Goal: Transaction & Acquisition: Purchase product/service

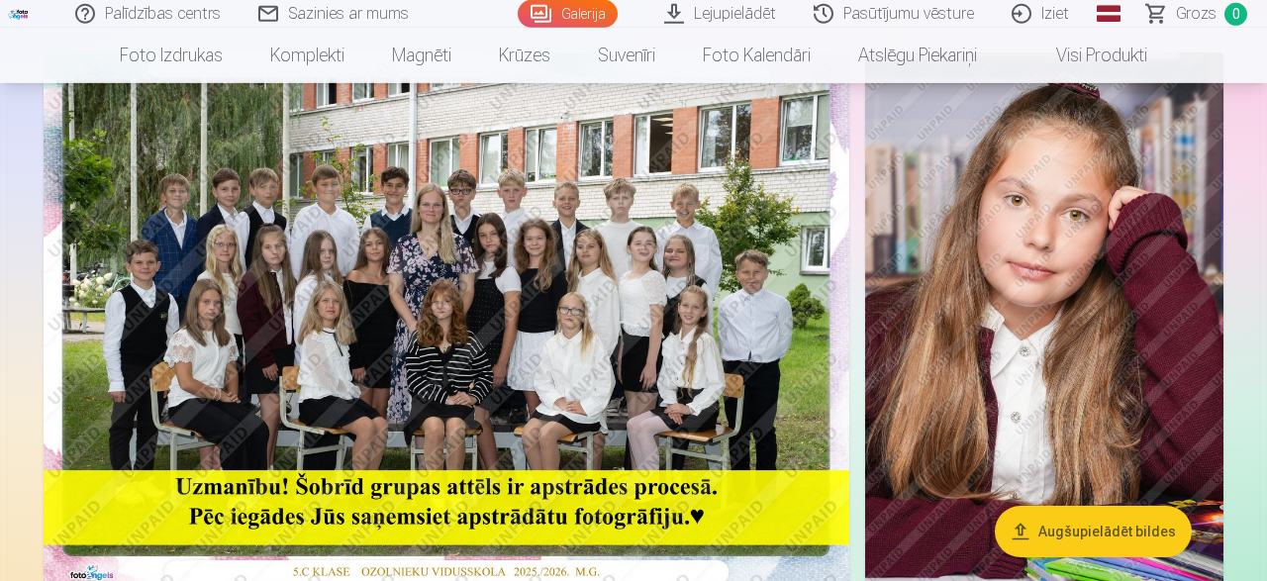
scroll to position [206, 0]
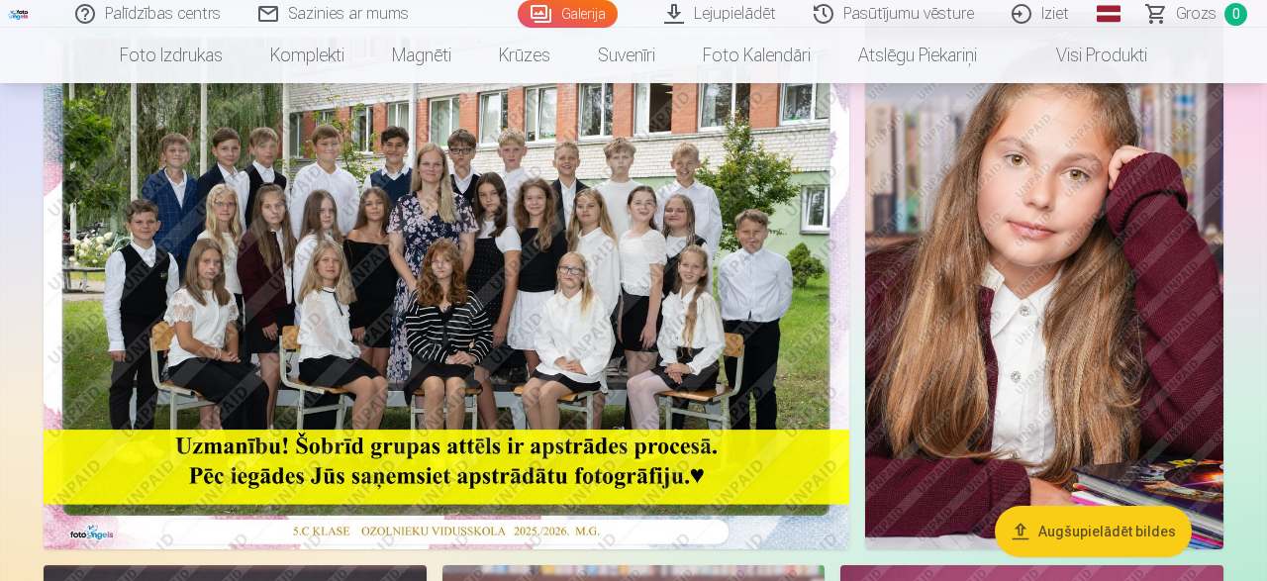
click at [533, 312] on img at bounding box center [447, 281] width 806 height 538
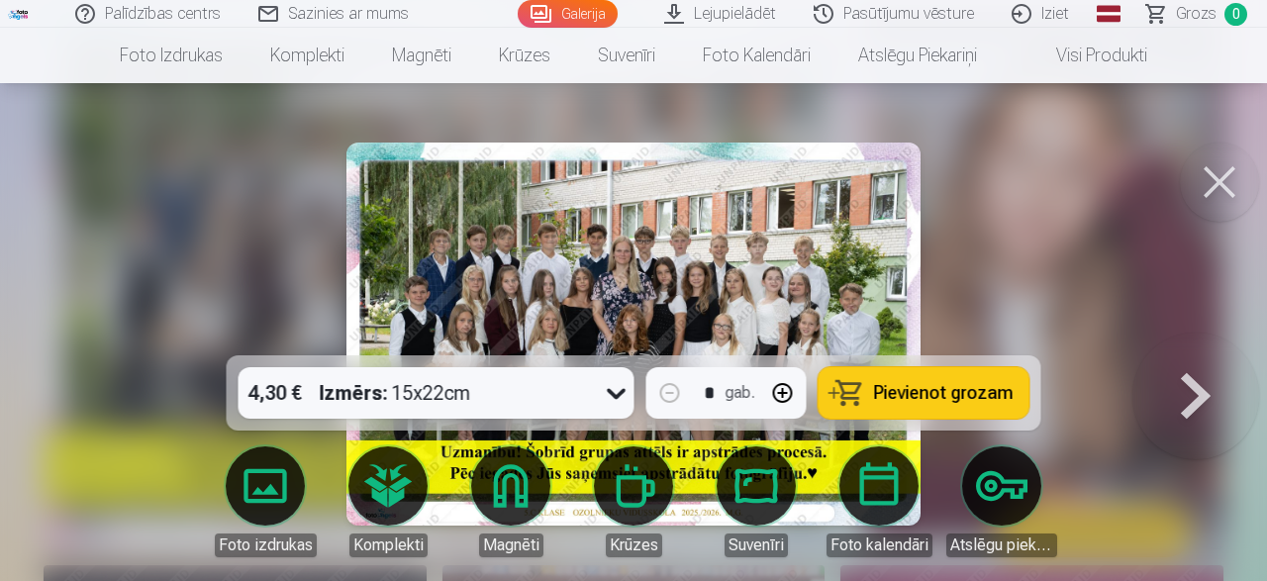
click at [917, 393] on span "Pievienot grozam" at bounding box center [944, 393] width 140 height 18
click at [1170, 336] on button at bounding box center [1196, 334] width 127 height 3
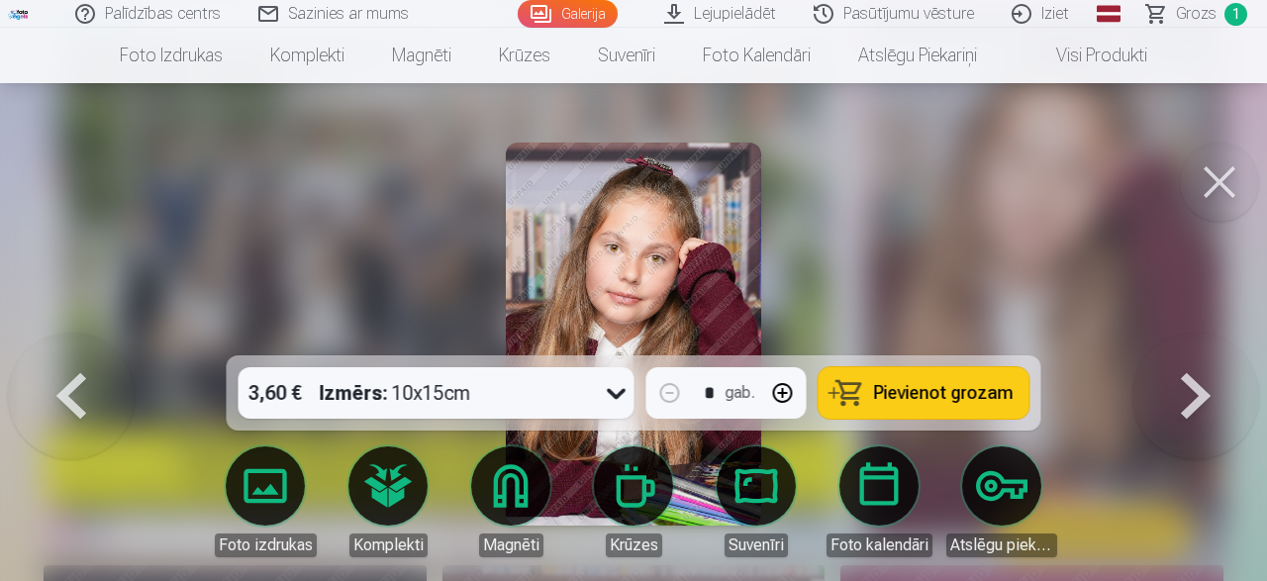
click at [1194, 336] on button at bounding box center [1196, 334] width 127 height 3
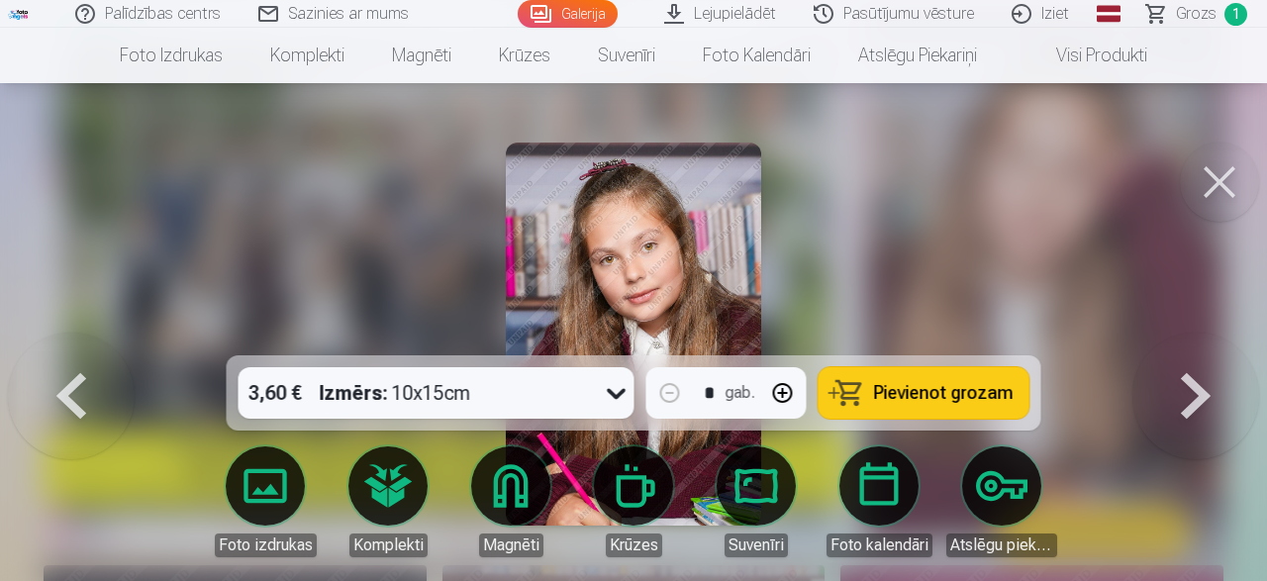
click at [1194, 336] on button at bounding box center [1196, 334] width 127 height 3
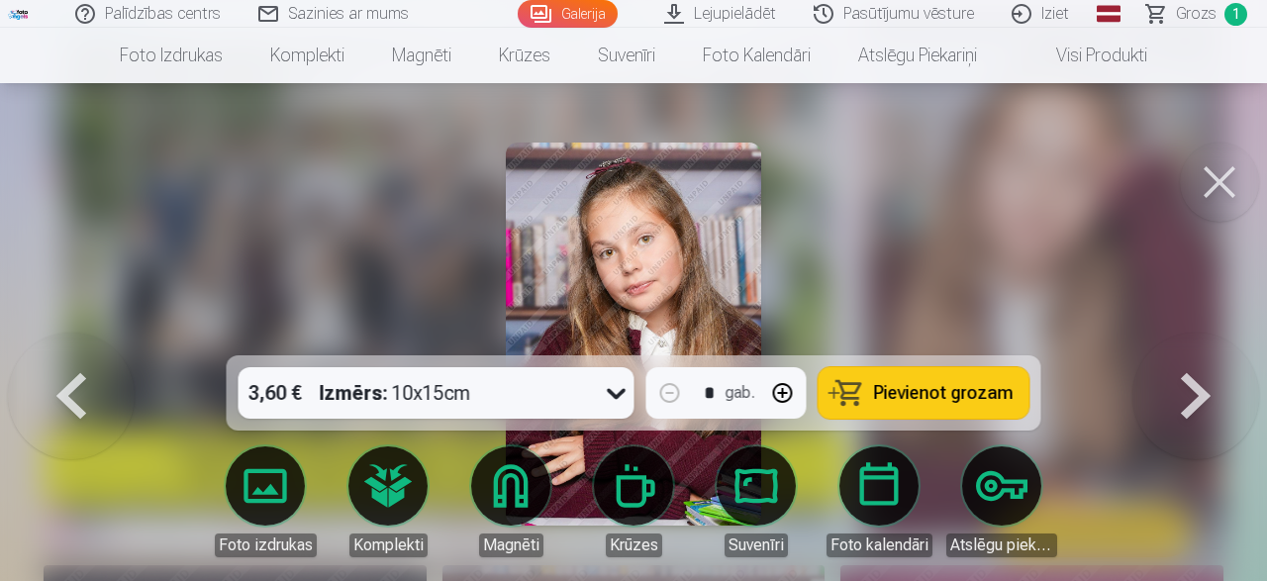
click at [1194, 336] on button at bounding box center [1196, 334] width 127 height 3
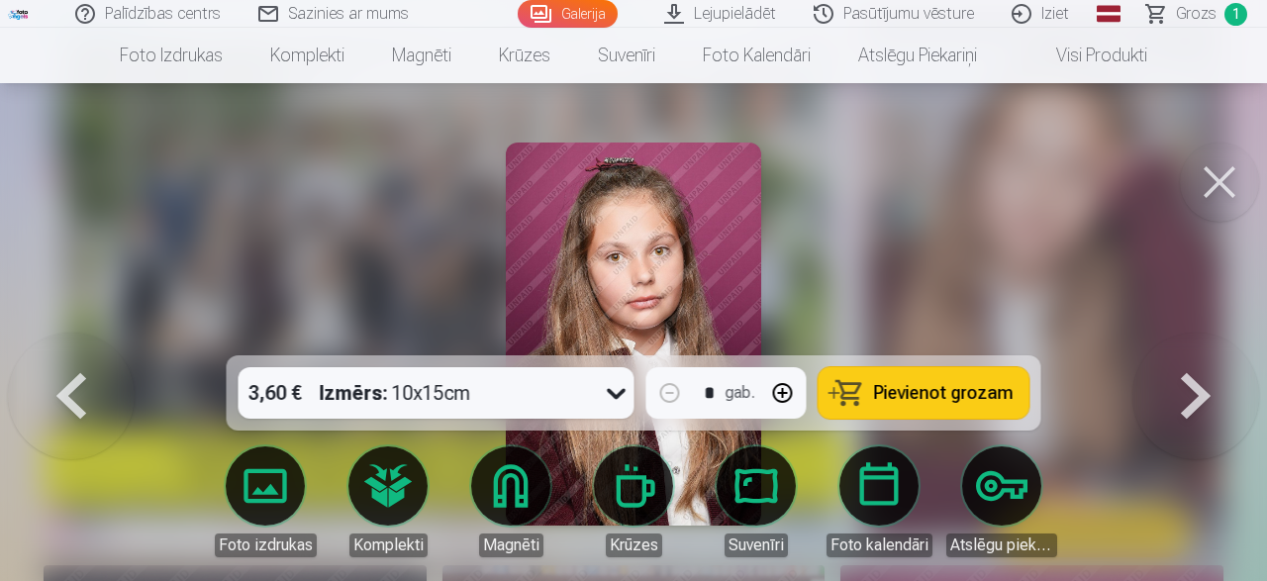
click at [1194, 336] on button at bounding box center [1196, 334] width 127 height 3
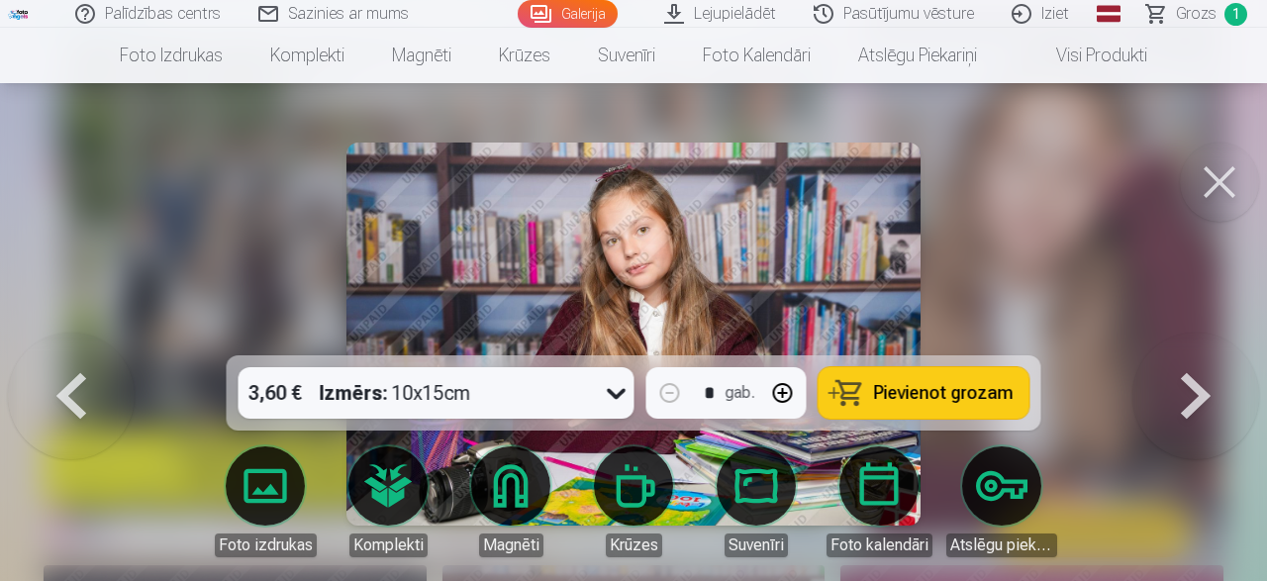
click at [1194, 336] on button at bounding box center [1196, 334] width 127 height 3
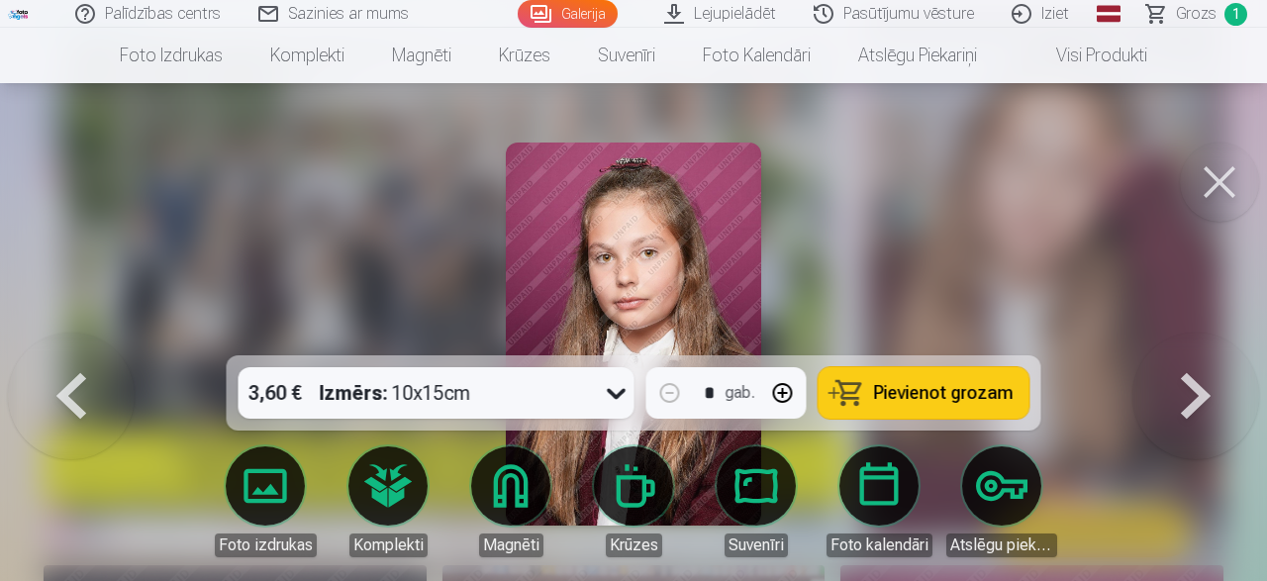
click at [1194, 336] on button at bounding box center [1196, 334] width 127 height 3
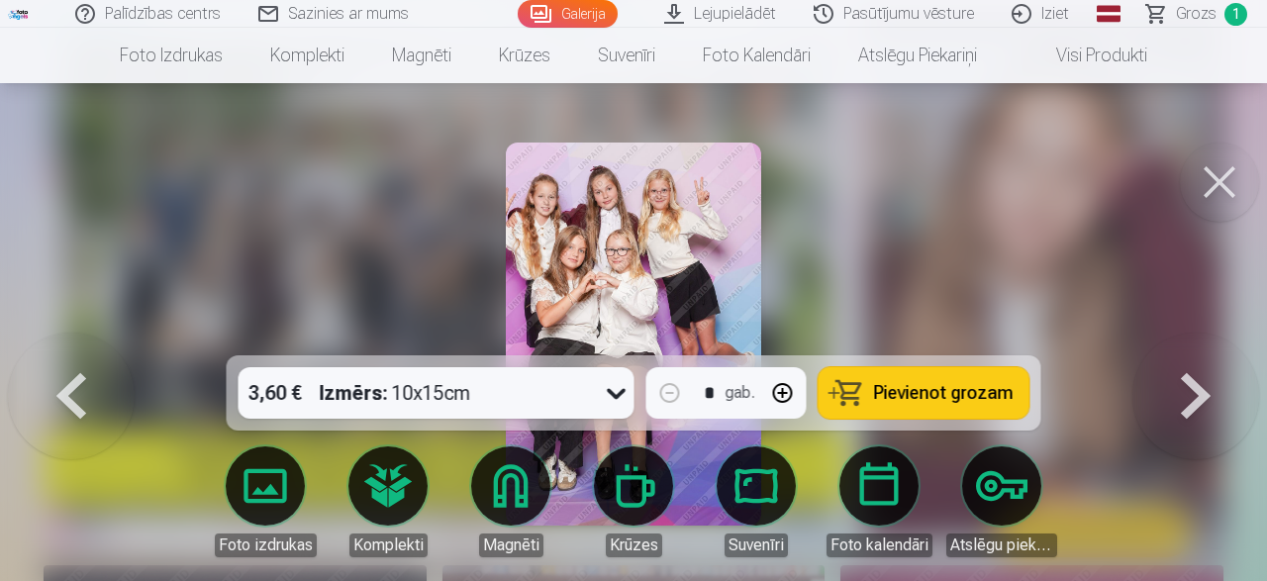
click at [1194, 336] on button at bounding box center [1196, 334] width 127 height 3
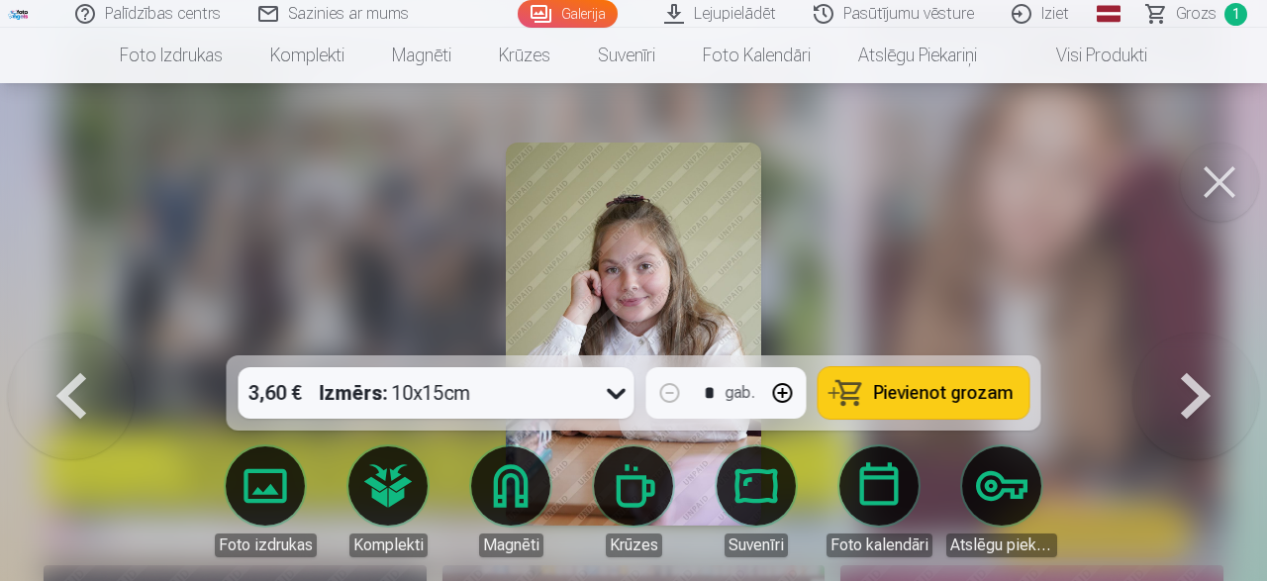
click at [1194, 336] on button at bounding box center [1196, 334] width 127 height 3
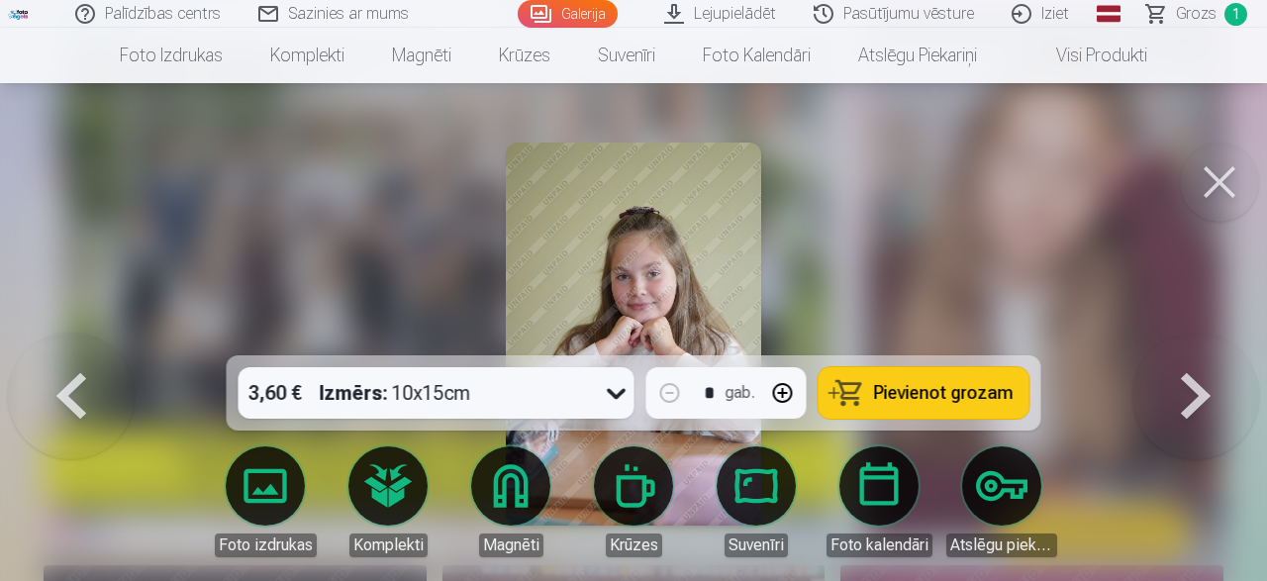
click at [1194, 336] on button at bounding box center [1196, 334] width 127 height 3
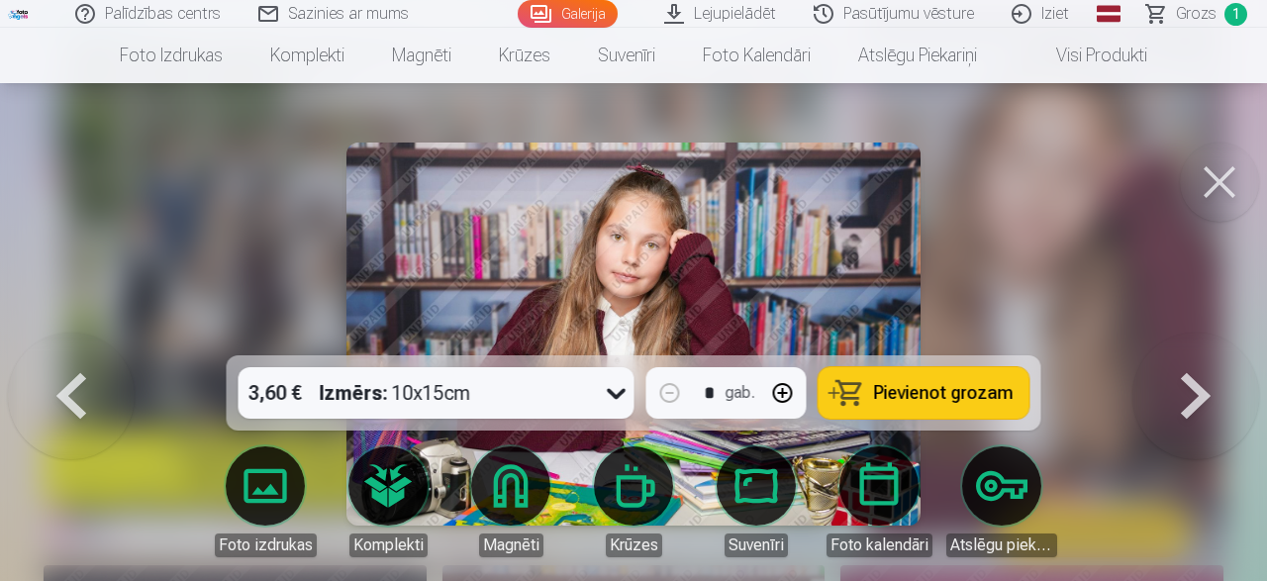
click at [1194, 336] on button at bounding box center [1196, 334] width 127 height 3
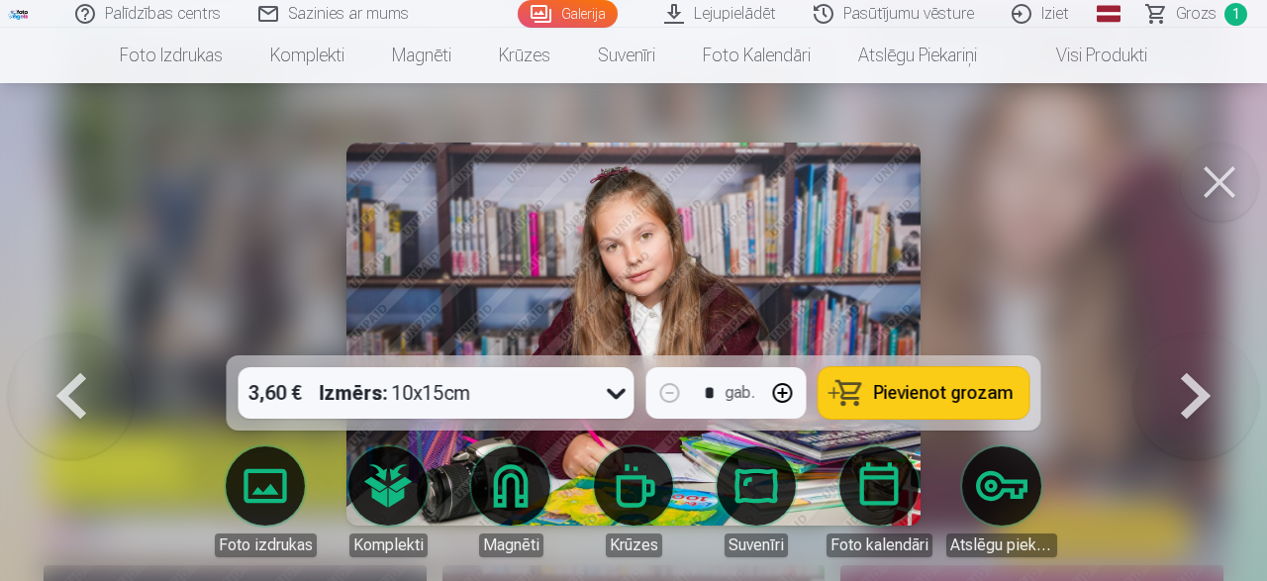
click at [1194, 336] on button at bounding box center [1196, 334] width 127 height 3
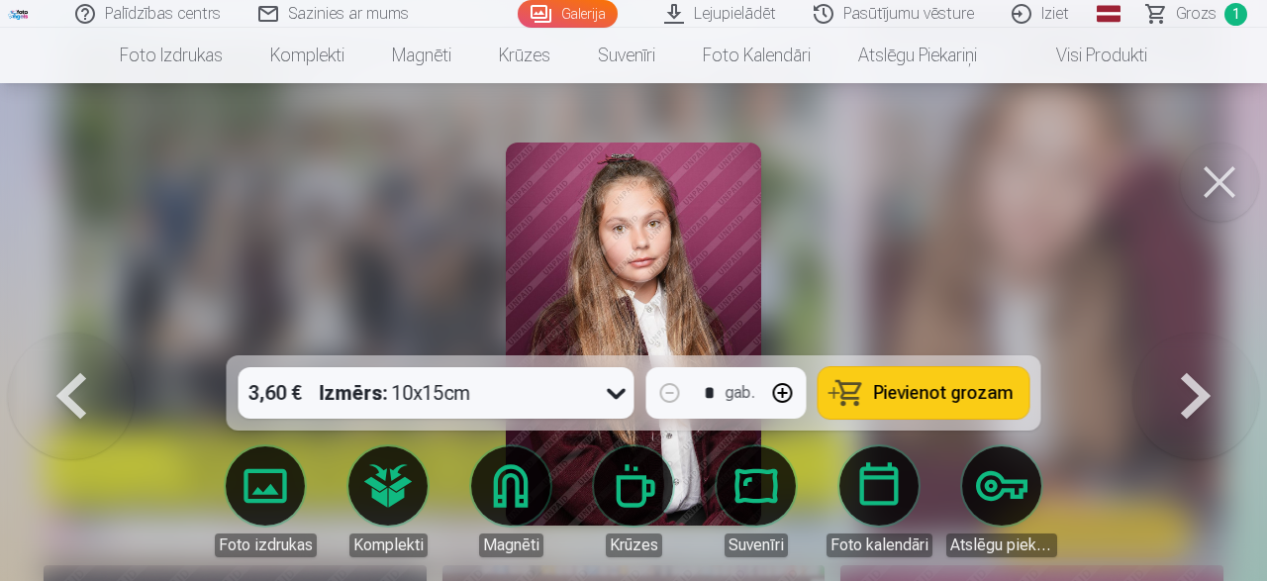
click at [1194, 336] on button at bounding box center [1196, 334] width 127 height 3
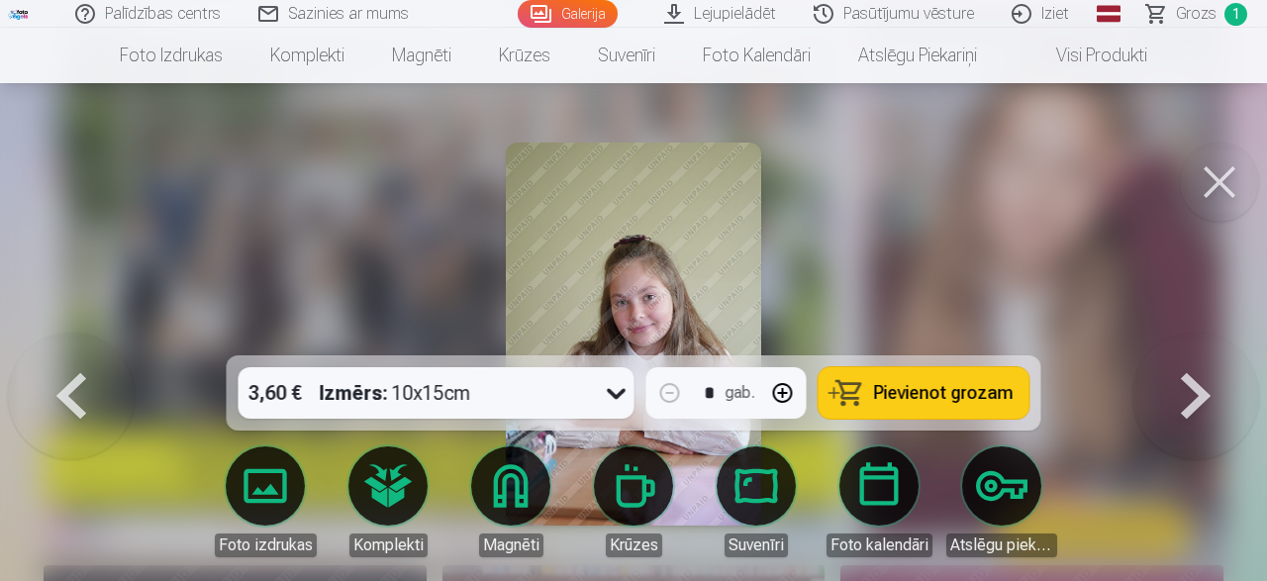
click at [1194, 336] on button at bounding box center [1196, 334] width 127 height 3
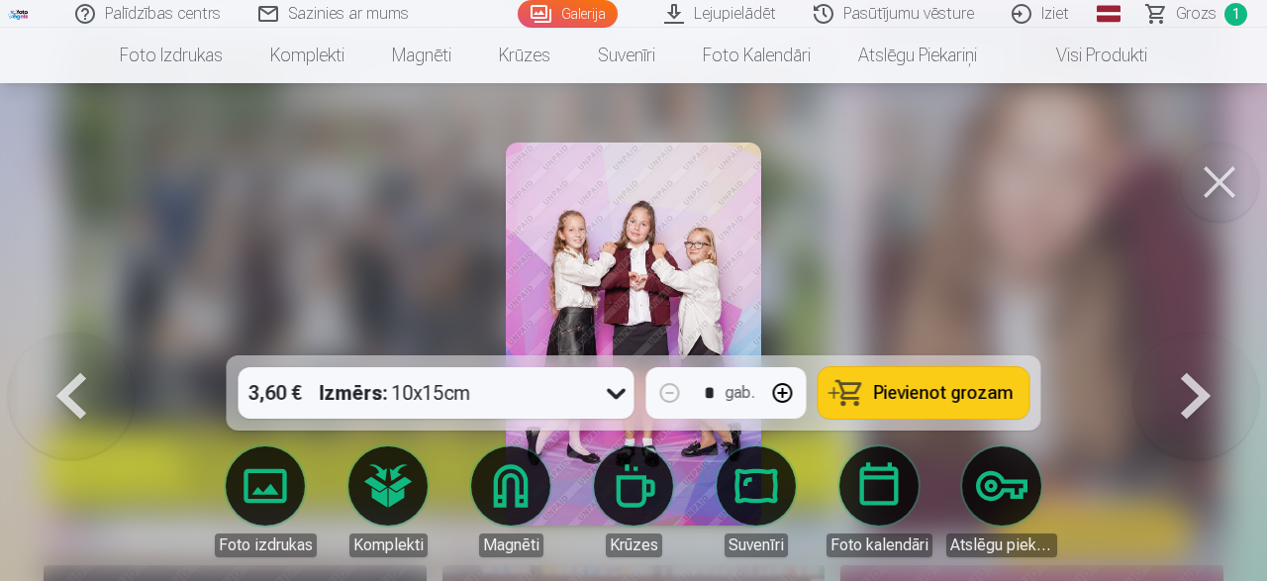
click at [1194, 336] on button at bounding box center [1196, 334] width 127 height 3
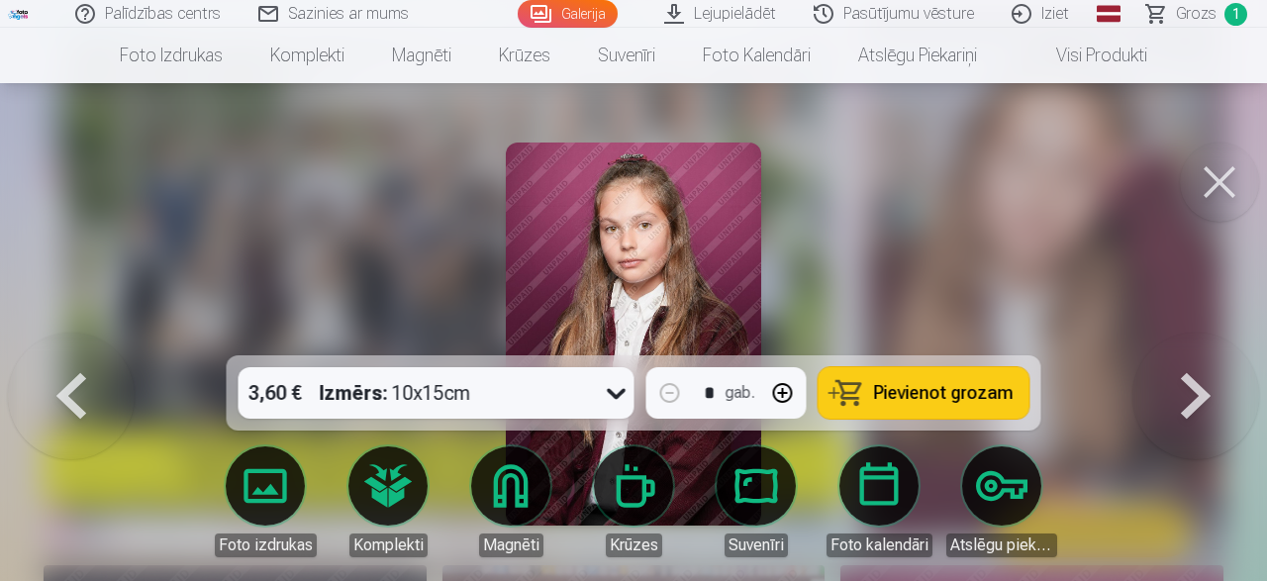
click at [1194, 336] on button at bounding box center [1196, 334] width 127 height 3
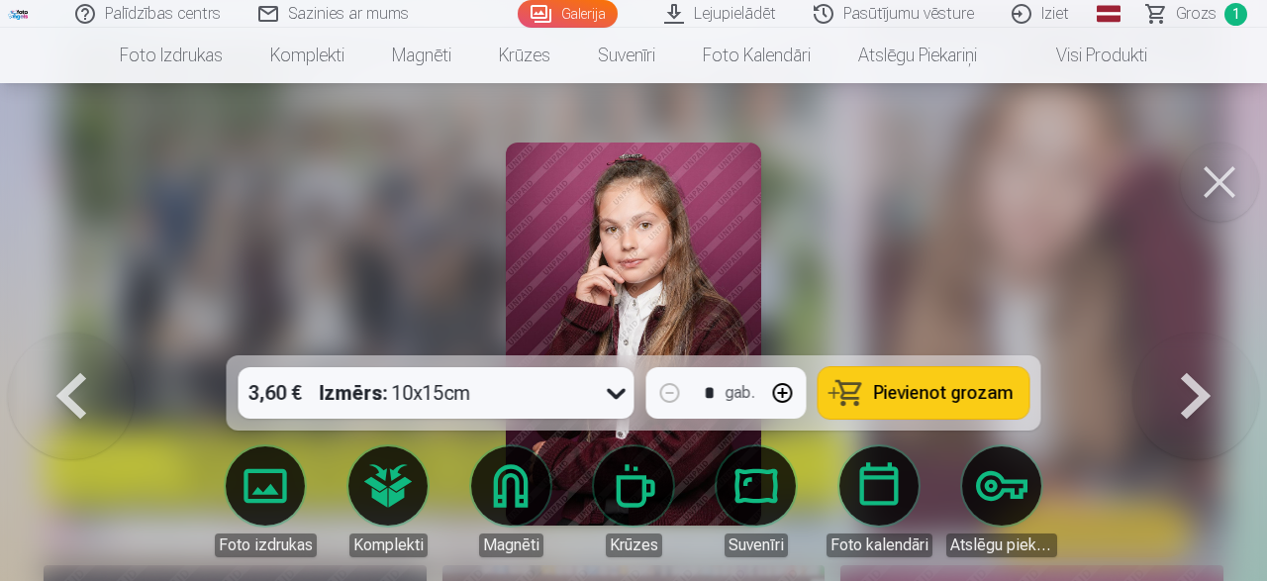
click at [73, 336] on button at bounding box center [71, 334] width 127 height 3
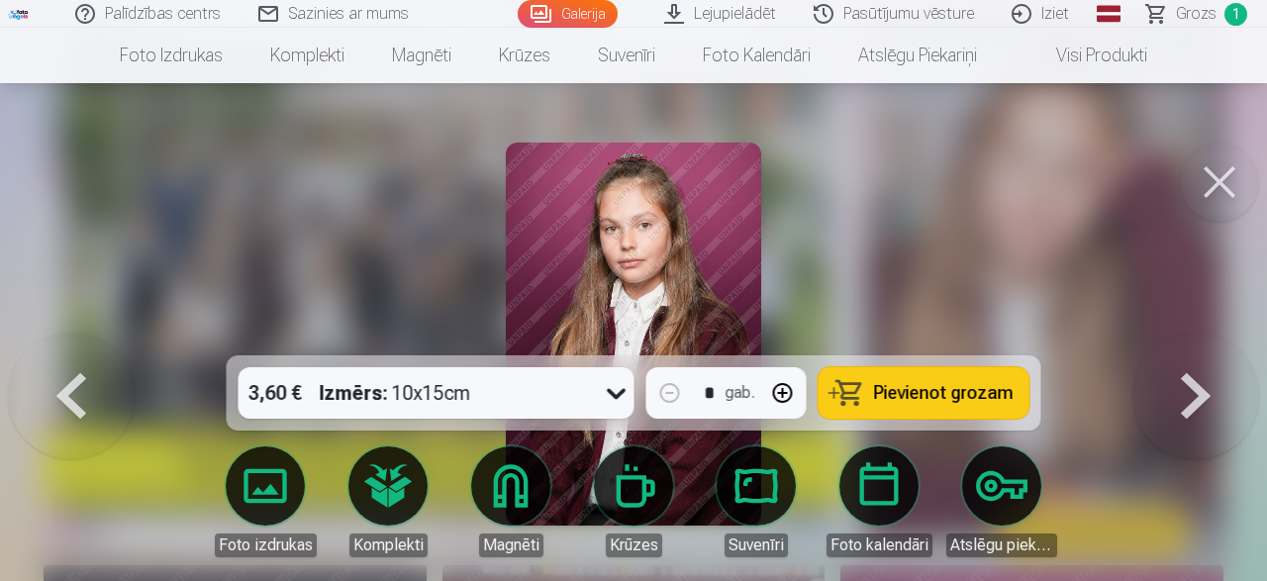
click at [1185, 336] on button at bounding box center [1196, 334] width 127 height 3
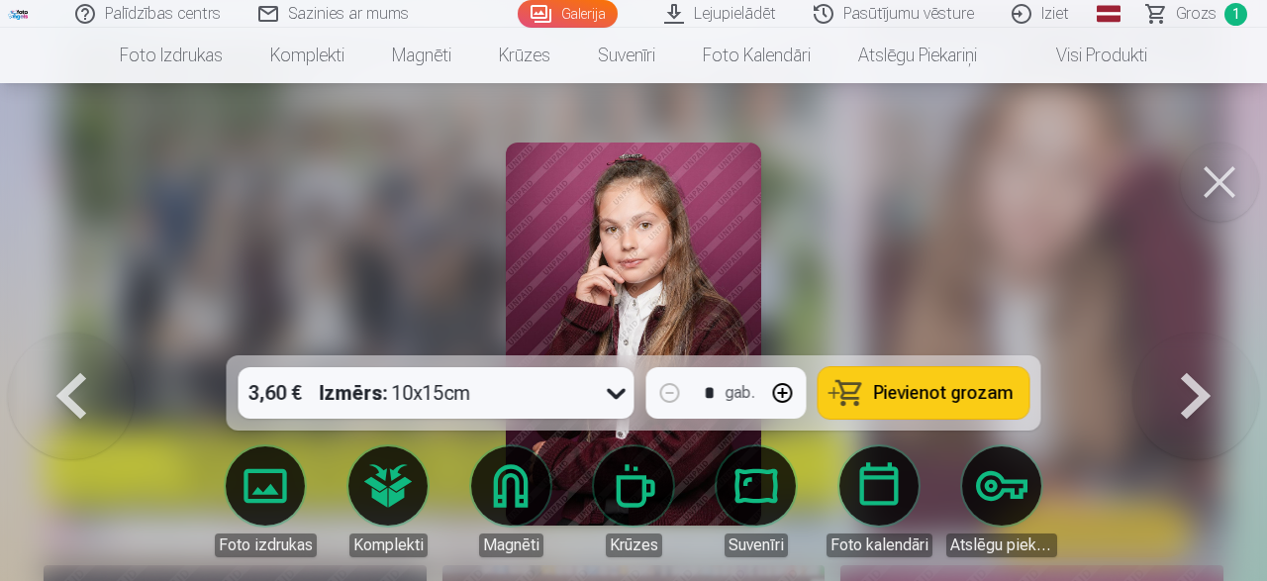
click at [66, 336] on button at bounding box center [71, 334] width 127 height 3
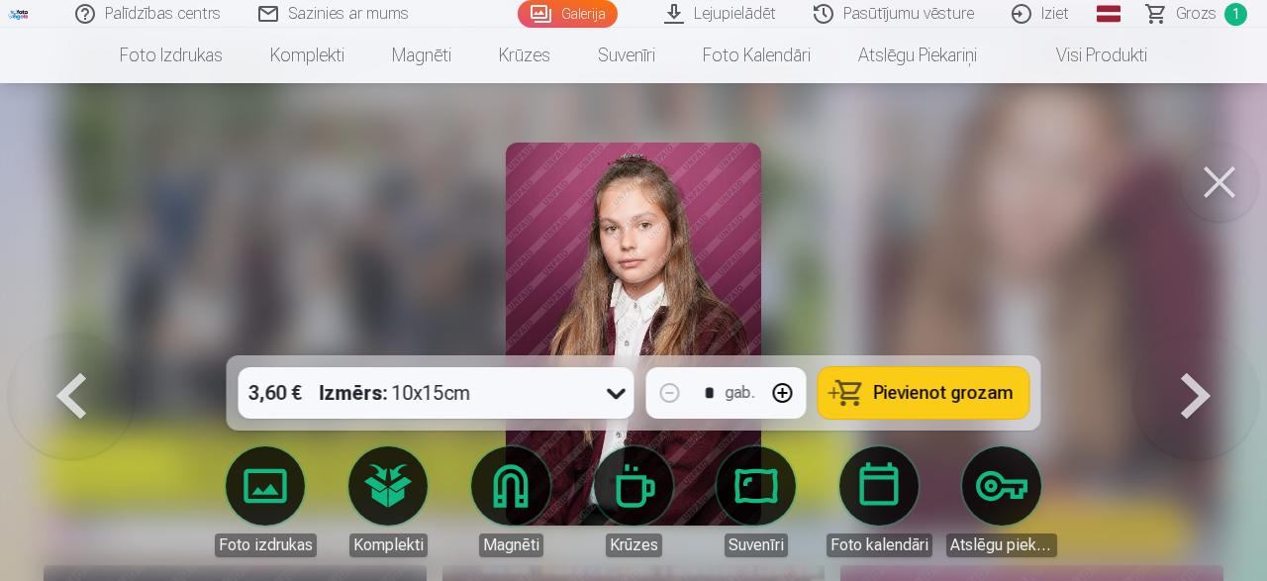
click at [1202, 336] on button at bounding box center [1196, 334] width 127 height 3
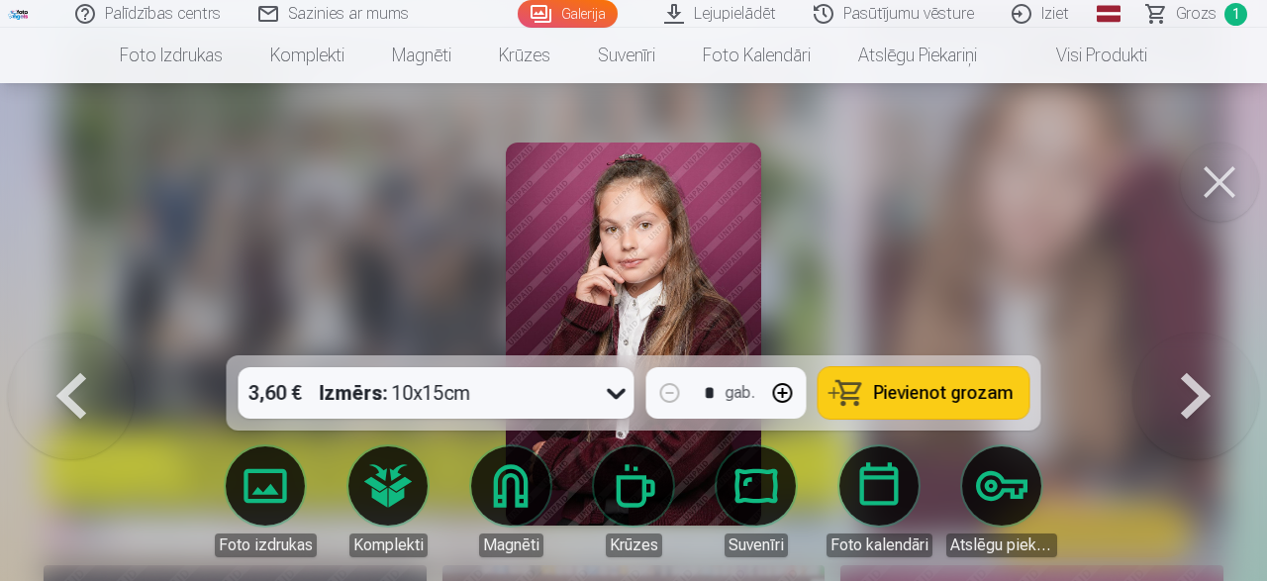
click at [1200, 336] on button at bounding box center [1196, 334] width 127 height 3
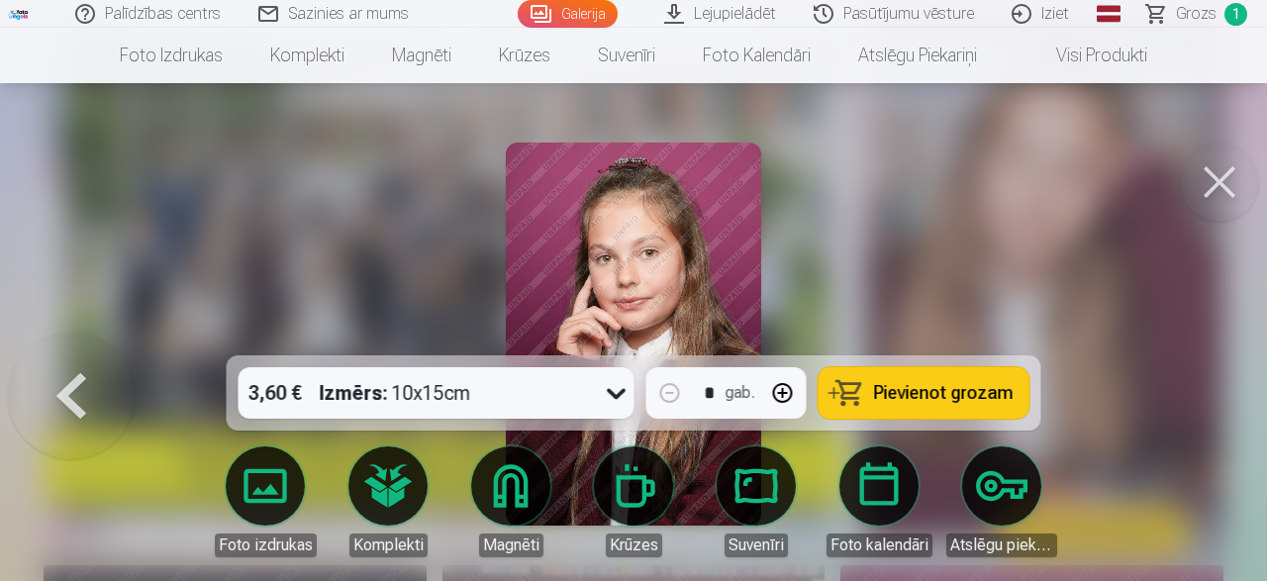
click at [1200, 389] on div at bounding box center [633, 290] width 1267 height 581
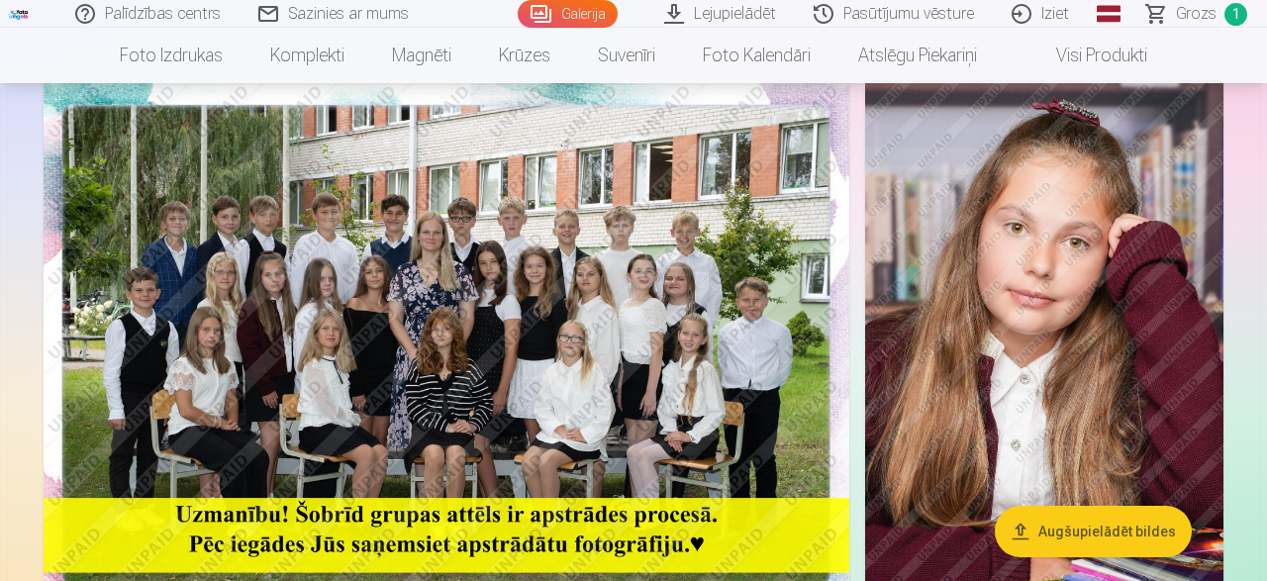
scroll to position [103, 0]
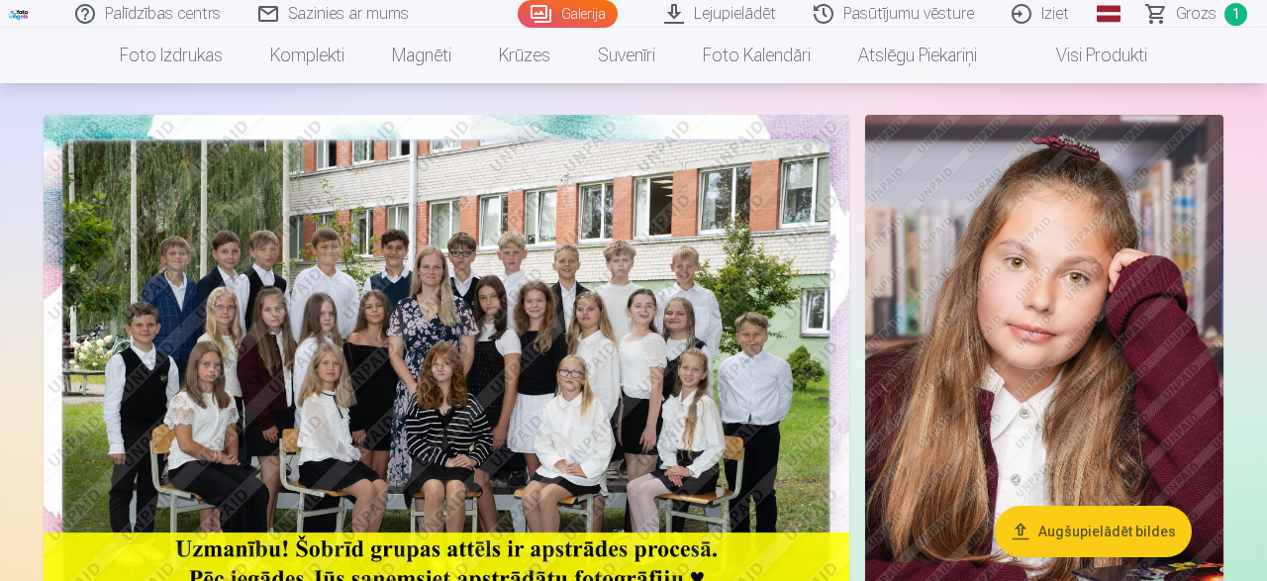
click at [986, 336] on img at bounding box center [1044, 384] width 358 height 538
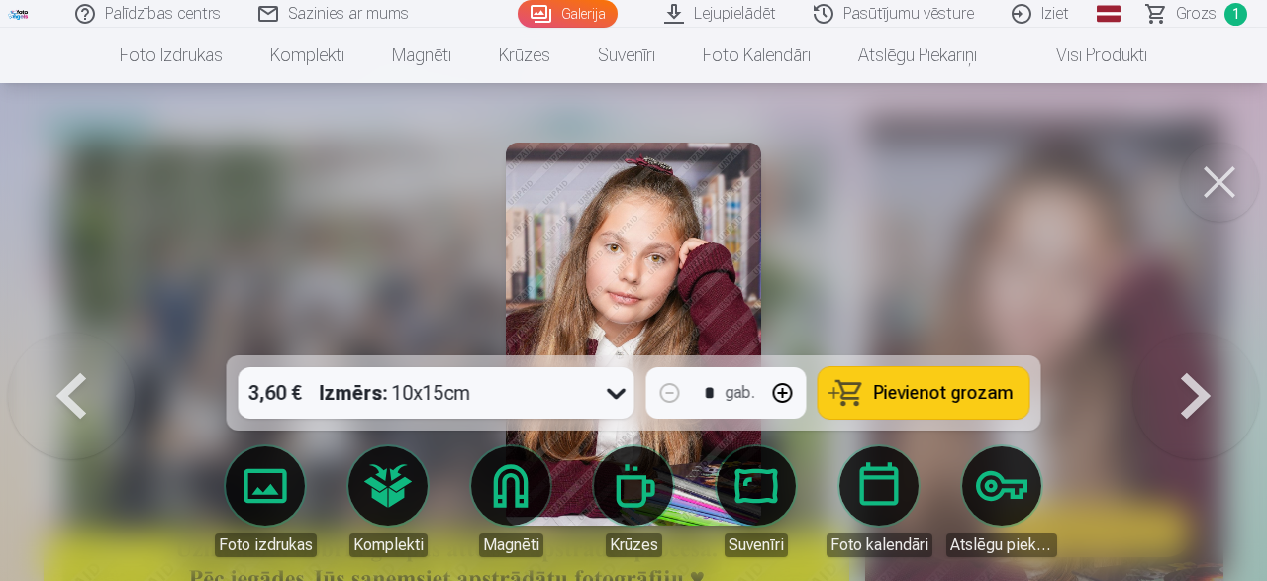
click at [930, 387] on span "Pievienot grozam" at bounding box center [944, 393] width 140 height 18
click at [1191, 336] on button at bounding box center [1196, 334] width 127 height 3
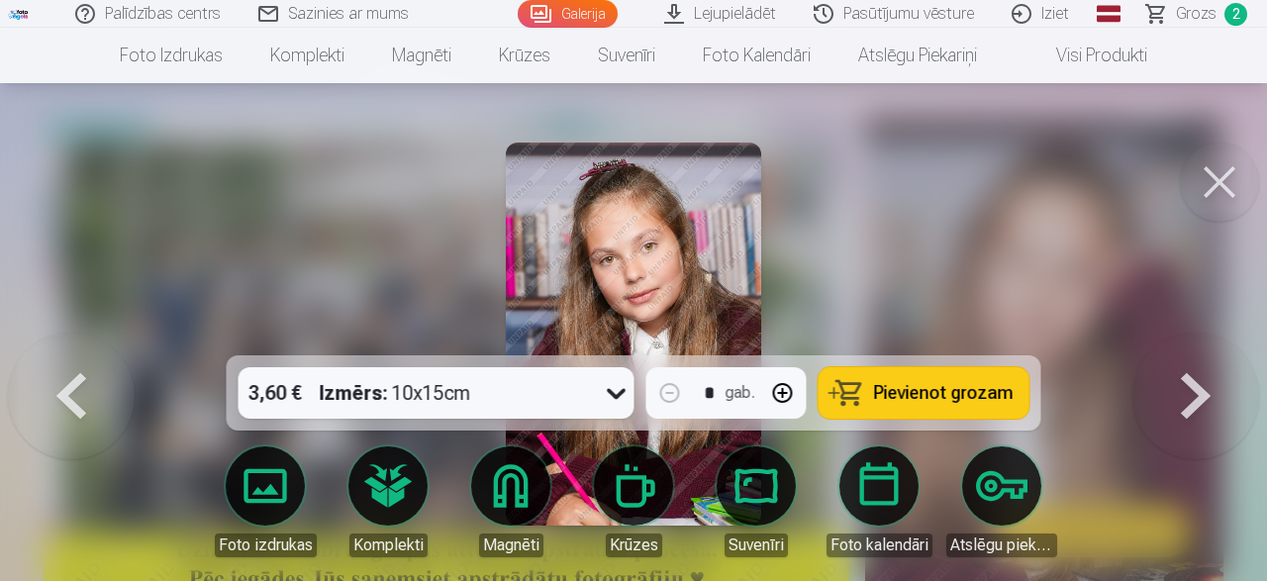
click at [1191, 336] on button at bounding box center [1196, 334] width 127 height 3
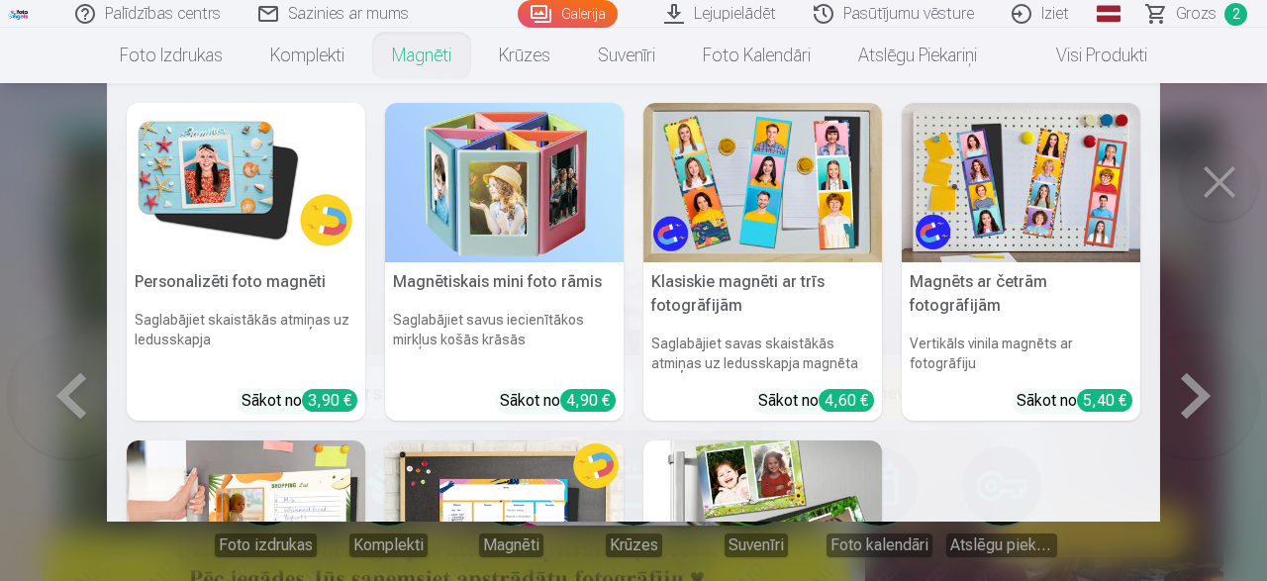
click at [423, 61] on link "Magnēti" at bounding box center [421, 55] width 107 height 55
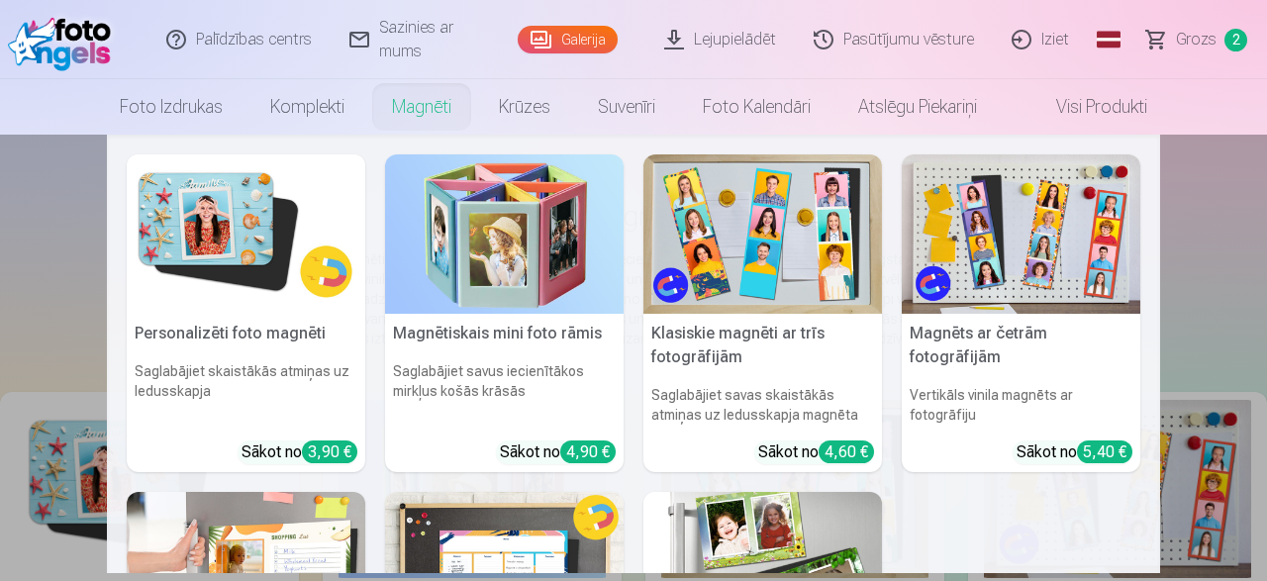
click at [221, 237] on img at bounding box center [246, 233] width 239 height 159
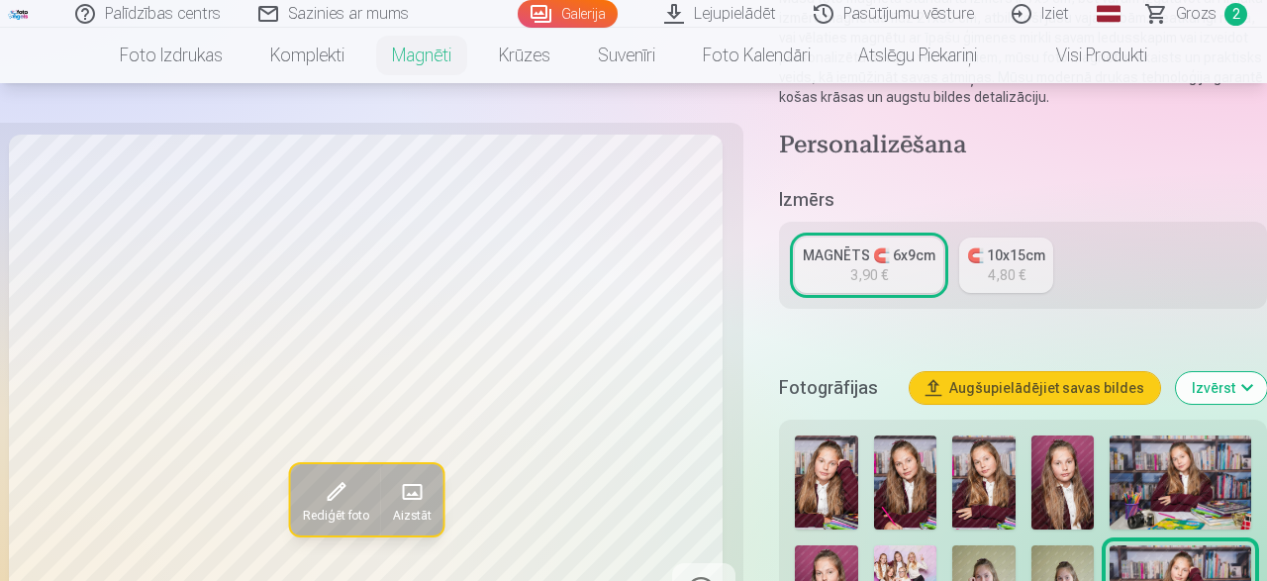
scroll to position [412, 0]
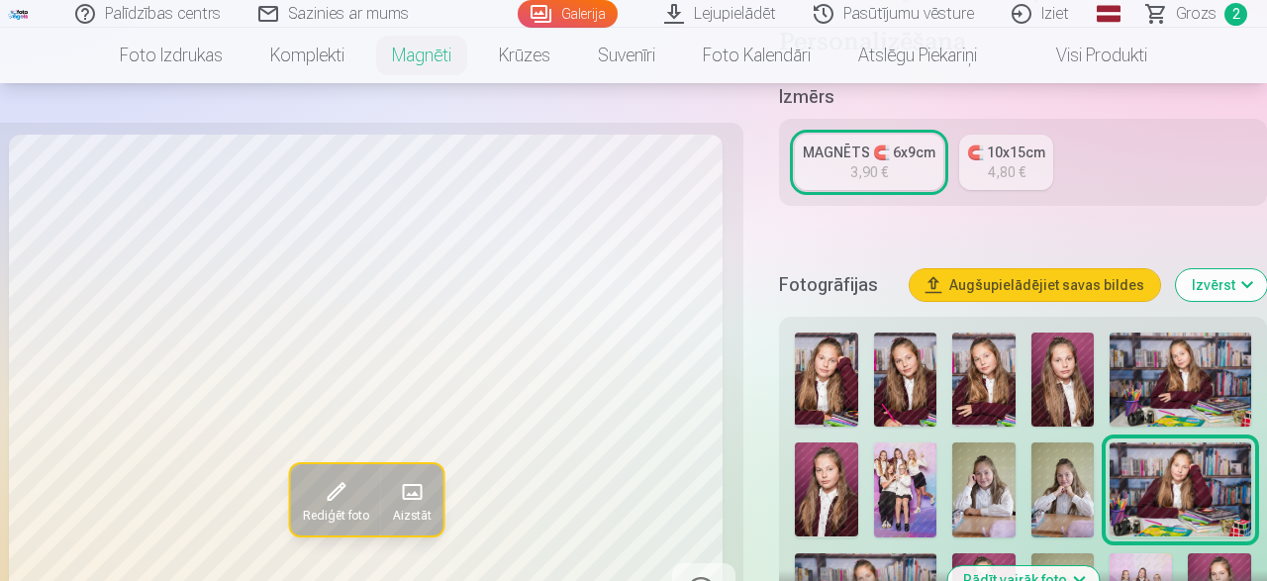
click at [1068, 386] on img at bounding box center [1063, 380] width 62 height 94
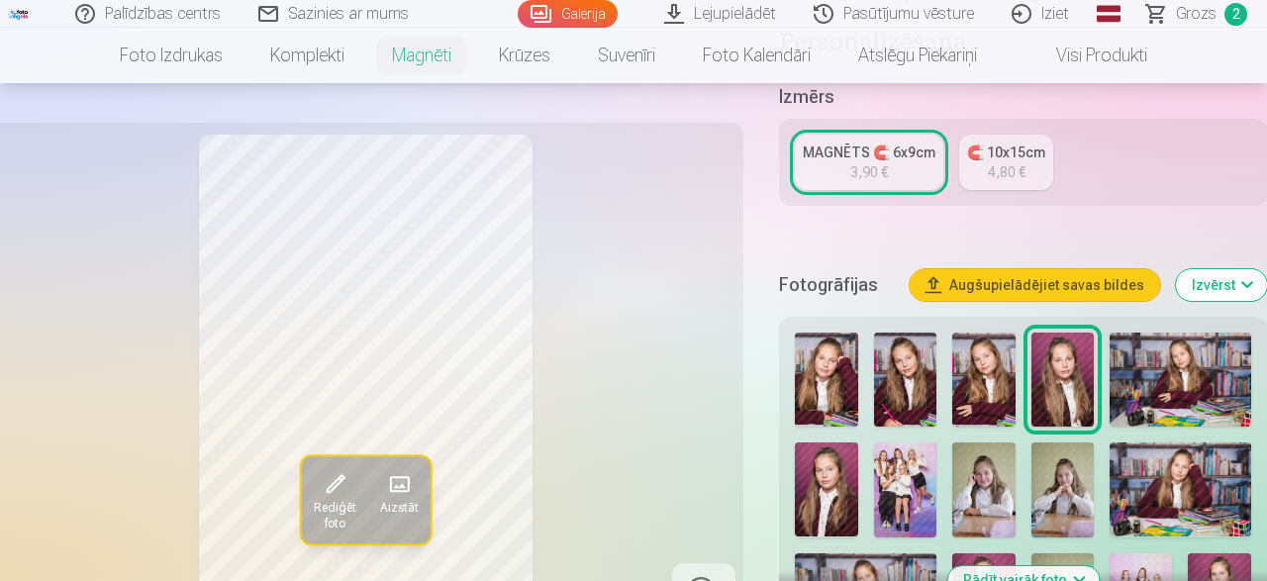
click at [813, 490] on img at bounding box center [826, 490] width 62 height 94
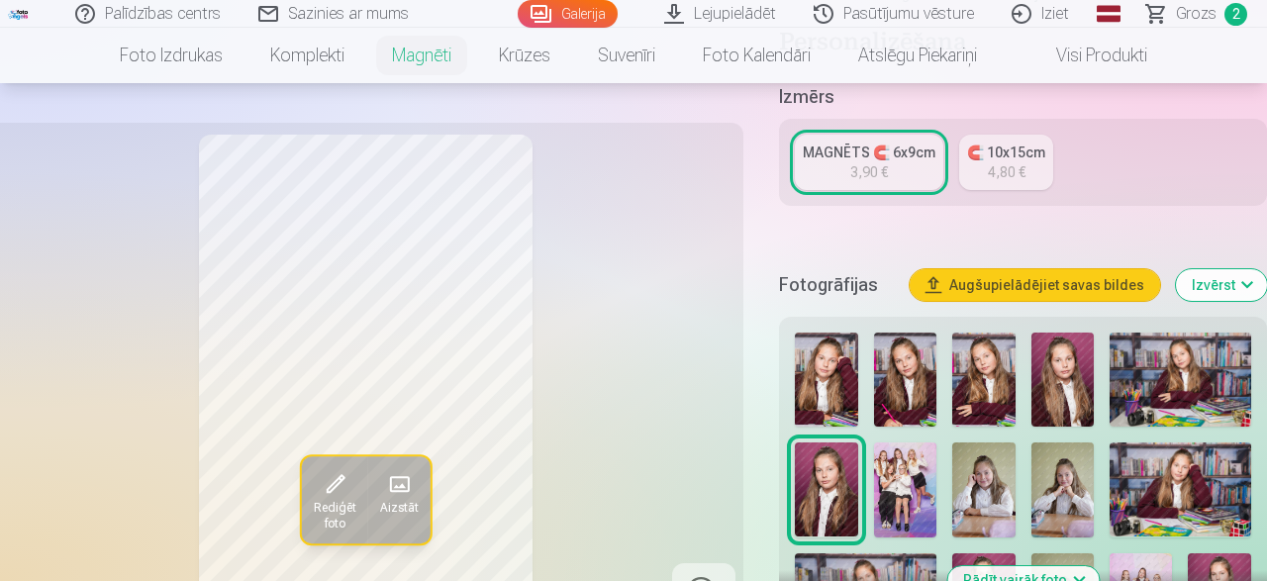
drag, startPoint x: 1065, startPoint y: 354, endPoint x: 1050, endPoint y: 338, distance: 22.4
click at [1062, 351] on img at bounding box center [1063, 380] width 62 height 94
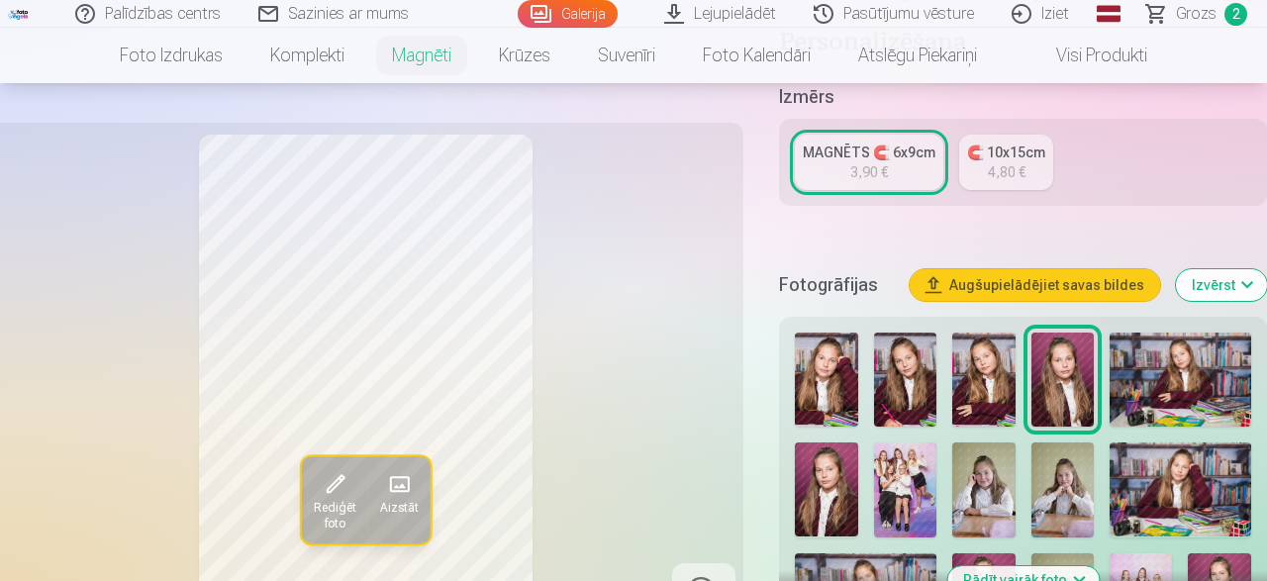
click at [826, 486] on img at bounding box center [826, 490] width 62 height 94
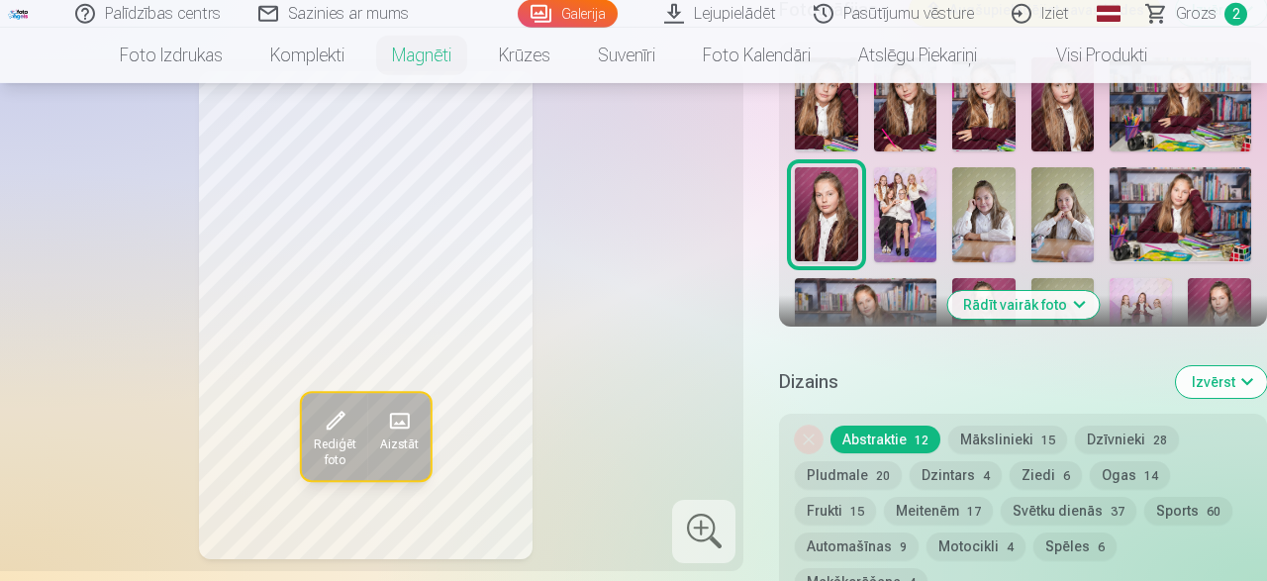
scroll to position [618, 0]
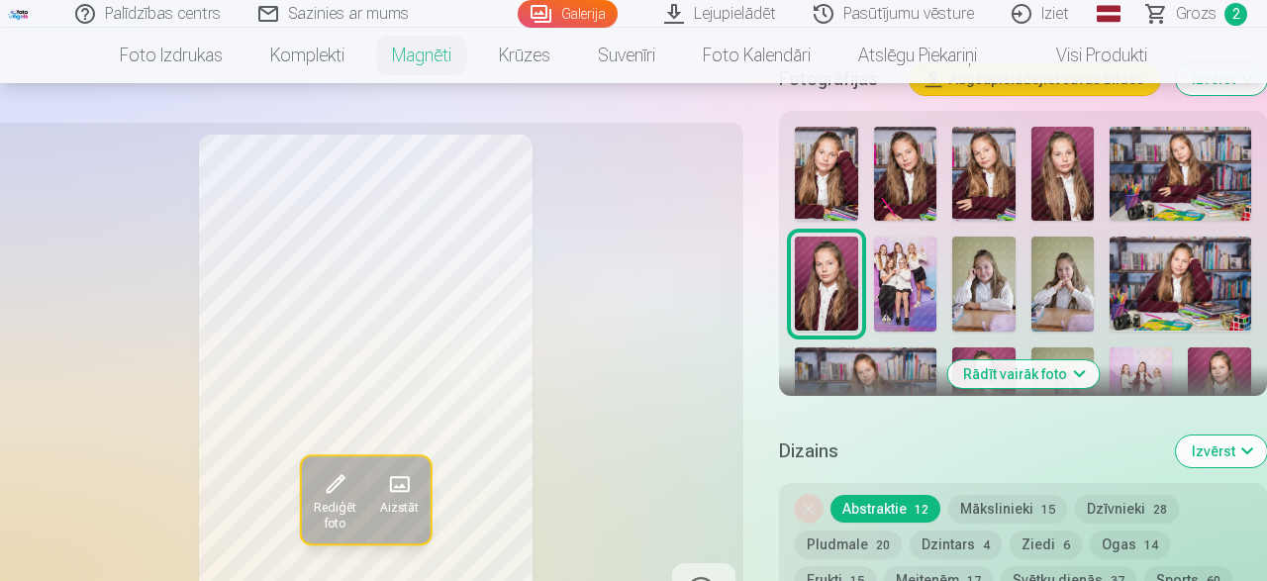
click at [1058, 366] on button "Rādīt vairāk foto" at bounding box center [1022, 374] width 151 height 28
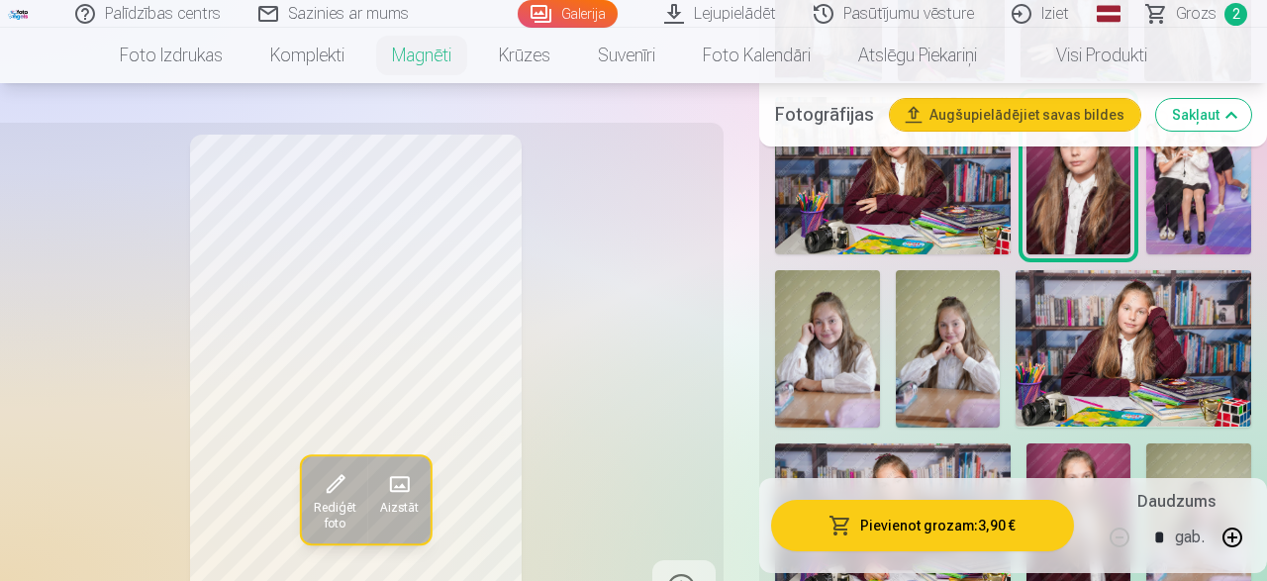
scroll to position [1030, 0]
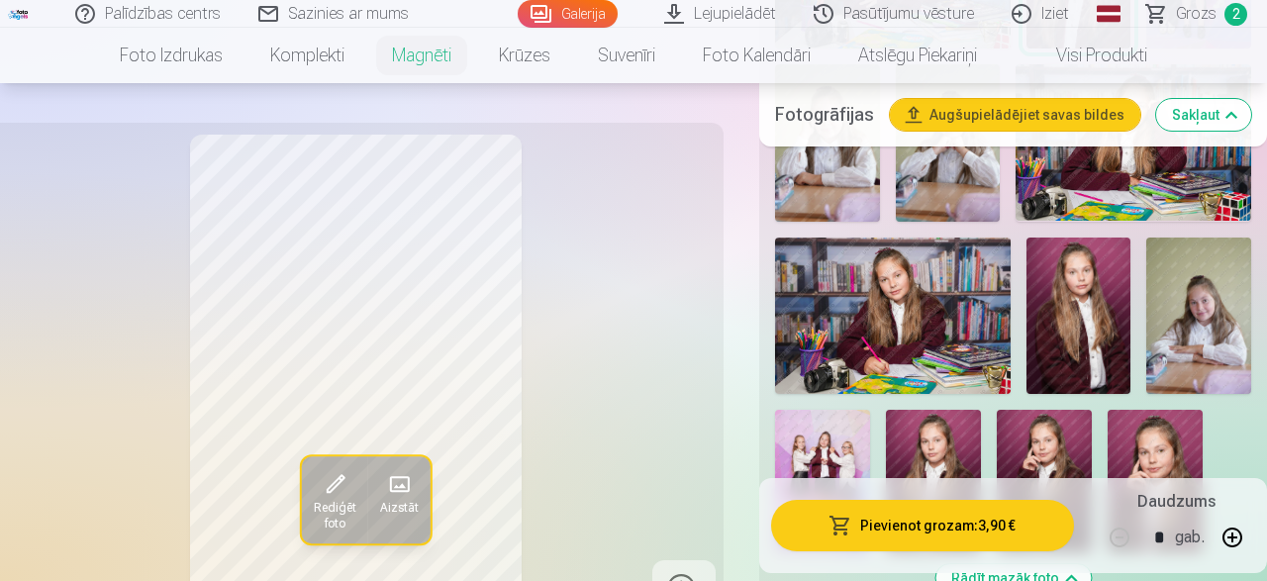
click at [1057, 313] on img at bounding box center [1079, 316] width 105 height 157
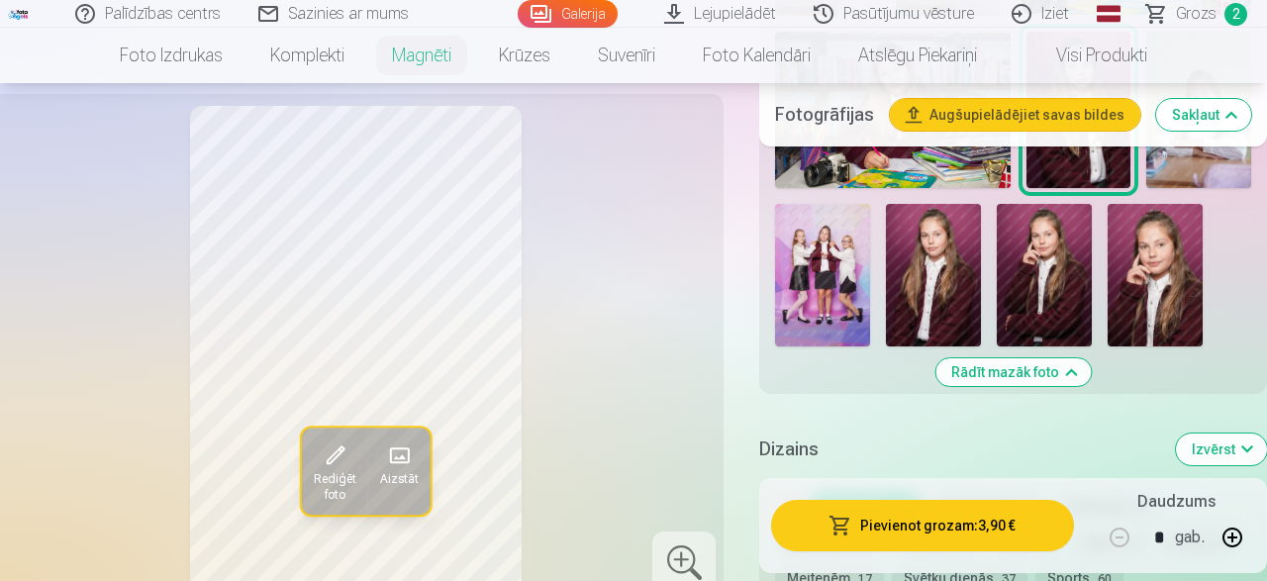
scroll to position [1133, 0]
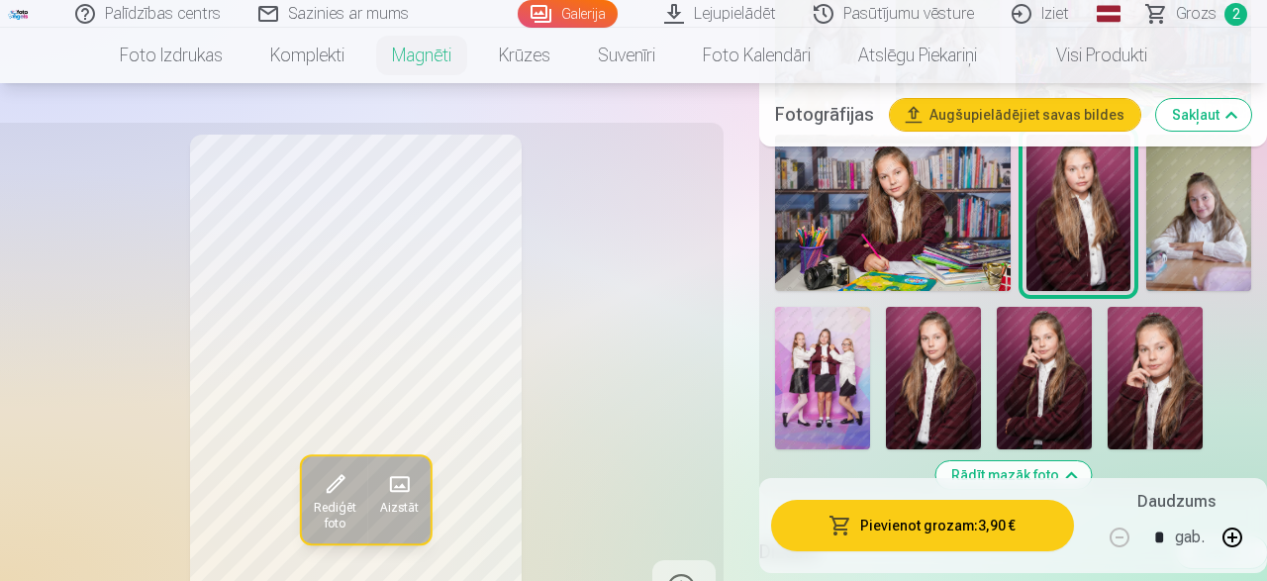
click at [809, 395] on img at bounding box center [822, 378] width 95 height 143
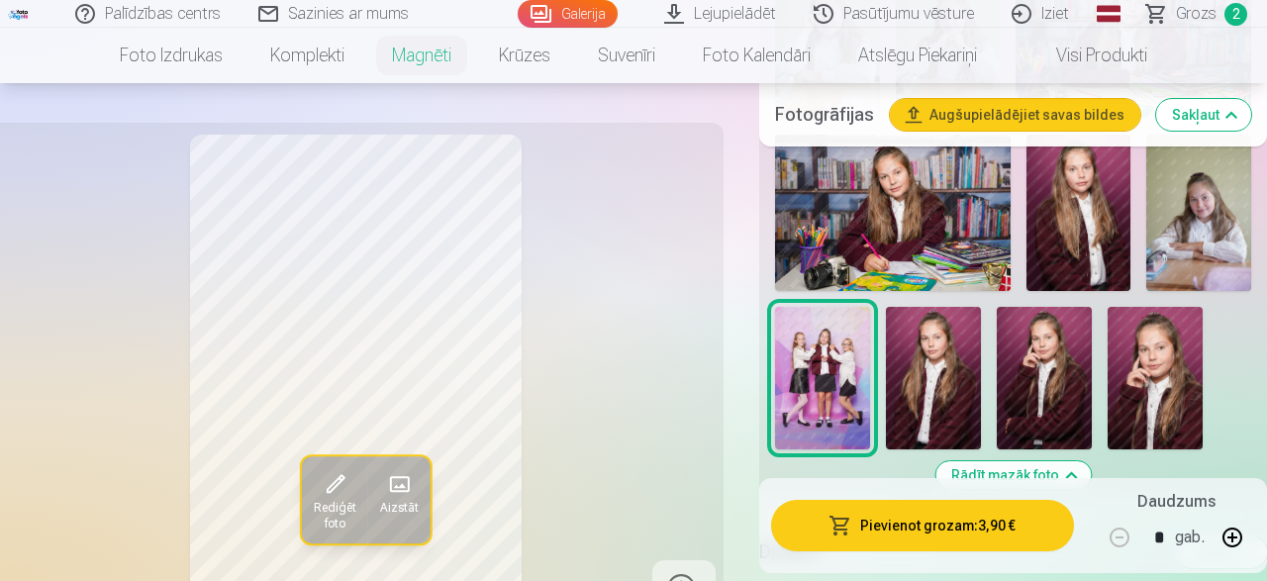
click at [974, 349] on img at bounding box center [933, 378] width 95 height 143
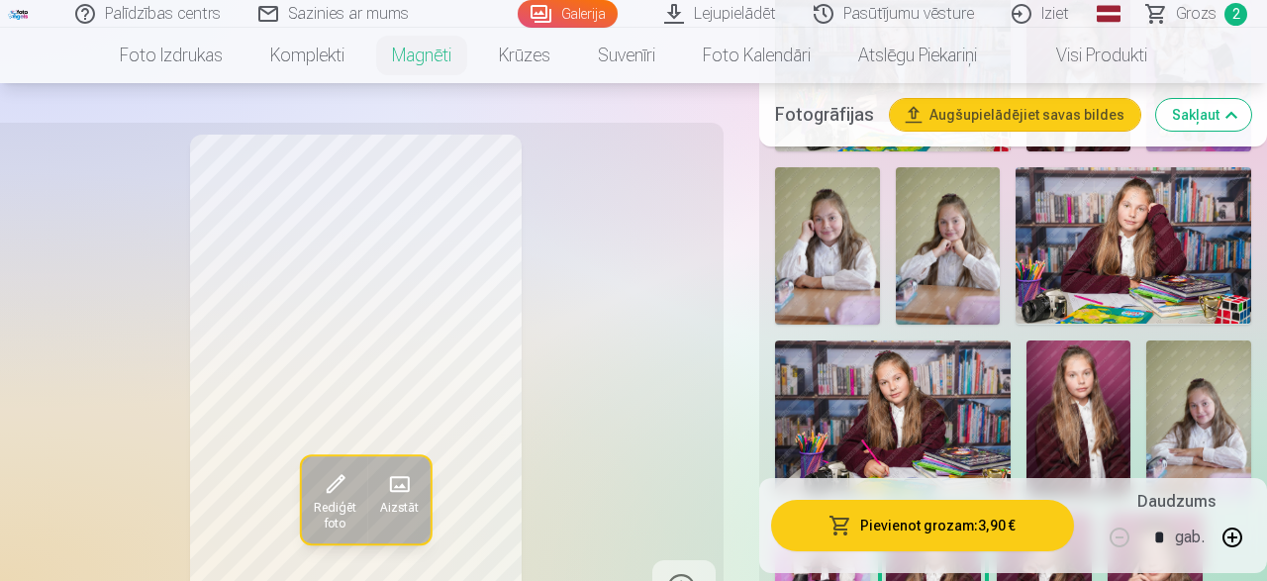
scroll to position [721, 0]
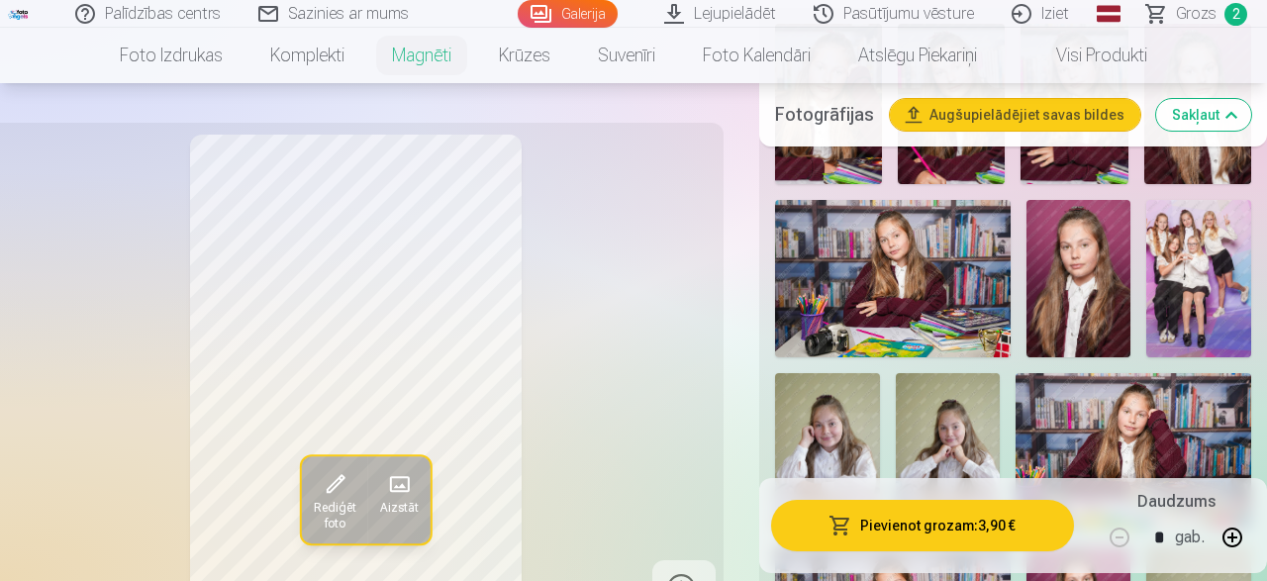
click at [1085, 326] on img at bounding box center [1079, 278] width 105 height 156
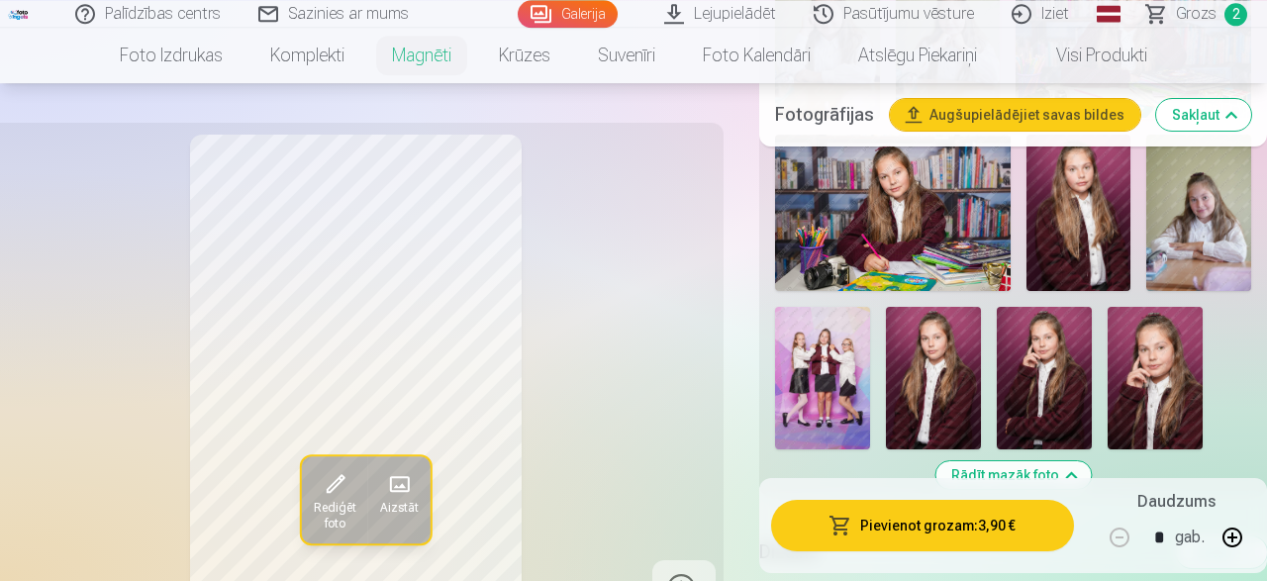
scroll to position [1133, 0]
click at [940, 332] on img at bounding box center [933, 378] width 95 height 143
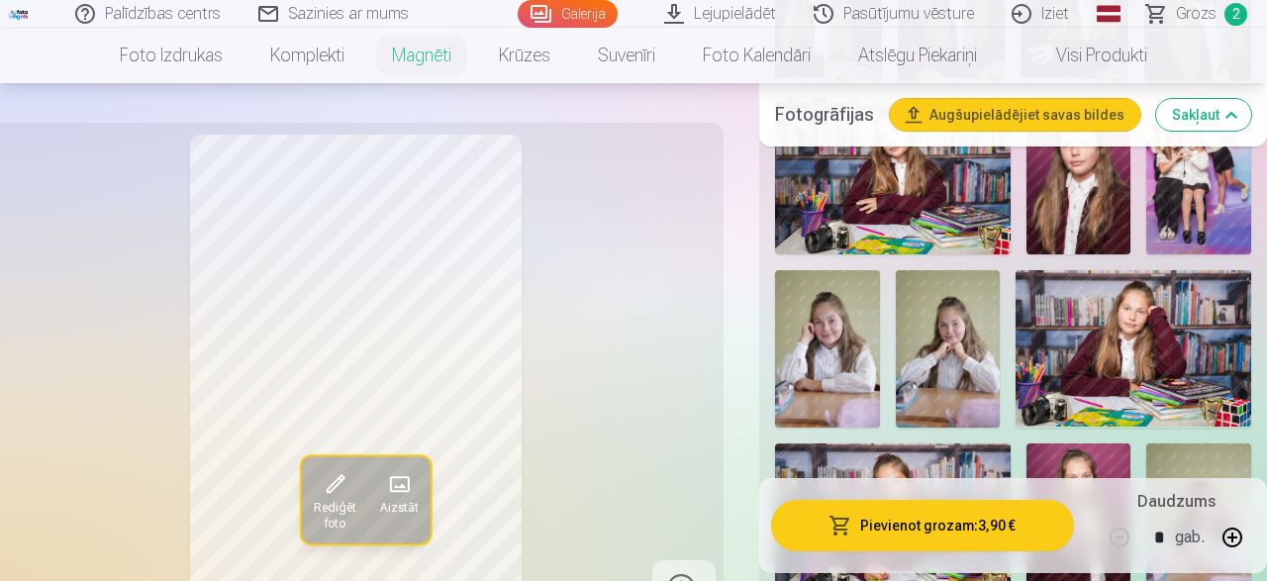
scroll to position [721, 0]
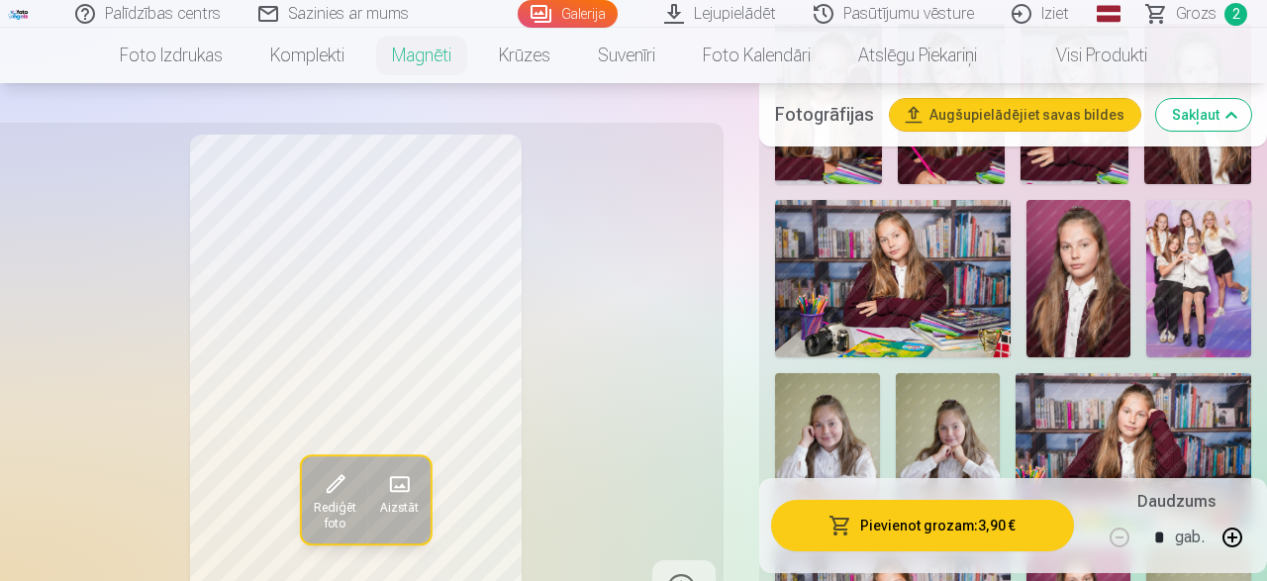
click at [1061, 320] on img at bounding box center [1079, 278] width 105 height 156
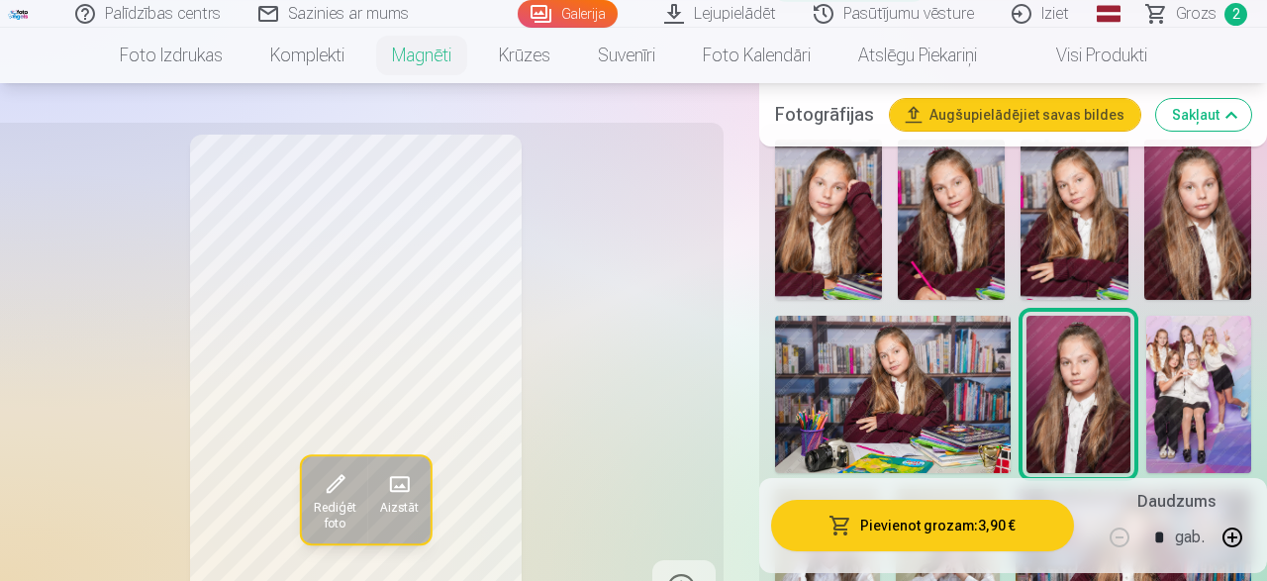
scroll to position [515, 0]
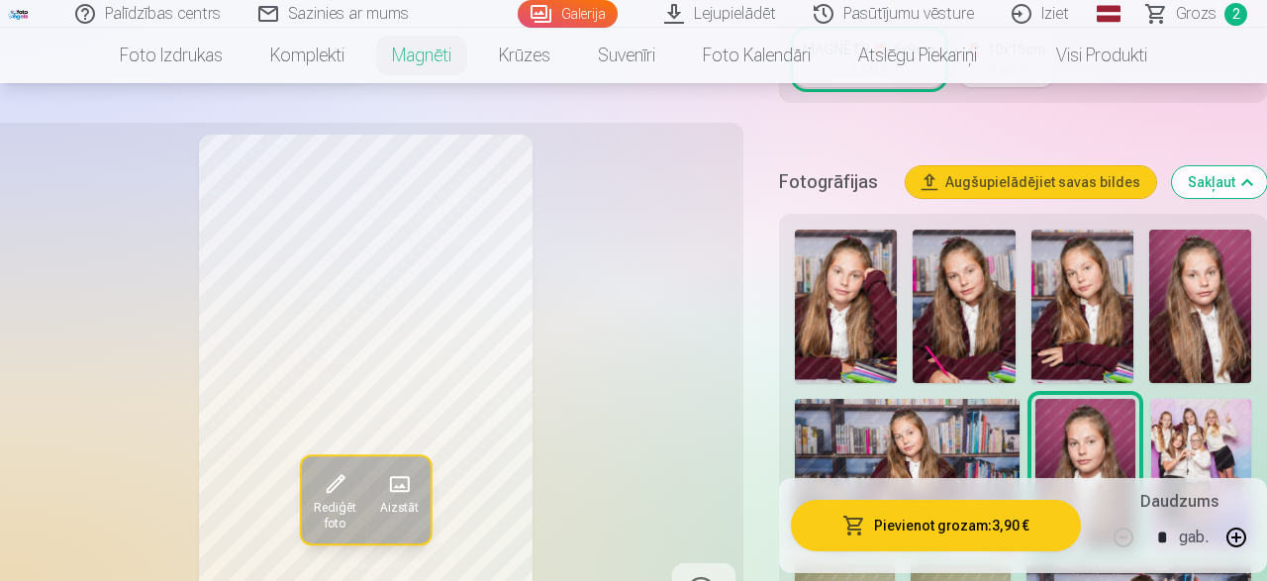
click at [1219, 276] on img at bounding box center [1200, 306] width 102 height 153
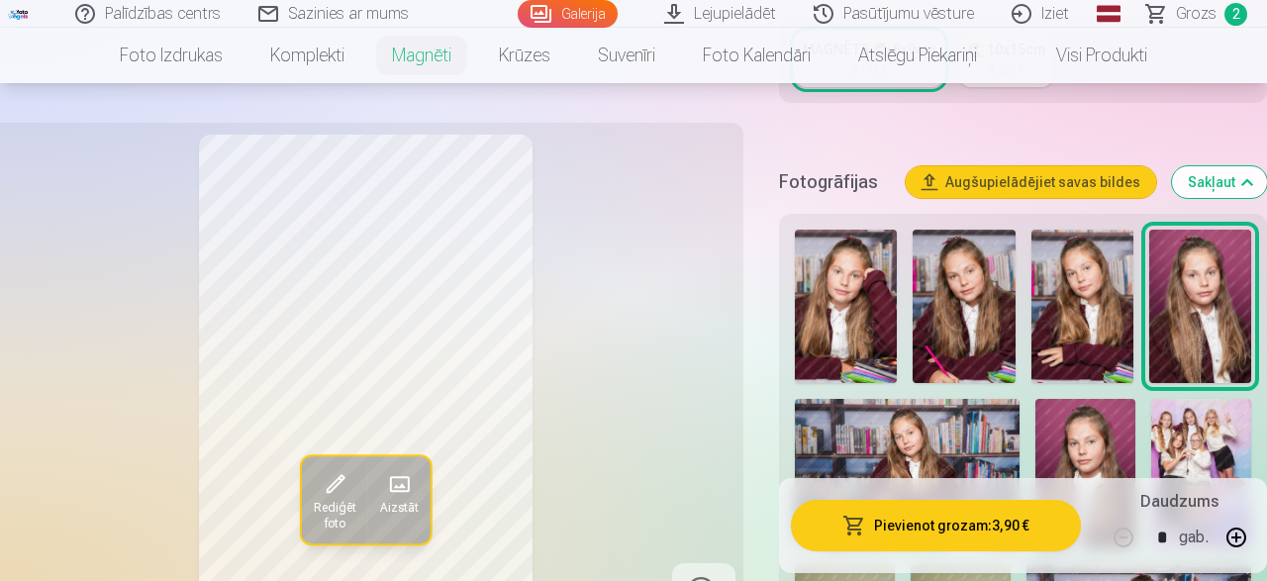
scroll to position [618, 0]
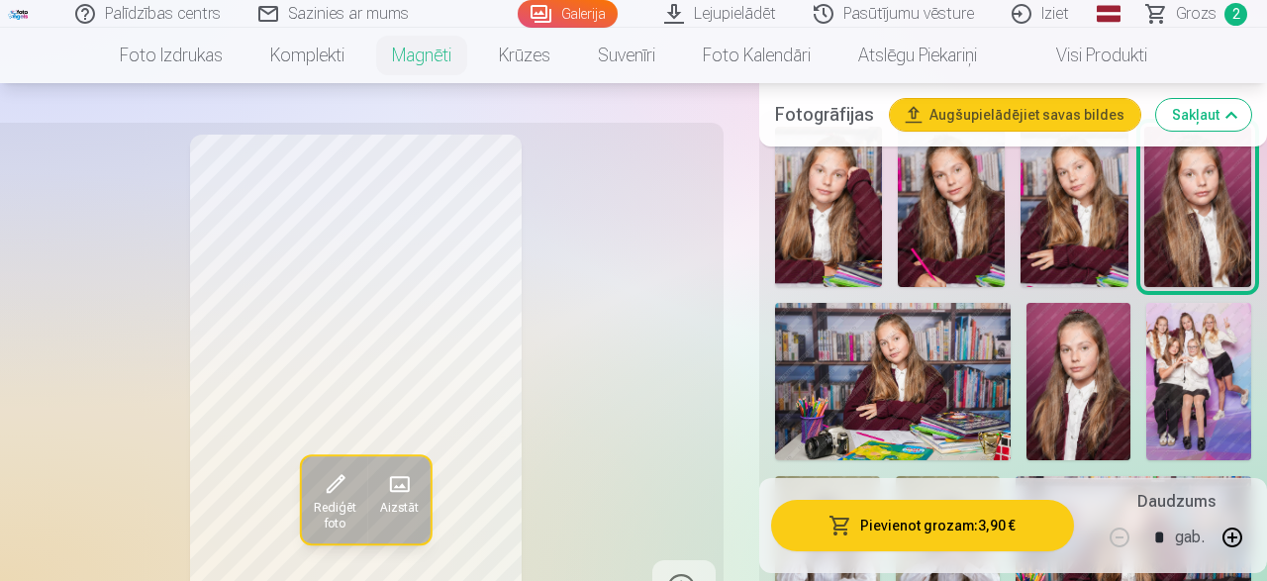
click at [1112, 353] on img at bounding box center [1079, 381] width 105 height 156
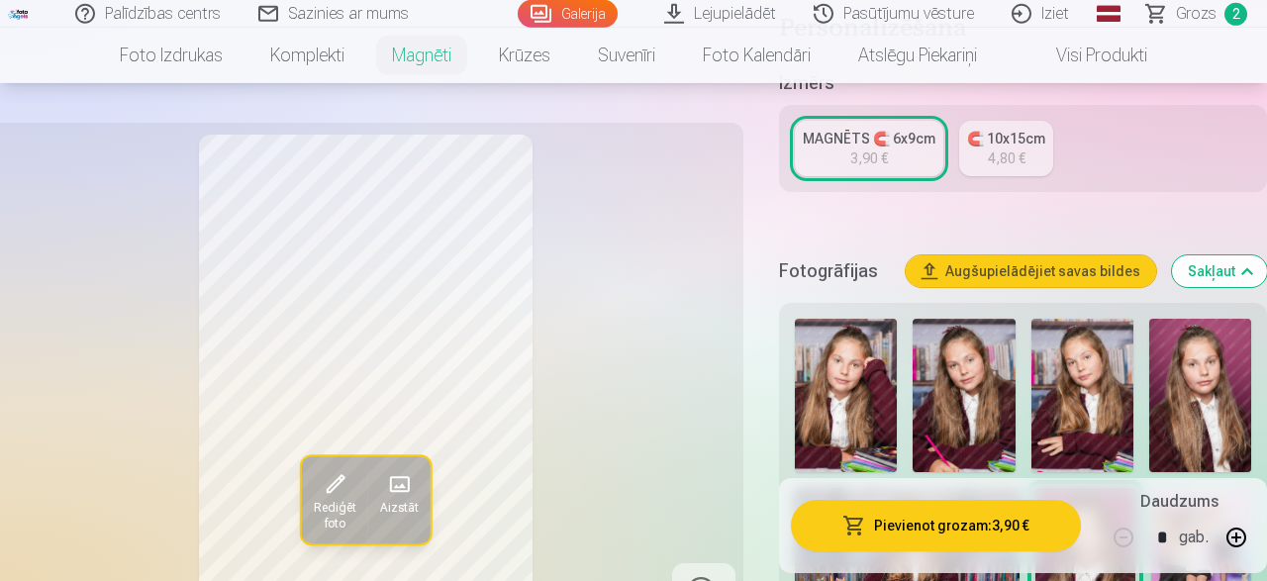
scroll to position [412, 0]
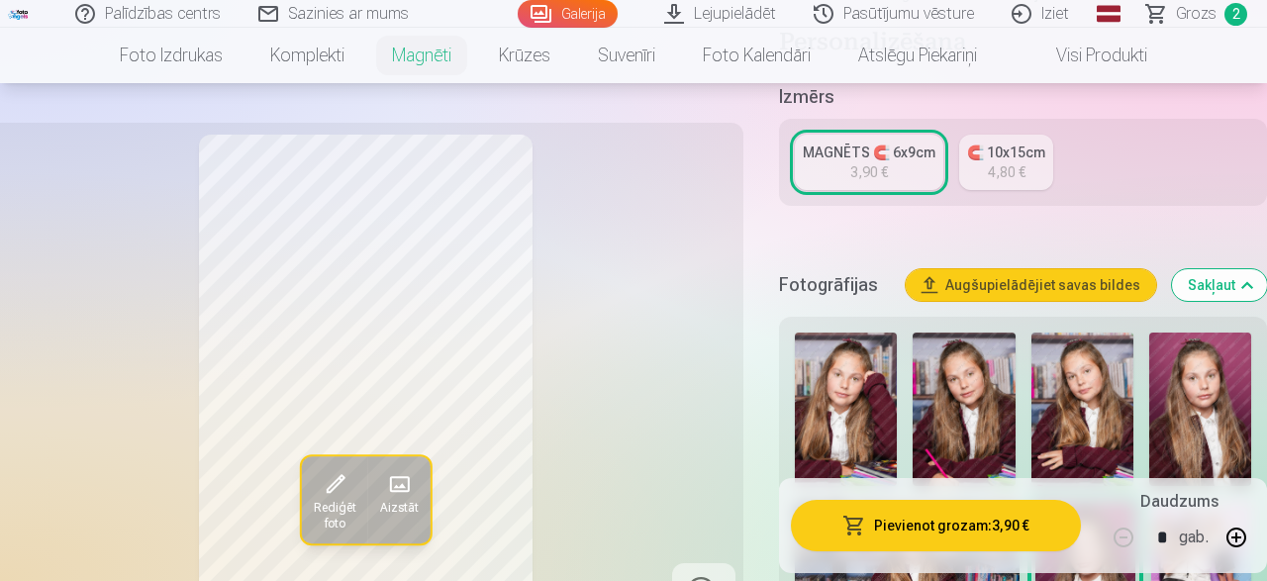
click at [1227, 385] on img at bounding box center [1200, 409] width 102 height 153
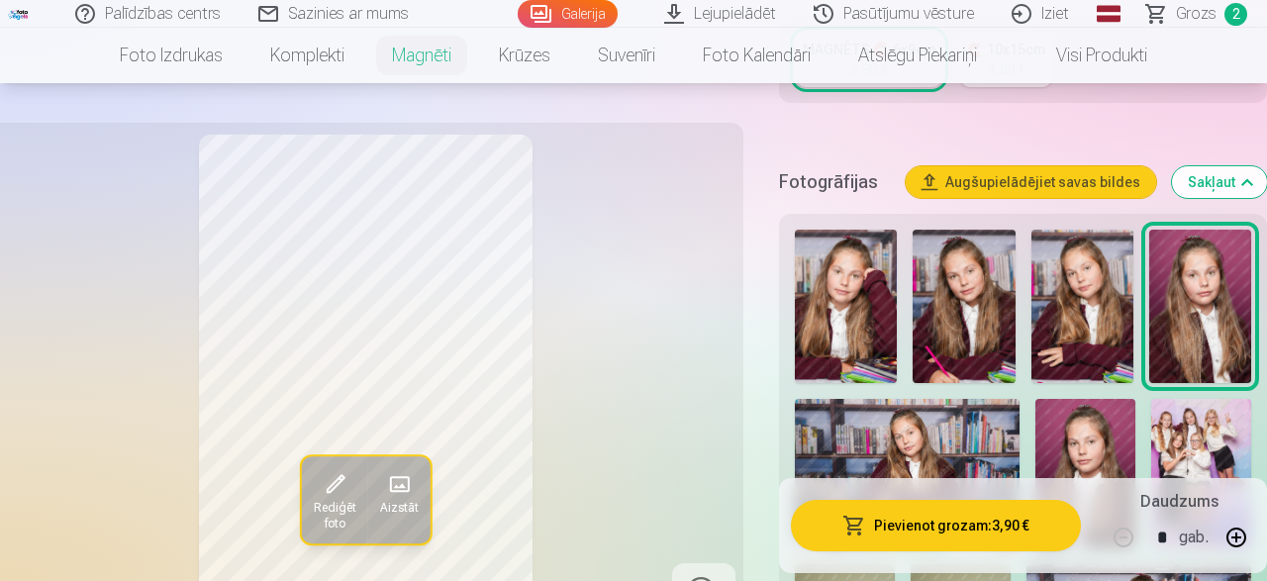
drag, startPoint x: 1101, startPoint y: 348, endPoint x: 1087, endPoint y: 332, distance: 21.0
click at [1100, 343] on img at bounding box center [1083, 306] width 102 height 153
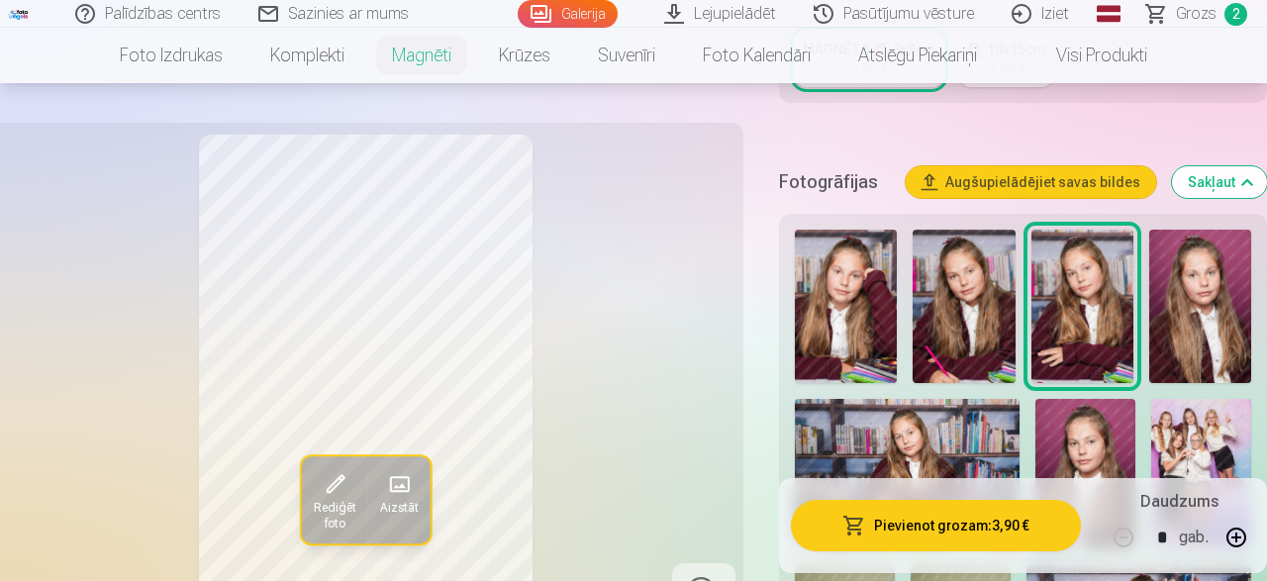
click at [980, 336] on img at bounding box center [964, 306] width 102 height 153
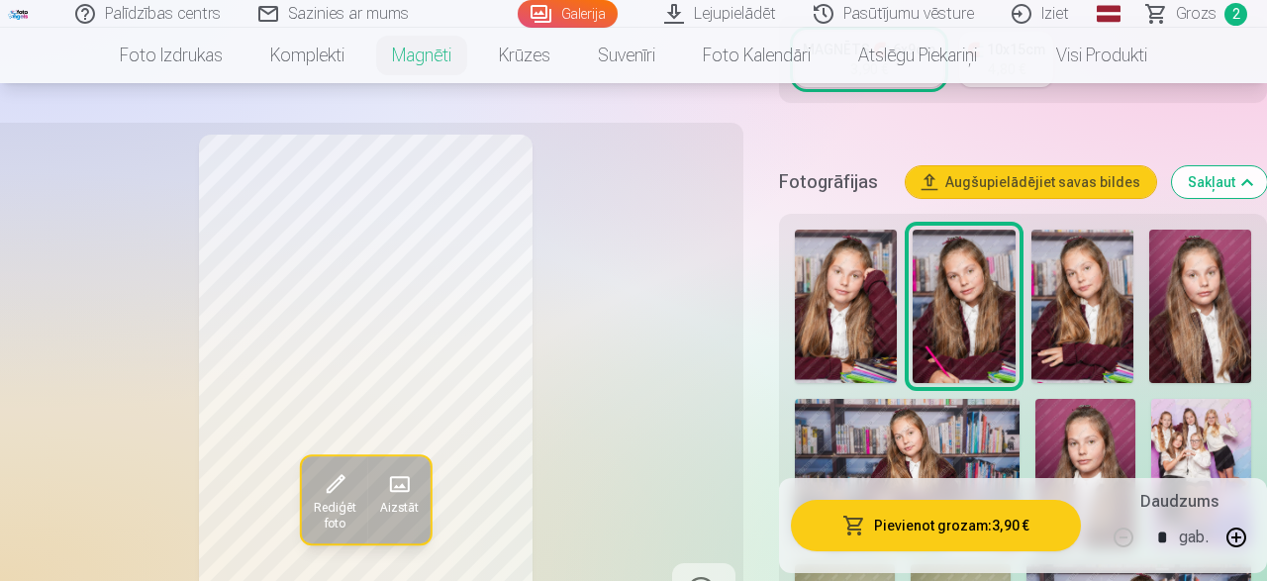
click at [930, 338] on img at bounding box center [964, 306] width 102 height 153
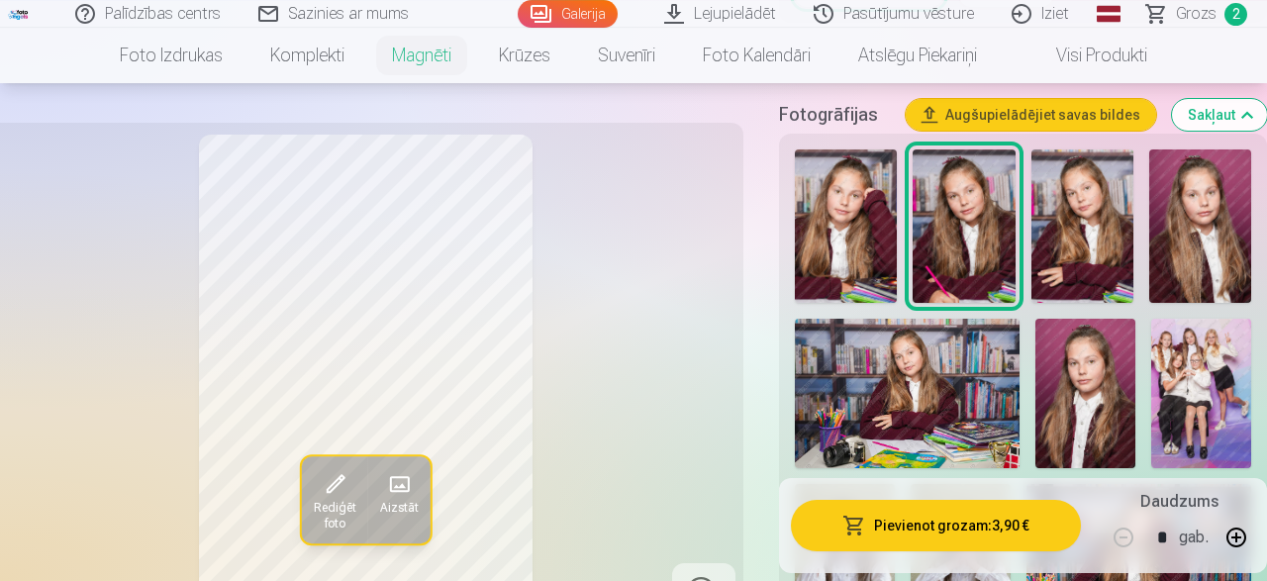
scroll to position [618, 0]
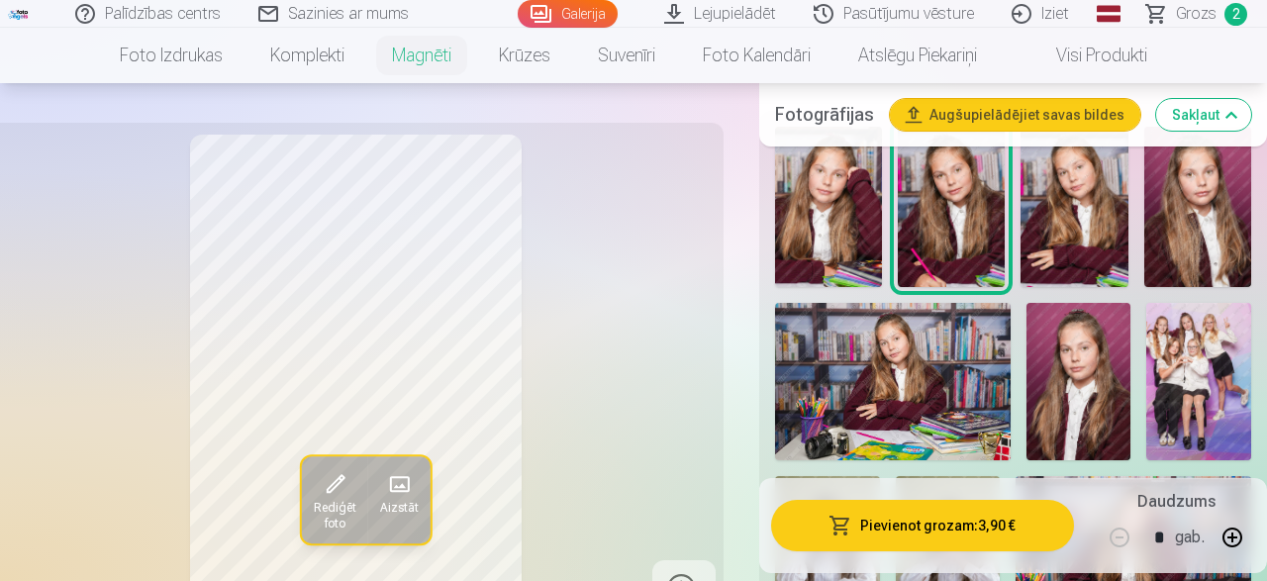
click at [1094, 373] on img at bounding box center [1079, 381] width 105 height 156
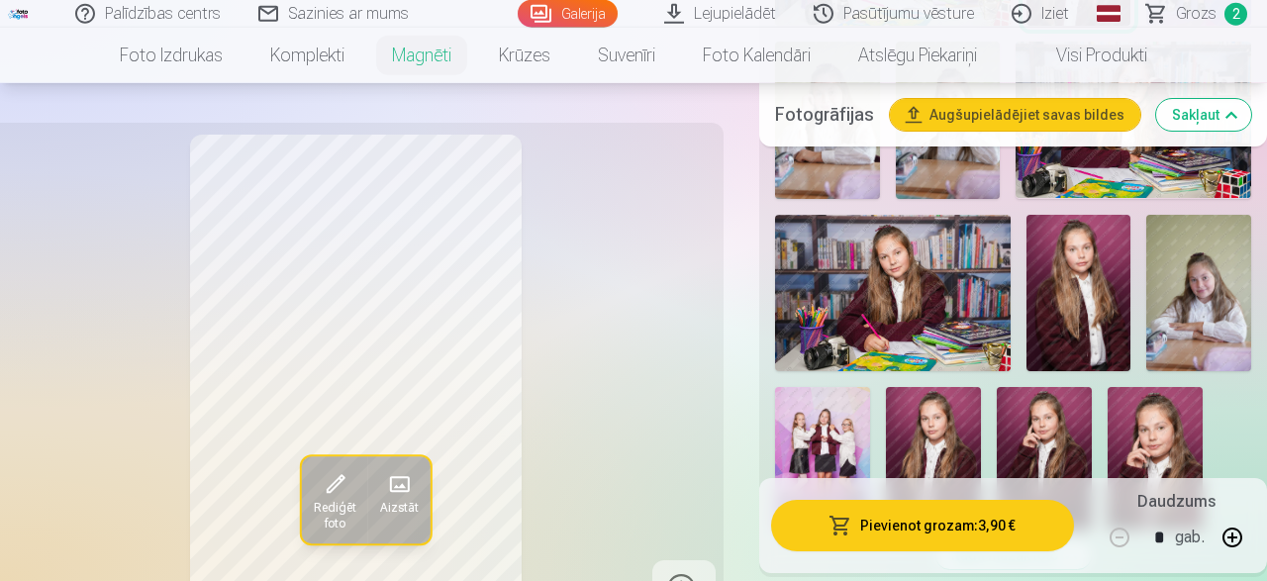
scroll to position [1030, 0]
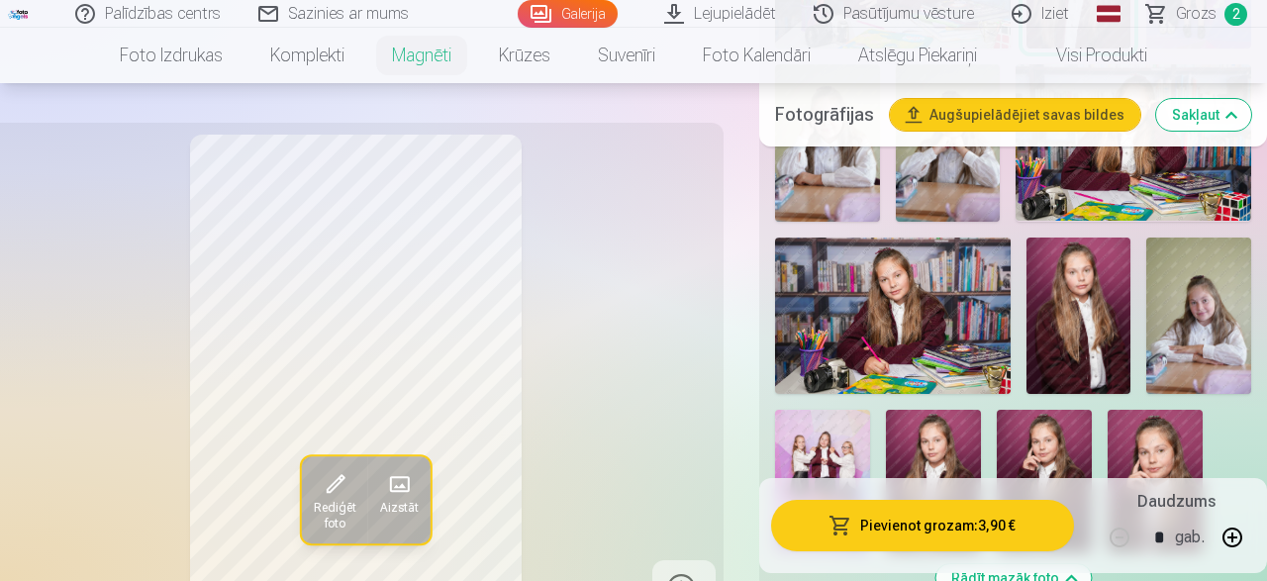
click at [1109, 304] on img at bounding box center [1079, 316] width 105 height 157
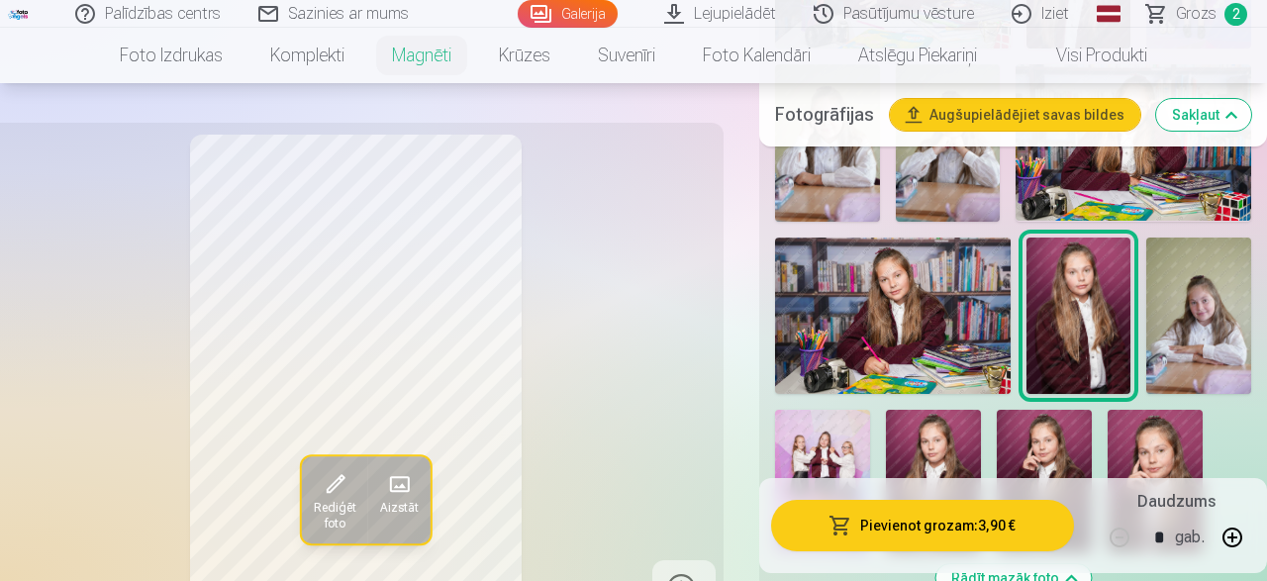
scroll to position [1133, 0]
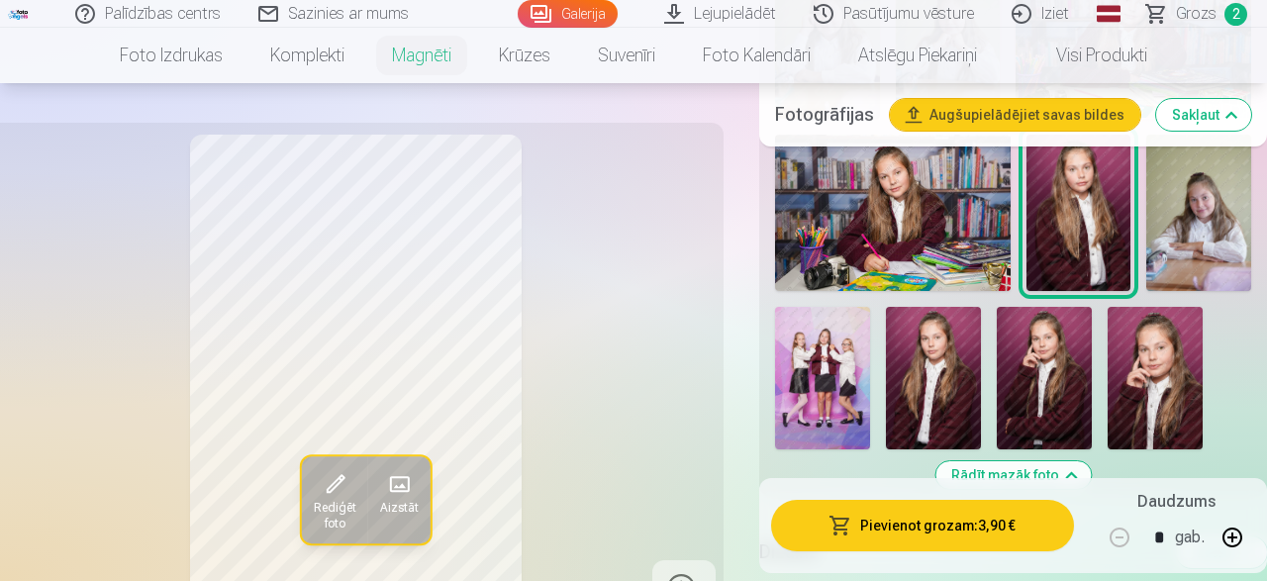
click at [981, 361] on img at bounding box center [933, 378] width 95 height 143
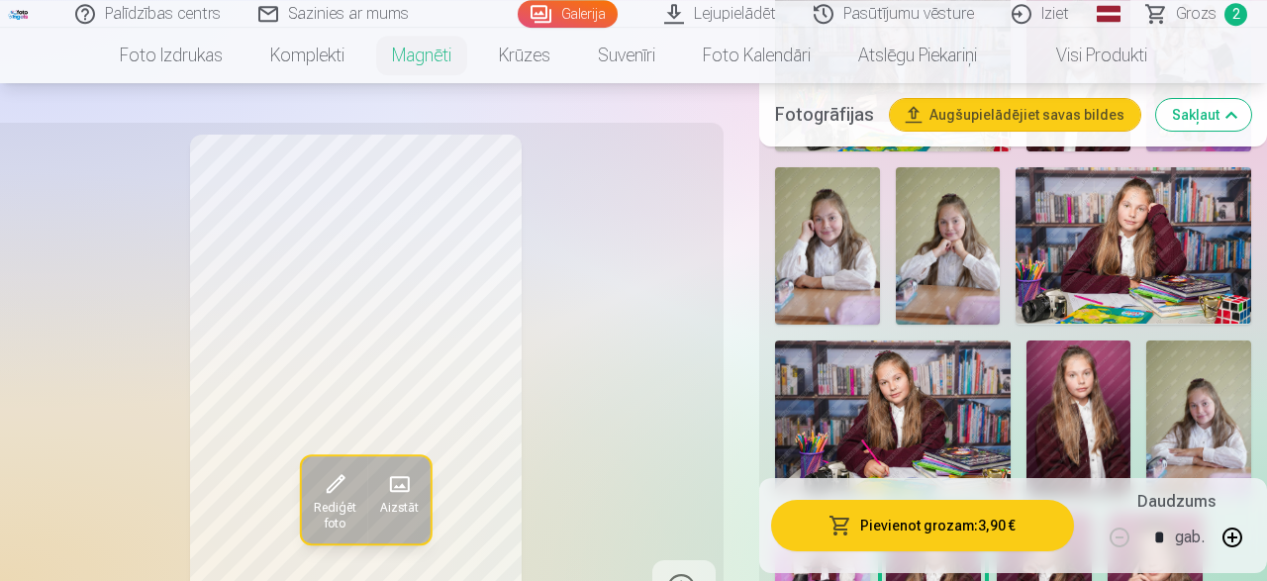
scroll to position [1030, 0]
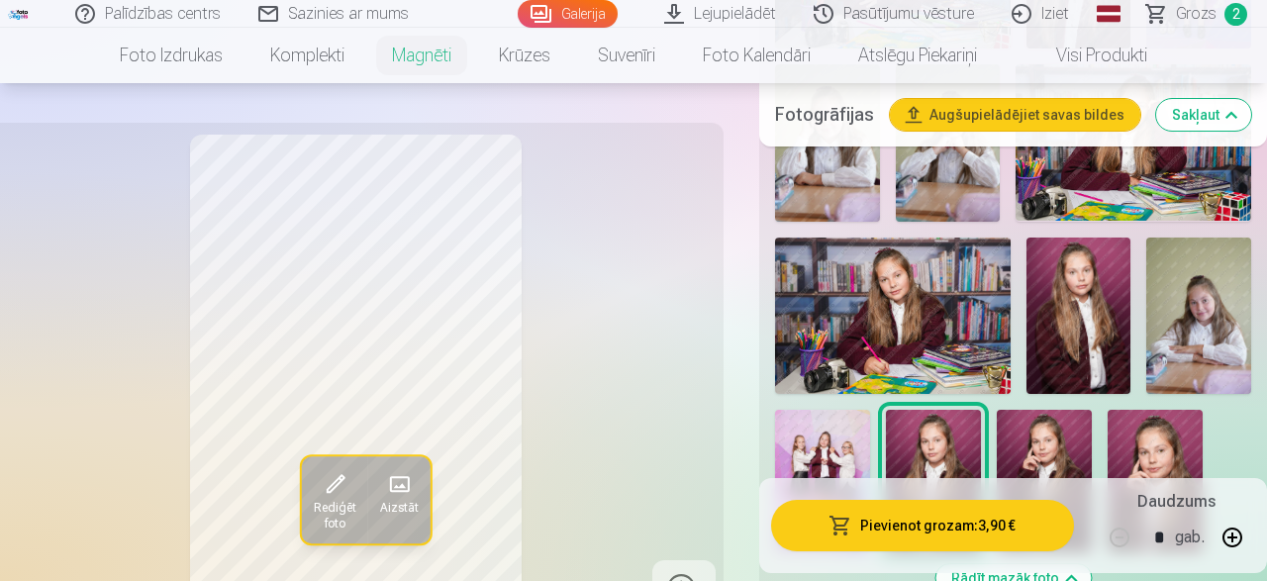
click at [1063, 298] on img at bounding box center [1079, 316] width 105 height 157
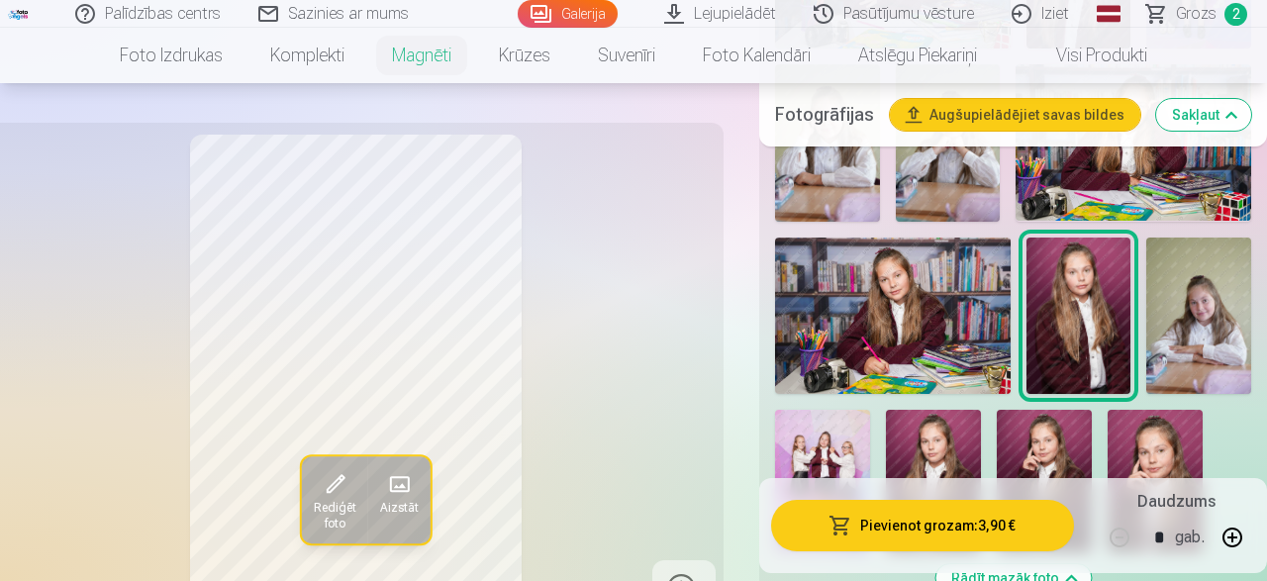
click at [959, 439] on img at bounding box center [933, 481] width 95 height 143
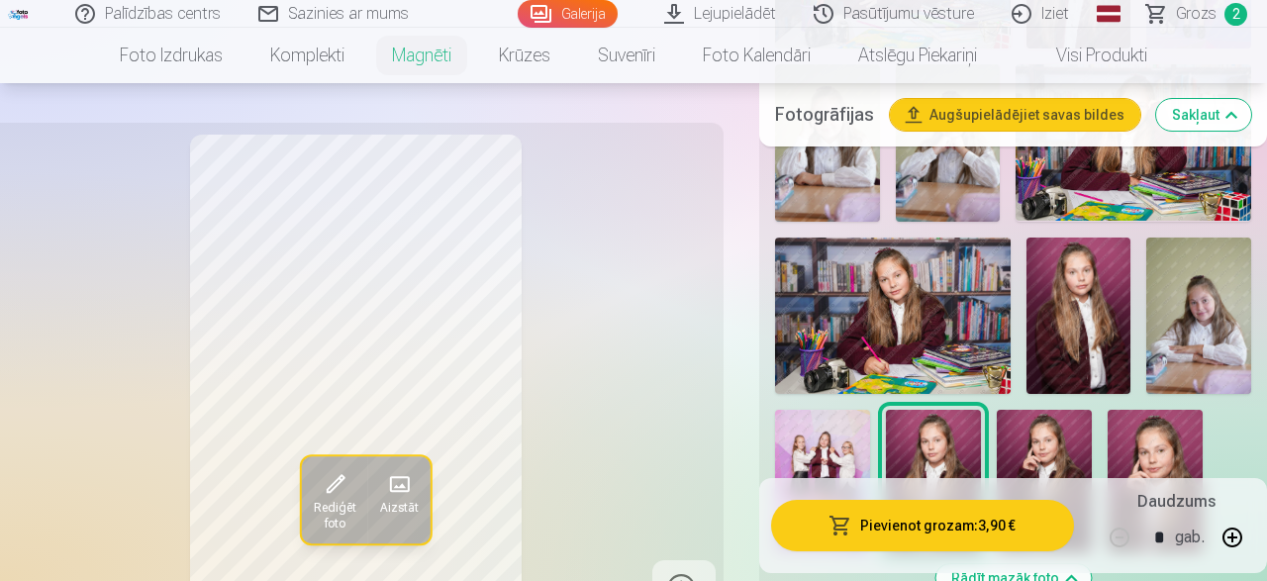
click at [1053, 325] on img at bounding box center [1079, 316] width 105 height 157
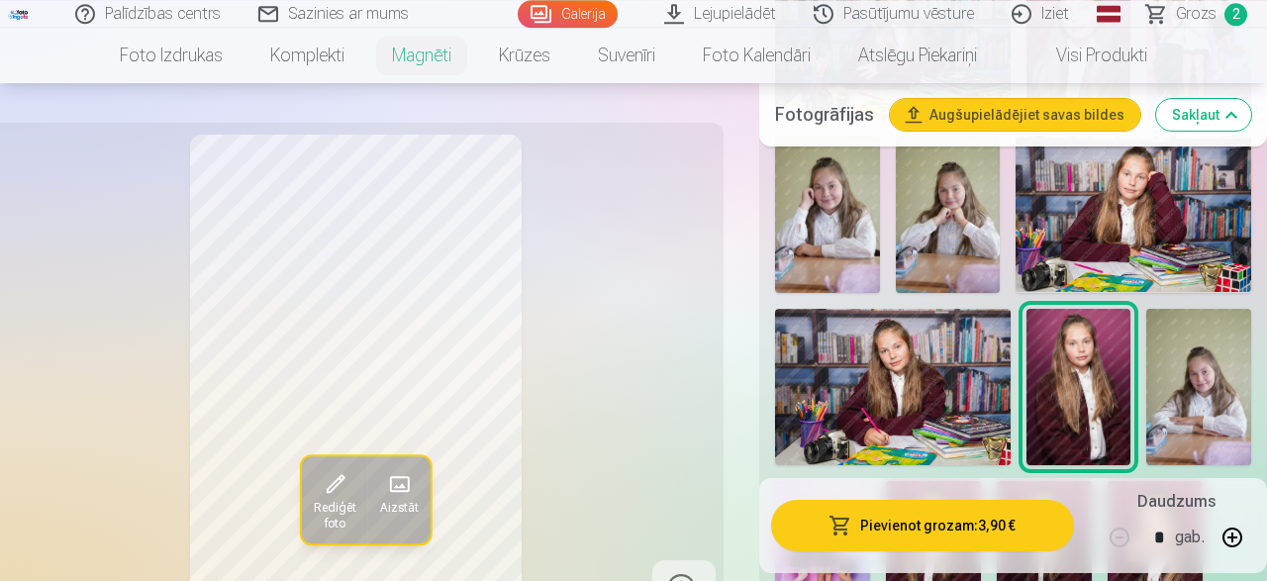
scroll to position [721, 0]
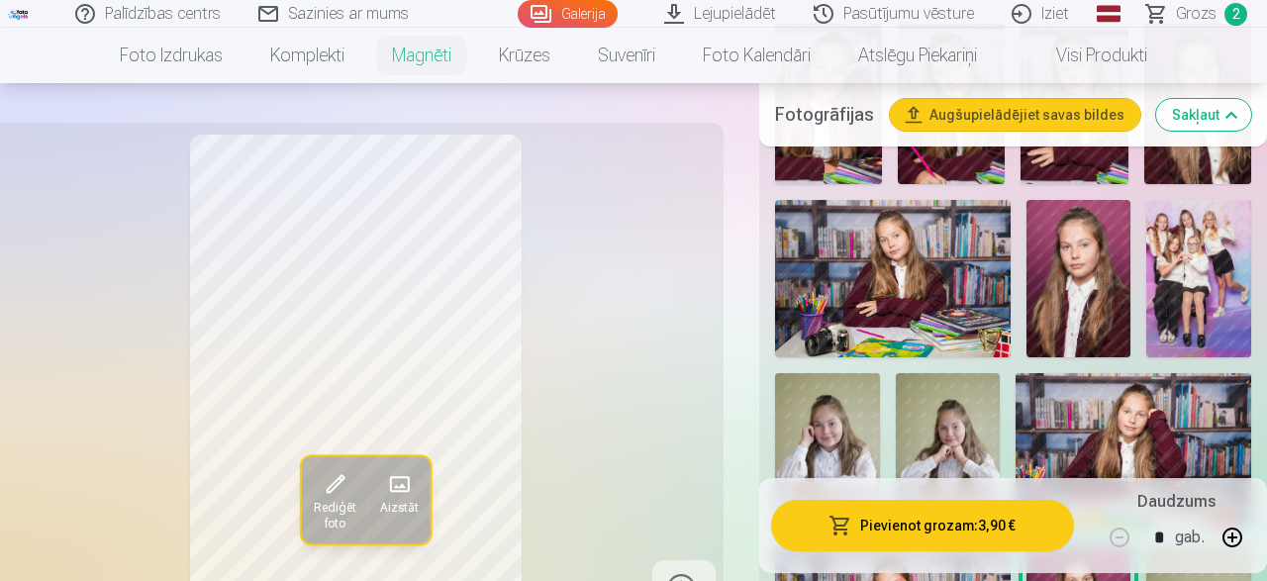
click at [1084, 274] on img at bounding box center [1079, 278] width 105 height 156
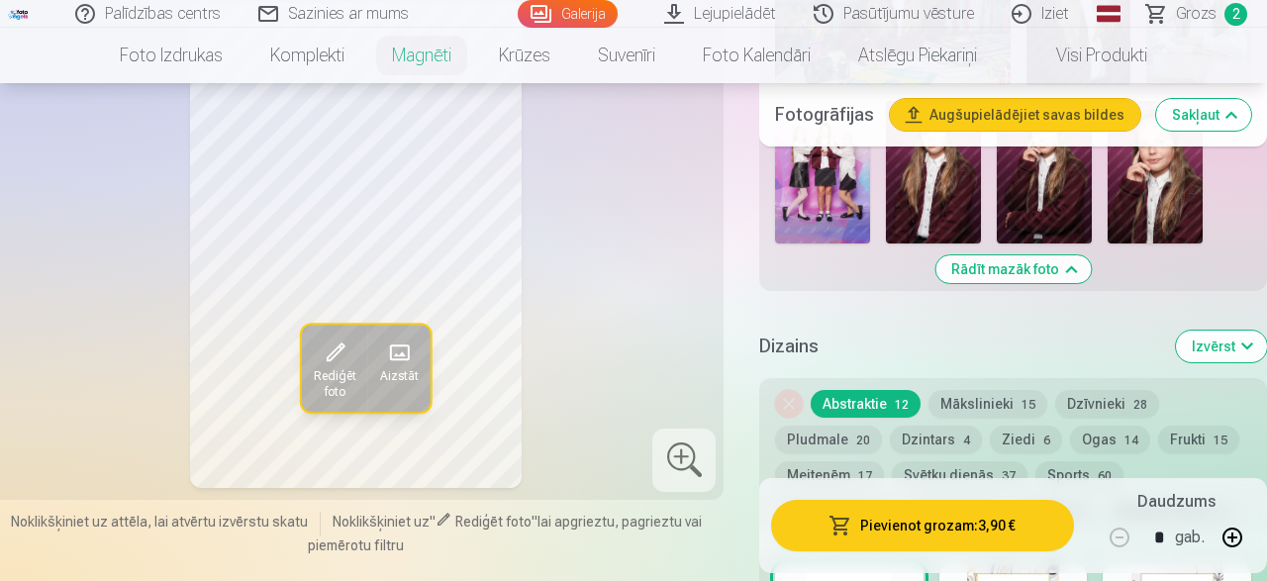
scroll to position [1236, 0]
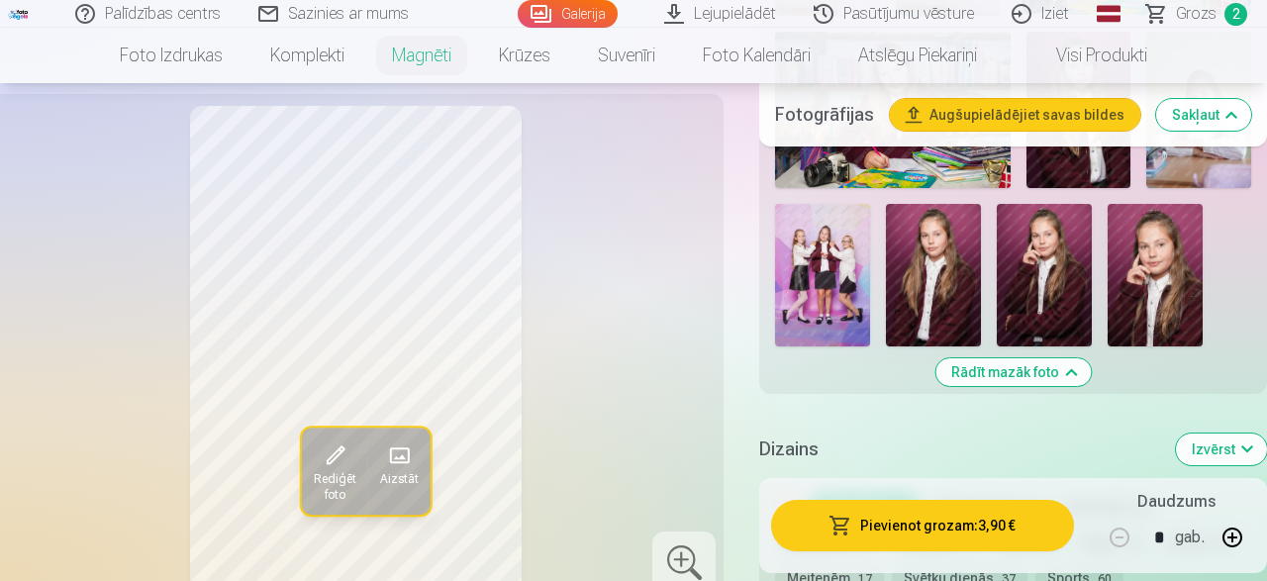
click at [958, 516] on button "Pievienot grozam : 3,90 €" at bounding box center [922, 525] width 303 height 51
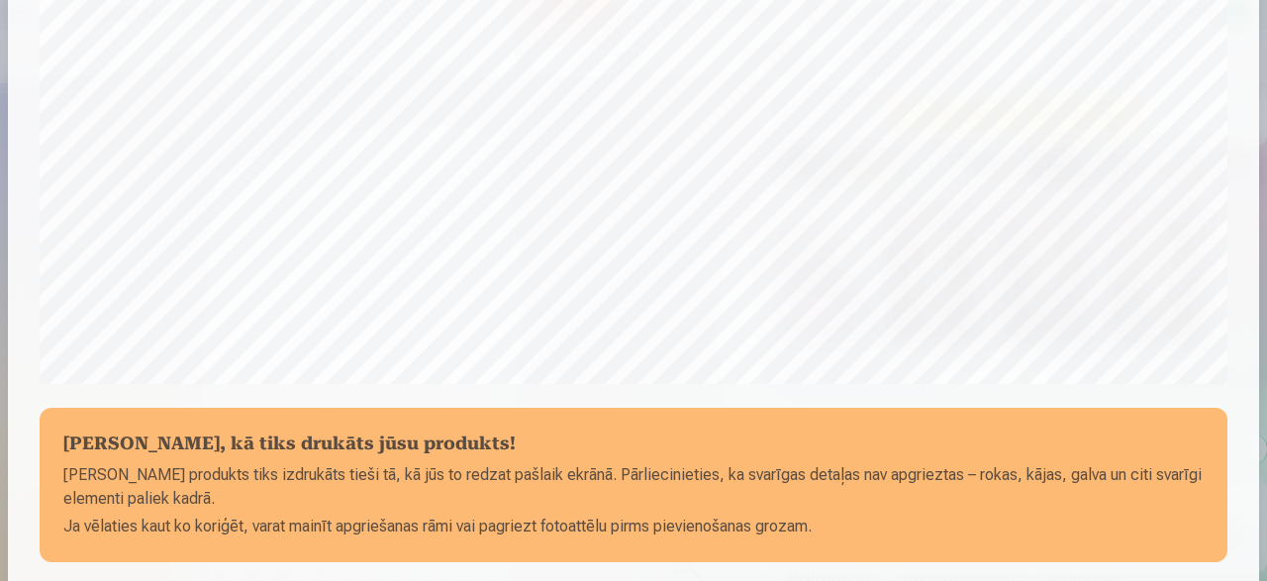
scroll to position [832, 0]
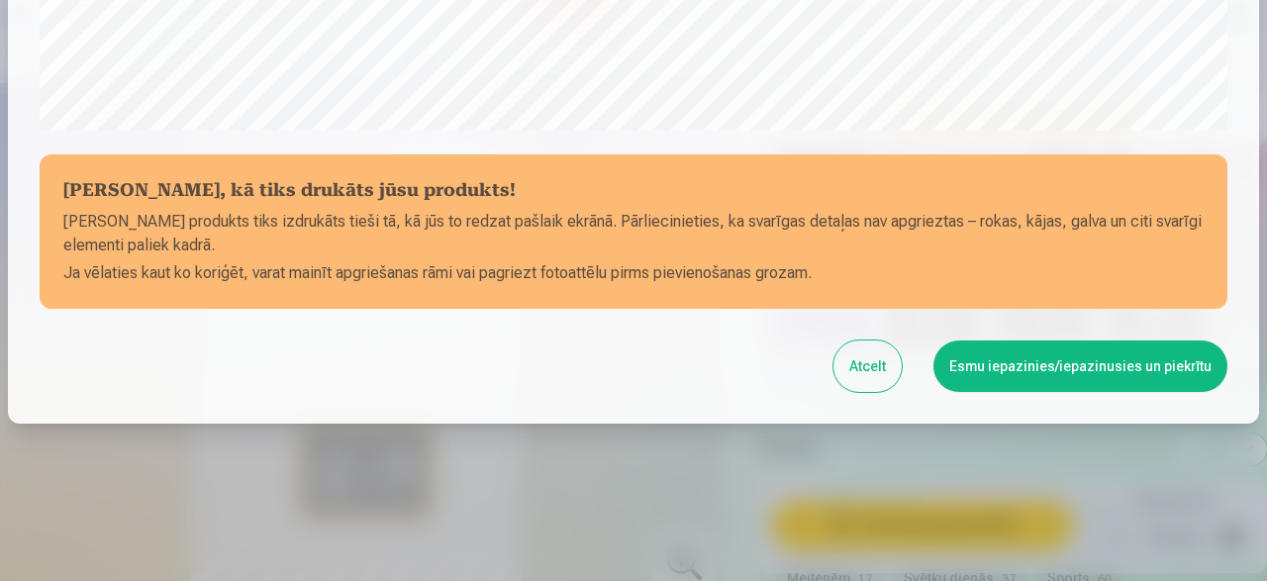
click at [1031, 364] on button "Esmu iepazinies/iepazinusies un piekrītu" at bounding box center [1081, 366] width 294 height 51
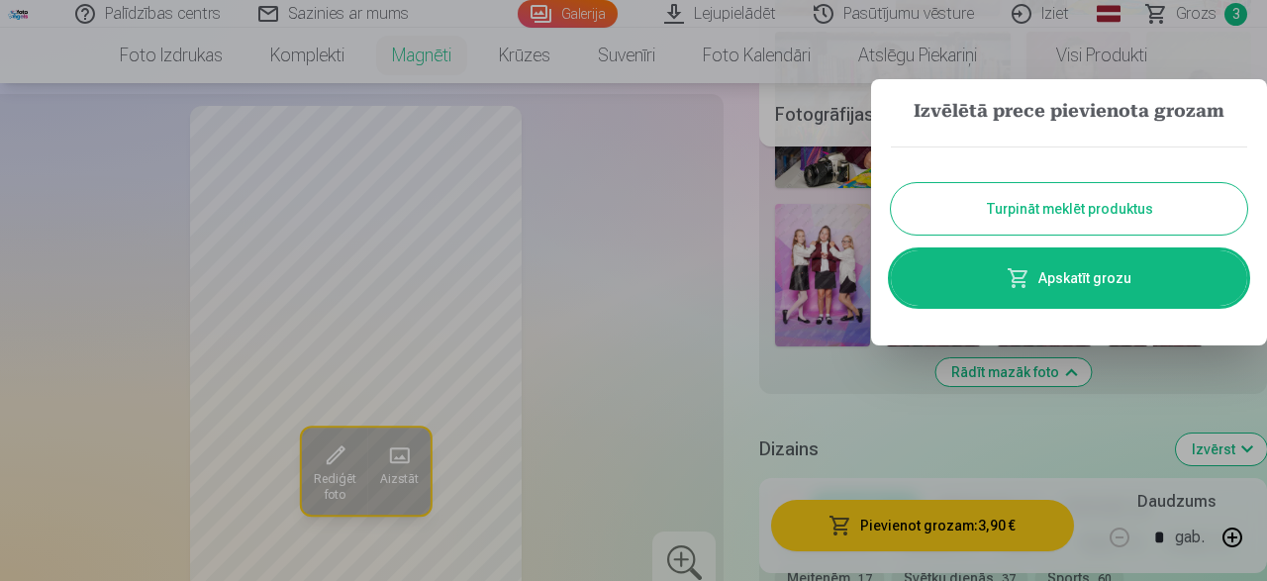
click at [929, 194] on button "Turpināt meklēt produktus" at bounding box center [1069, 208] width 356 height 51
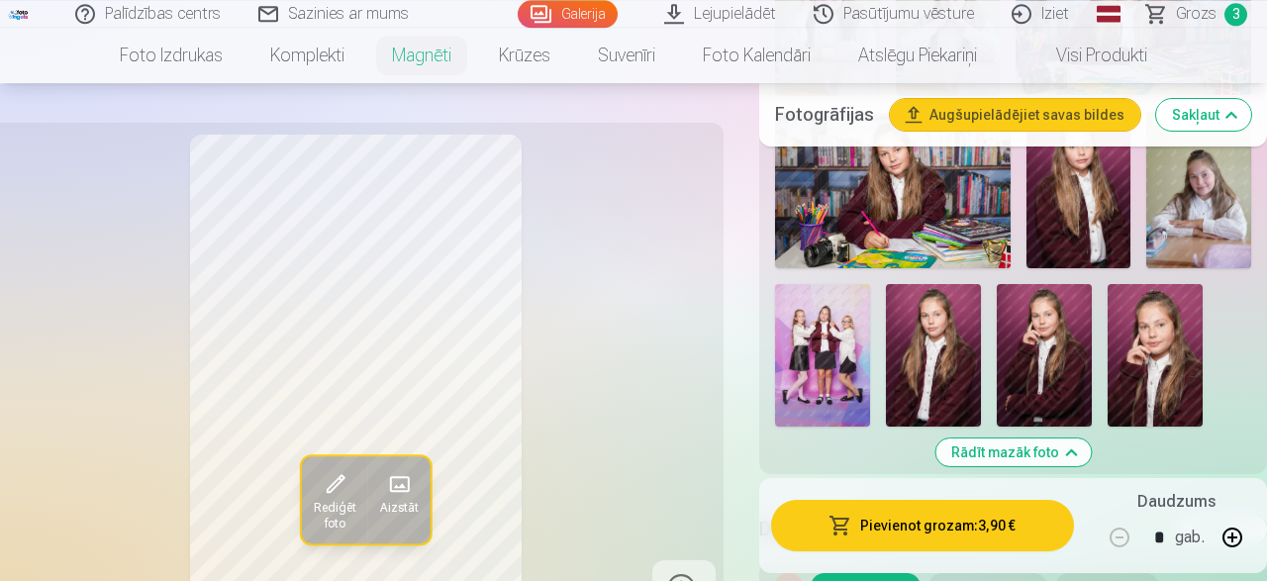
scroll to position [1133, 0]
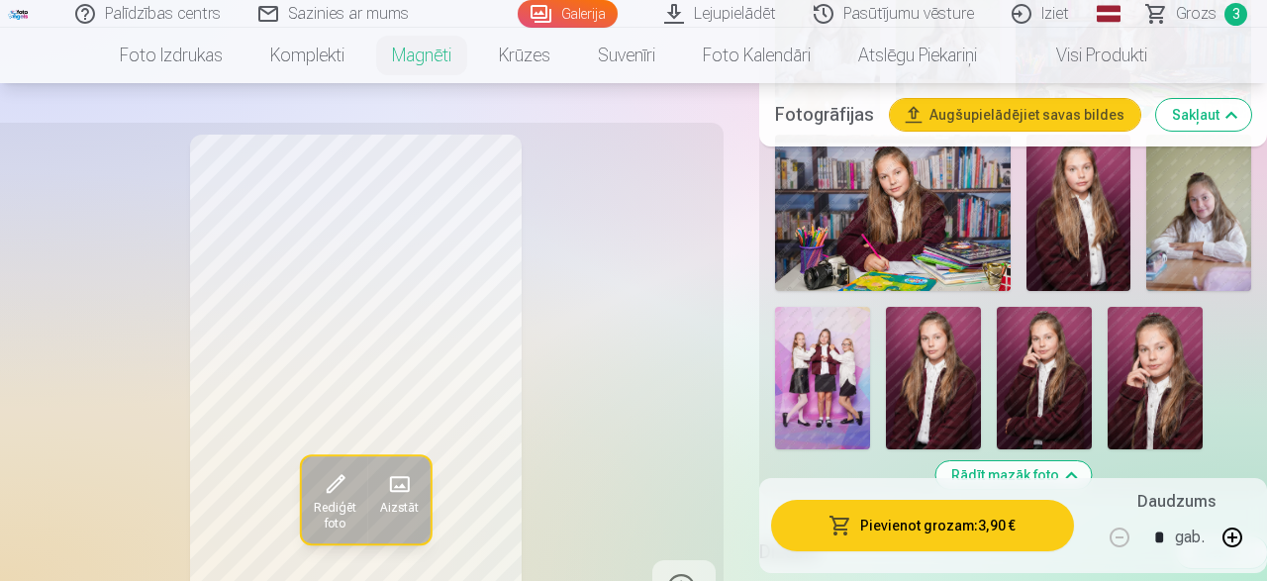
click at [843, 376] on img at bounding box center [822, 378] width 95 height 143
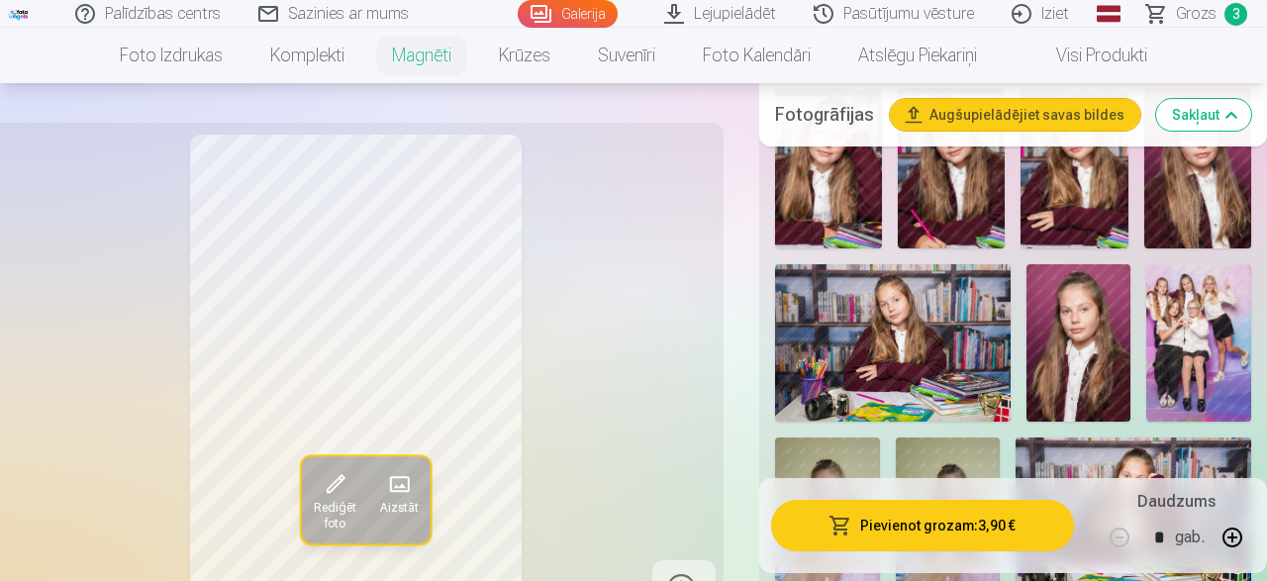
scroll to position [618, 0]
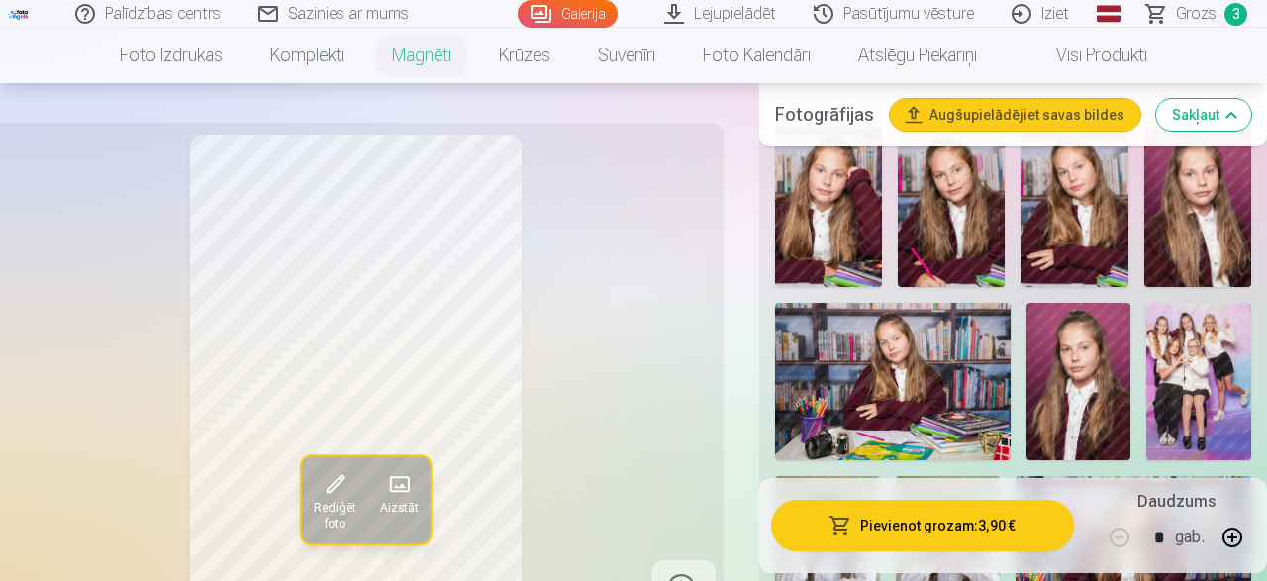
click at [1214, 338] on img at bounding box center [1198, 381] width 105 height 157
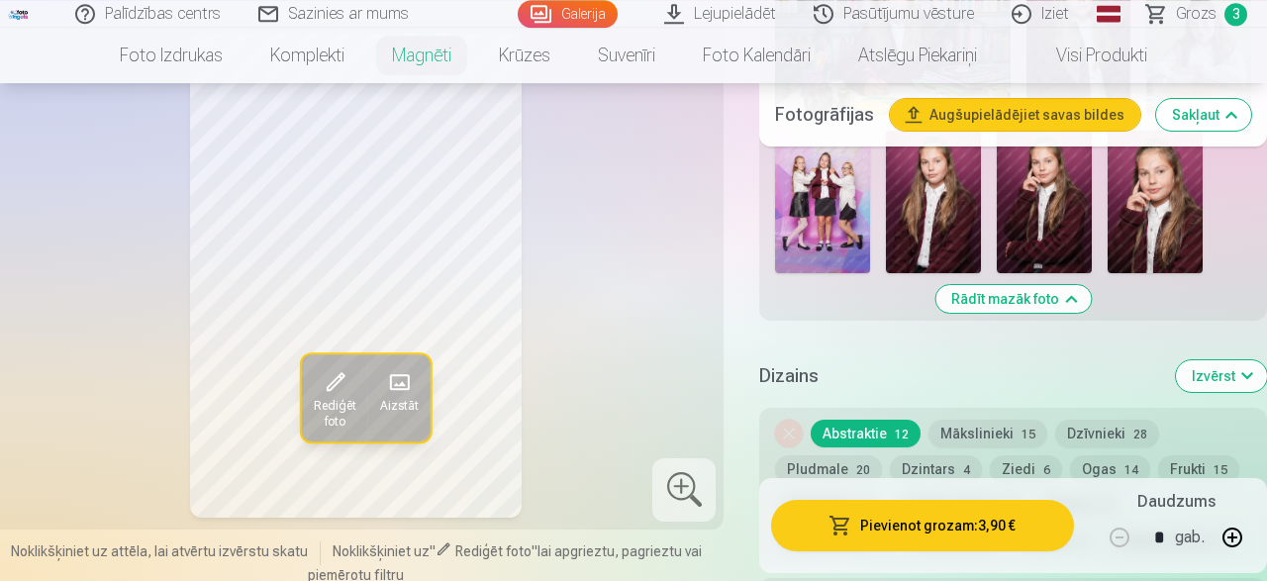
scroll to position [1339, 0]
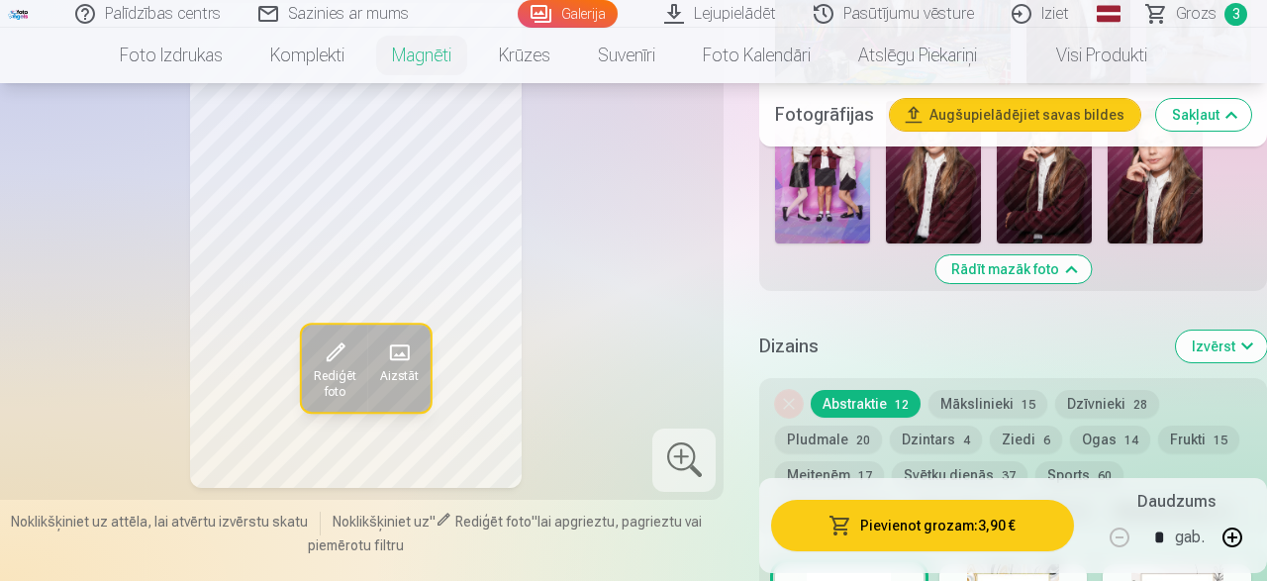
click at [842, 426] on button "Pludmale 20" at bounding box center [828, 440] width 107 height 28
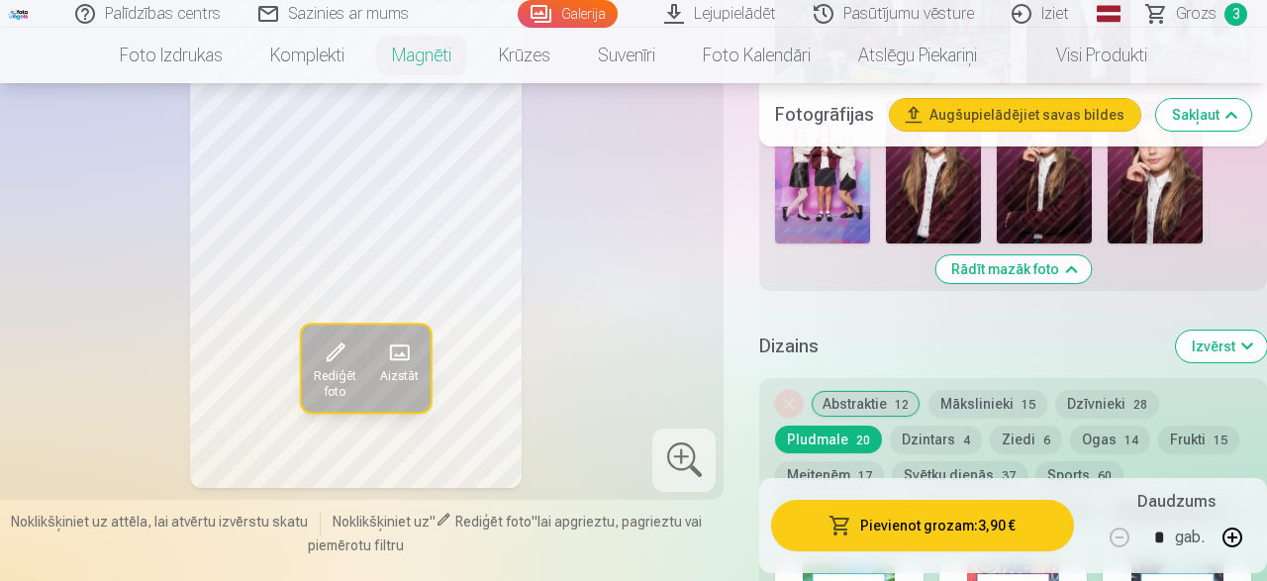
click at [858, 390] on button "Abstraktie 12" at bounding box center [866, 404] width 110 height 28
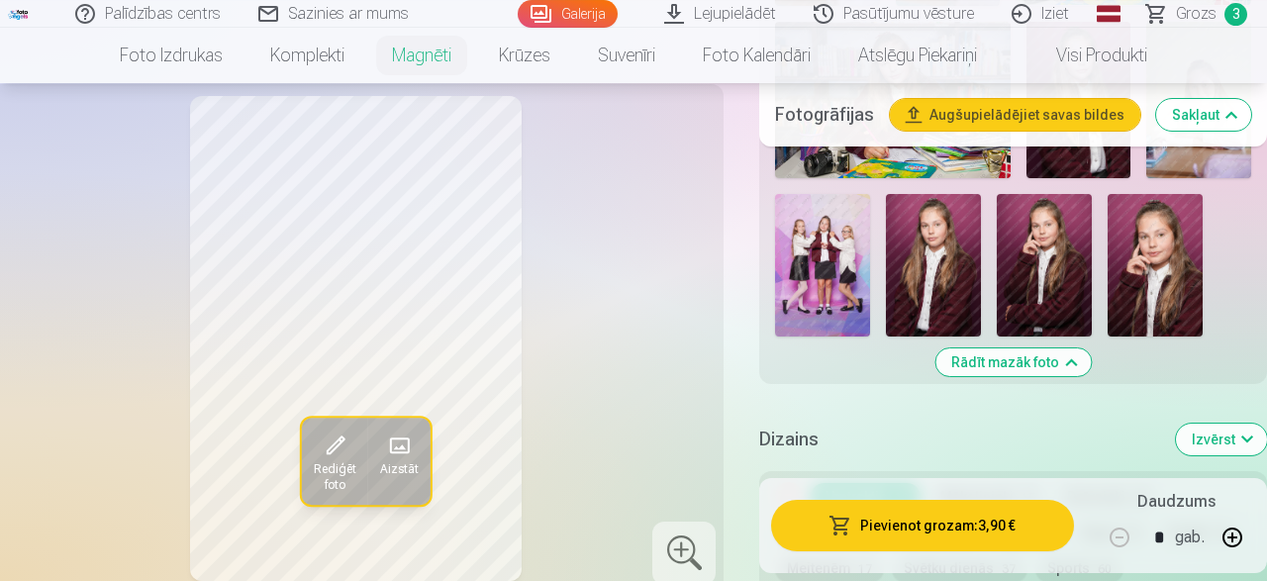
scroll to position [1236, 0]
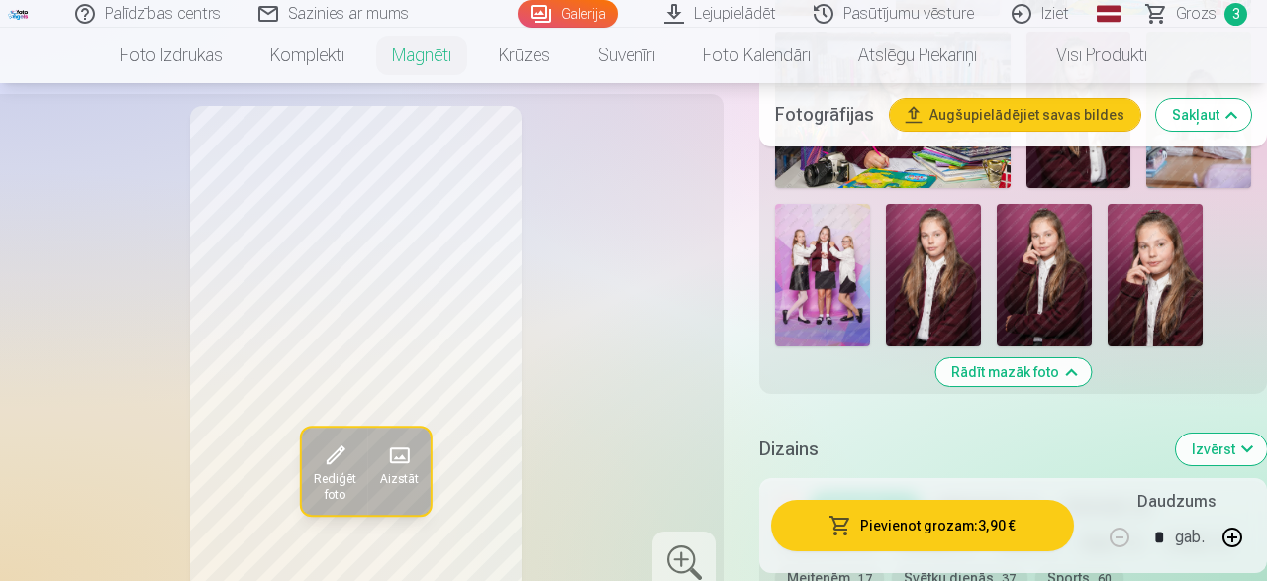
click at [339, 478] on span "Rediģēt foto" at bounding box center [335, 488] width 43 height 32
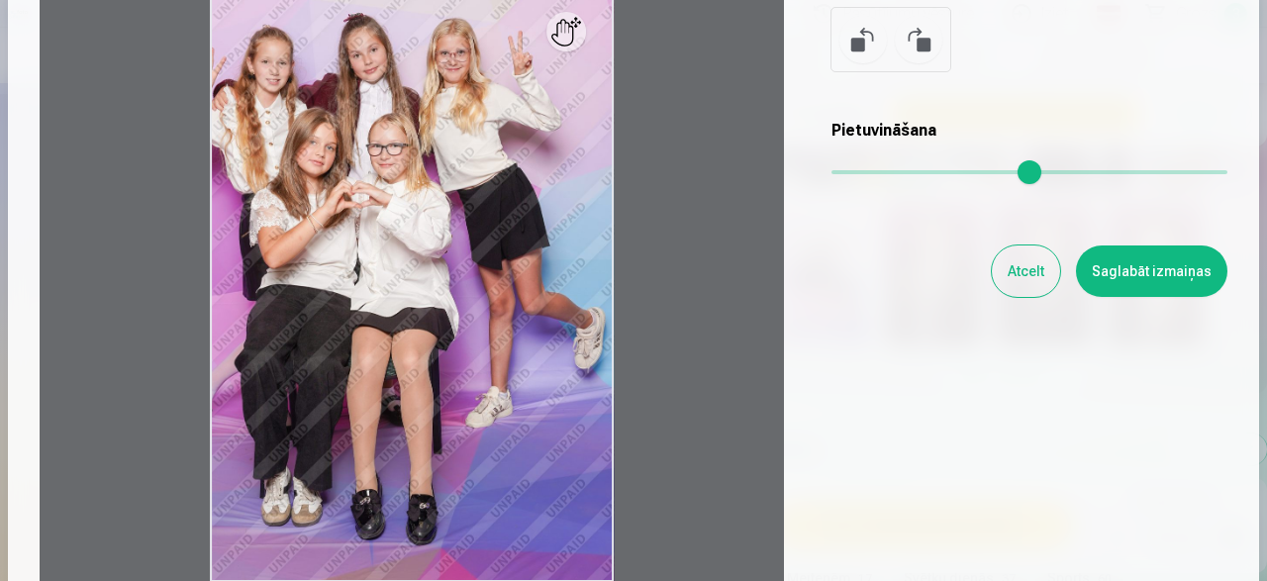
scroll to position [127, 0]
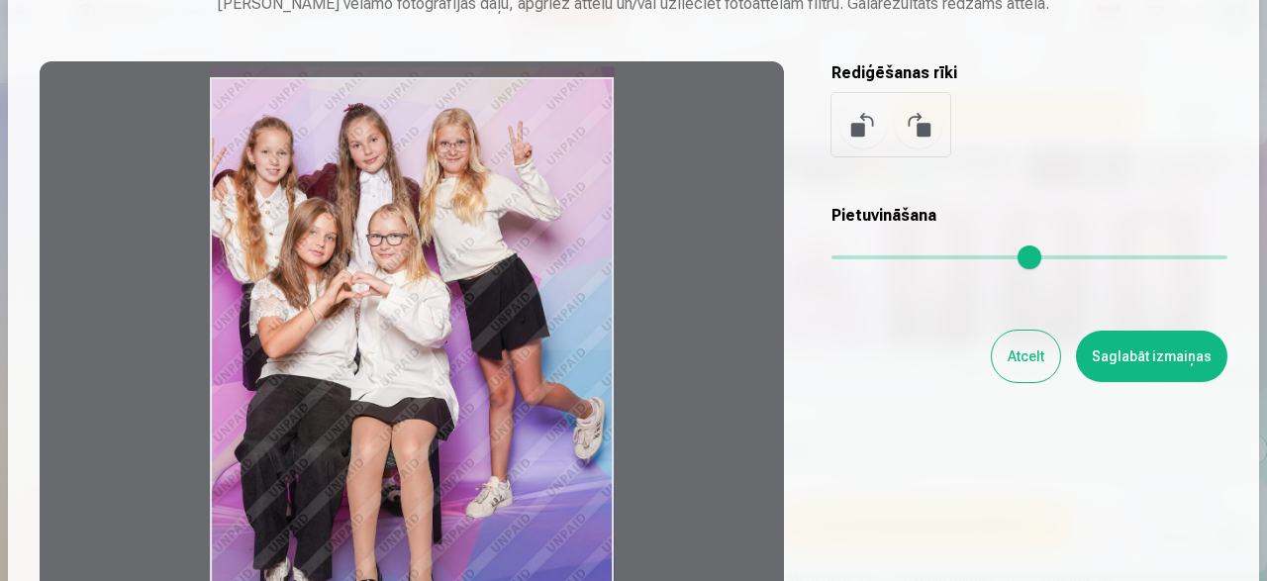
click at [610, 376] on div at bounding box center [412, 372] width 745 height 622
click at [1041, 364] on button "Atcelt" at bounding box center [1026, 356] width 68 height 51
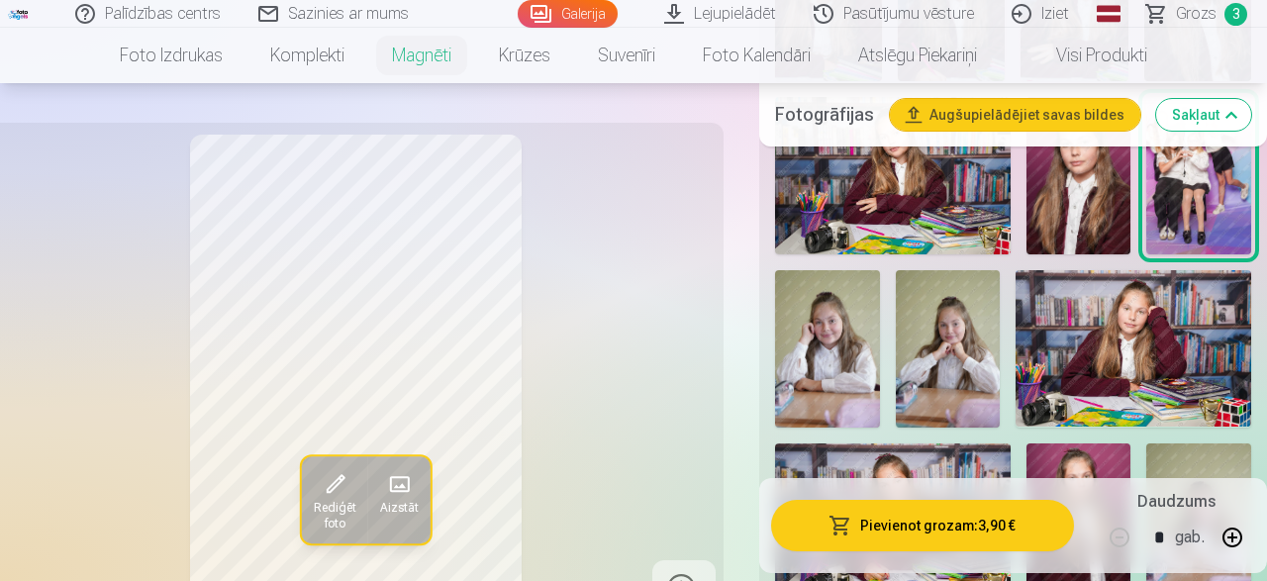
scroll to position [721, 0]
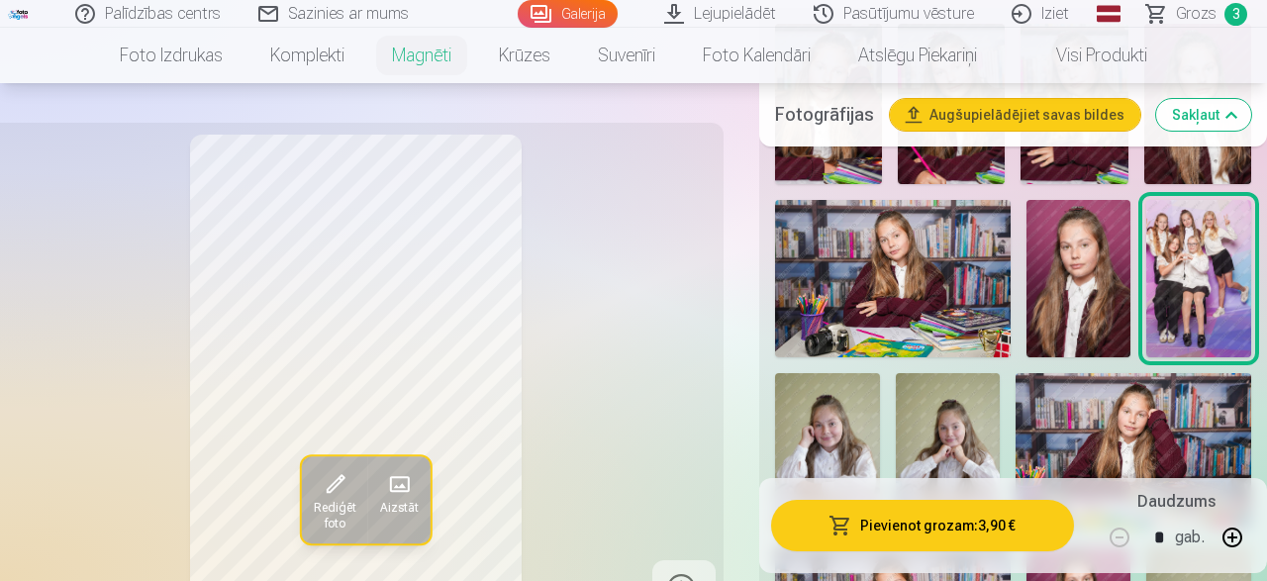
click at [1109, 248] on img at bounding box center [1079, 278] width 105 height 156
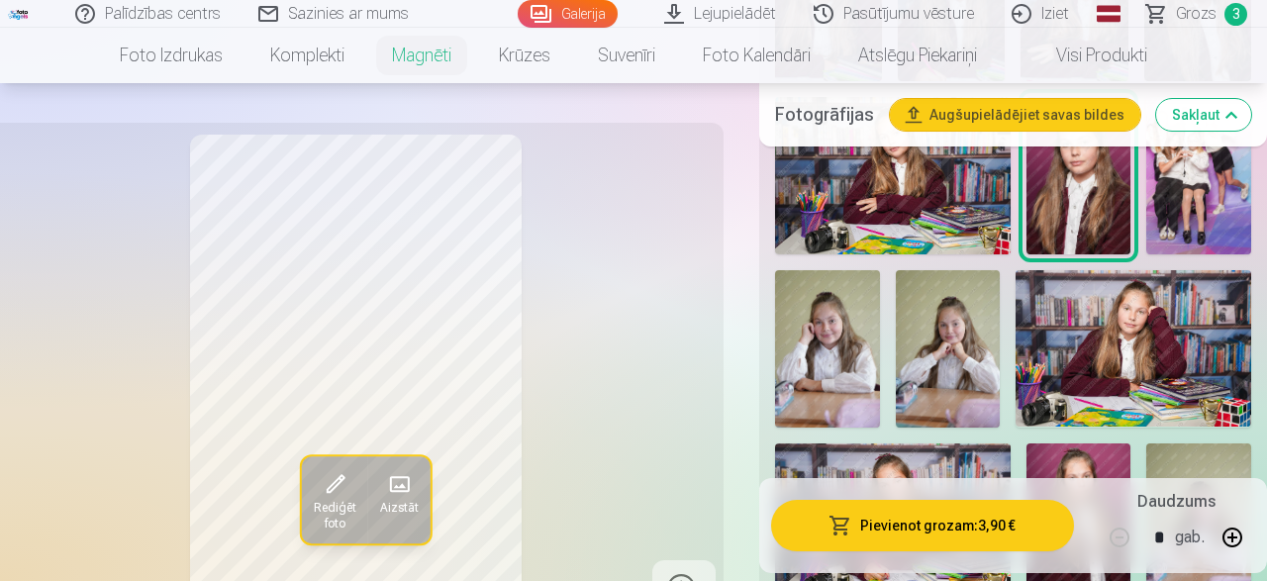
scroll to position [515, 0]
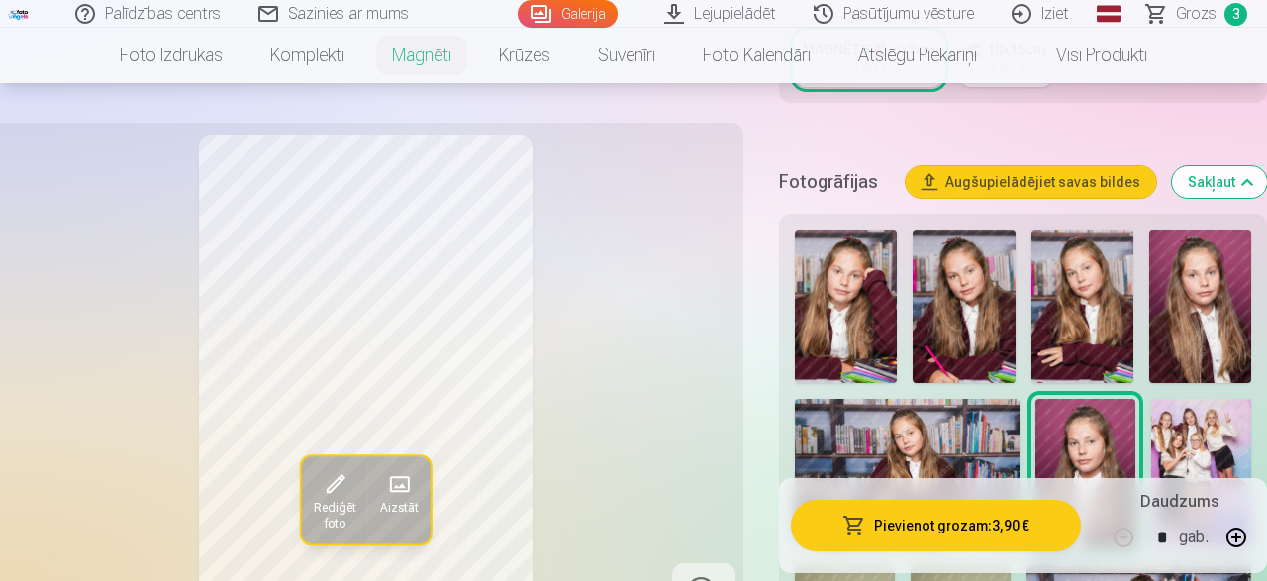
click at [1201, 439] on img at bounding box center [1201, 473] width 100 height 149
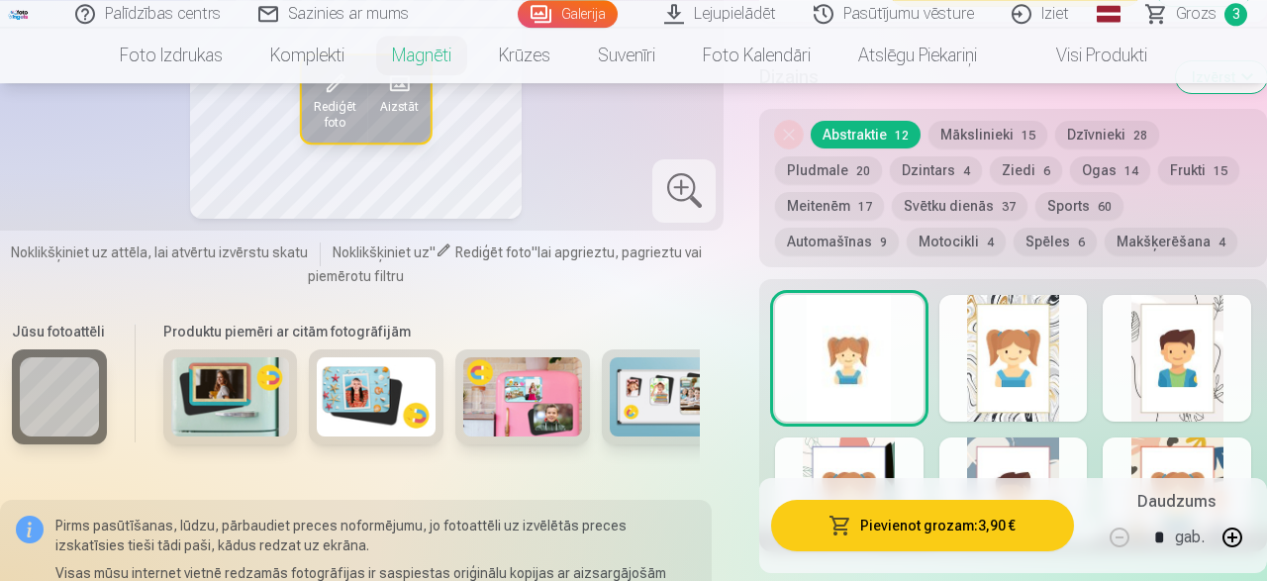
scroll to position [1544, 0]
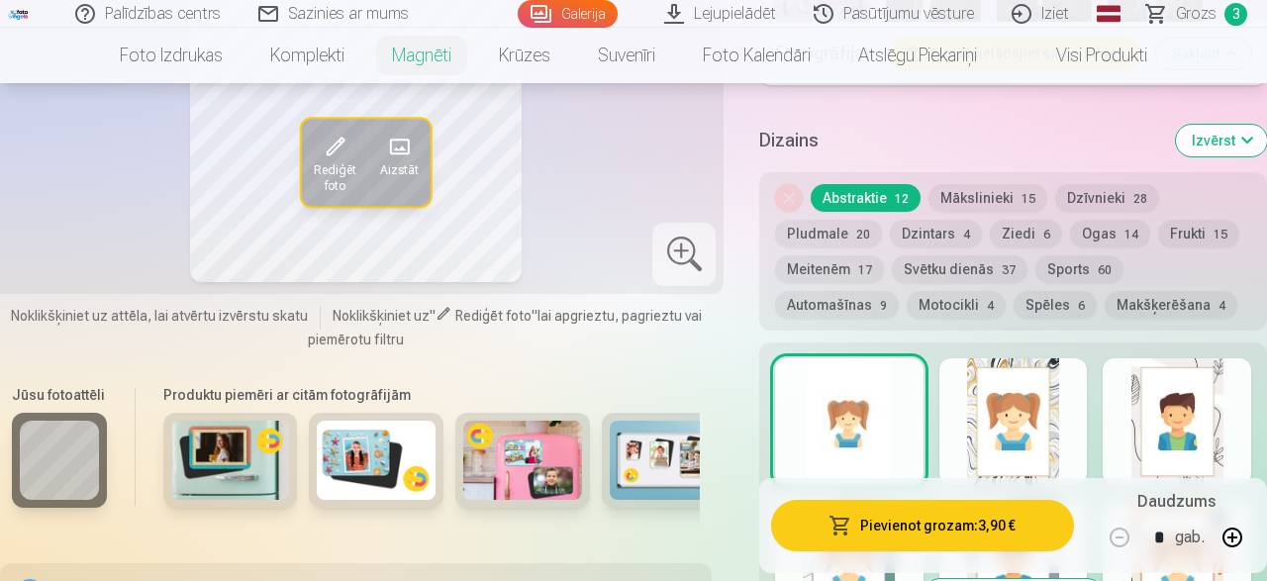
click at [1040, 413] on div at bounding box center [1014, 421] width 149 height 127
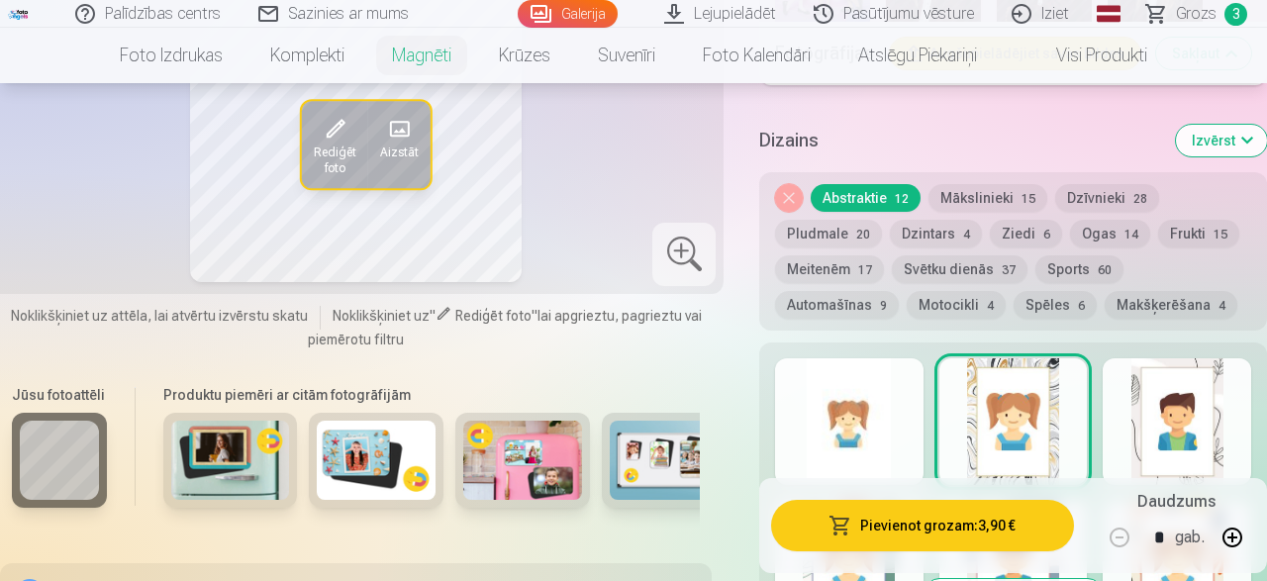
click at [1177, 401] on div at bounding box center [1177, 421] width 149 height 127
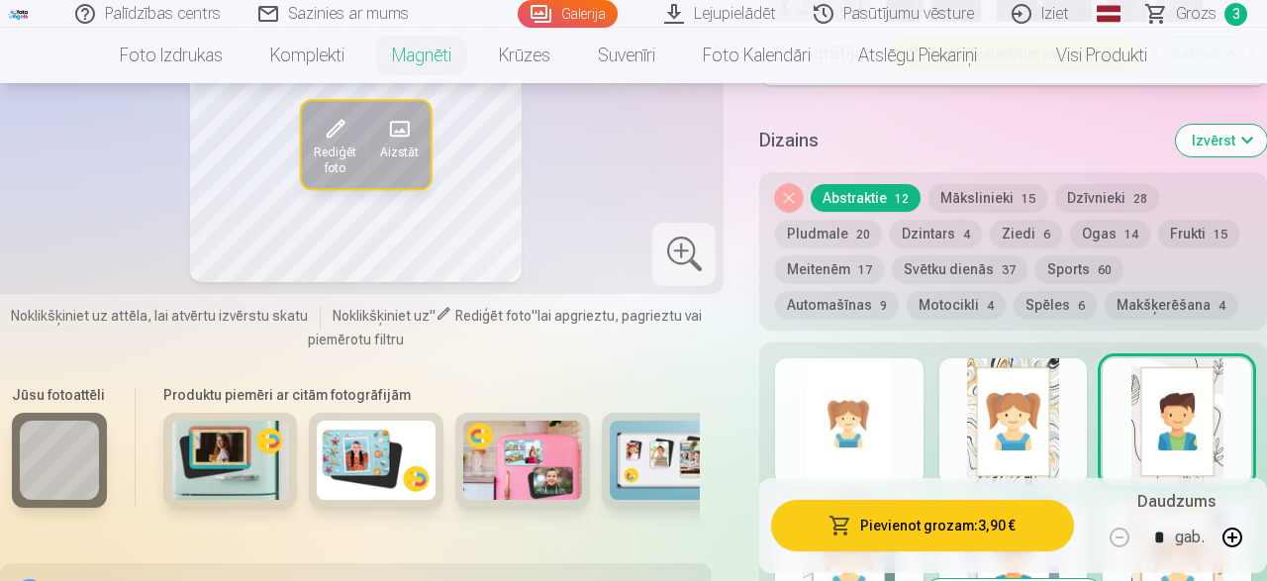
scroll to position [1750, 0]
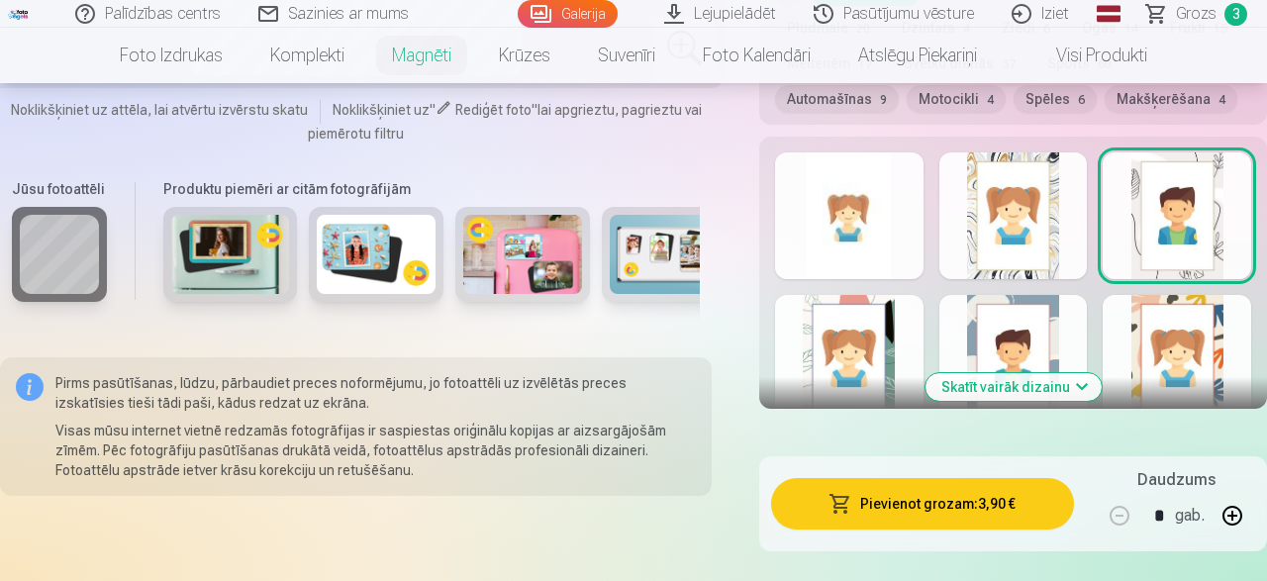
click at [1159, 332] on div at bounding box center [1177, 358] width 149 height 127
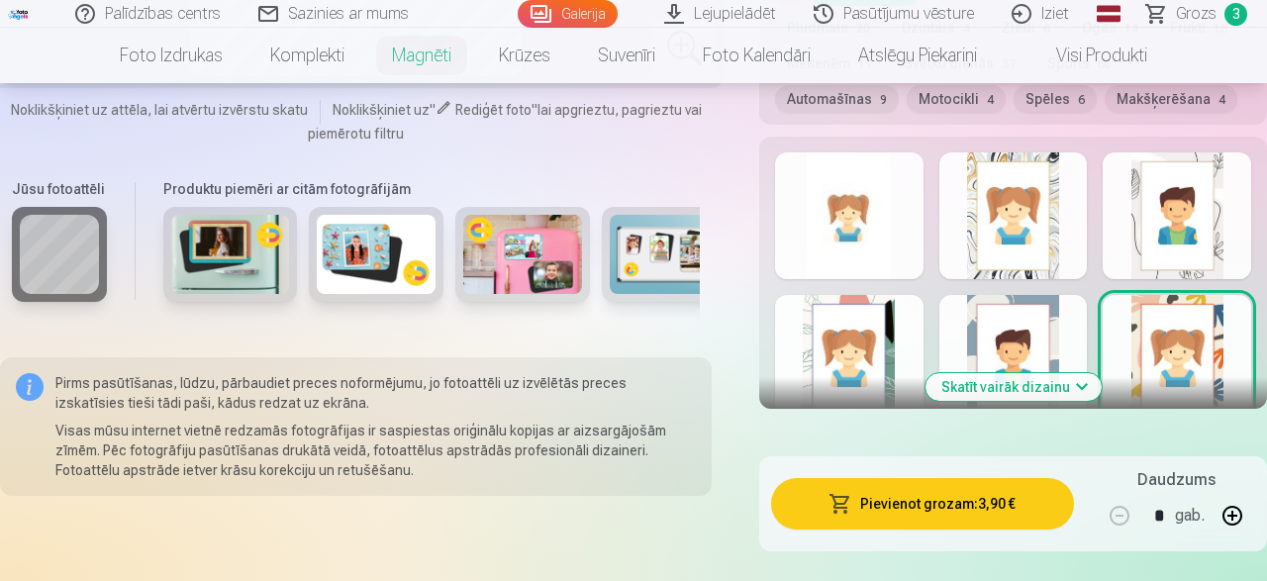
click at [1037, 373] on button "Skatīt vairāk dizainu" at bounding box center [1014, 387] width 176 height 28
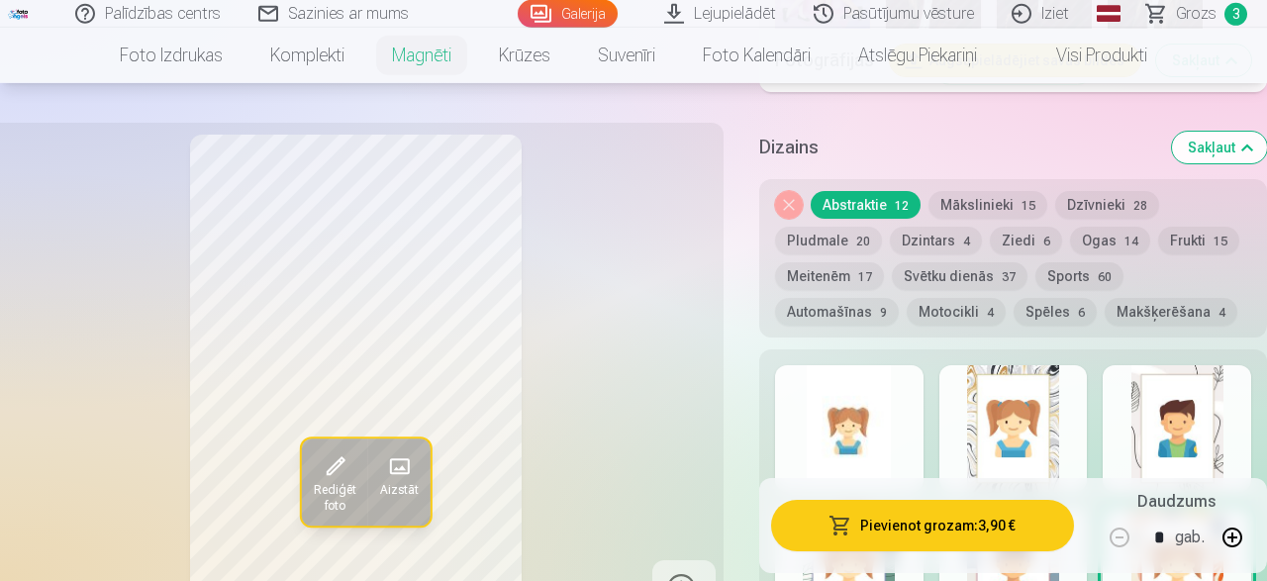
scroll to position [1544, 0]
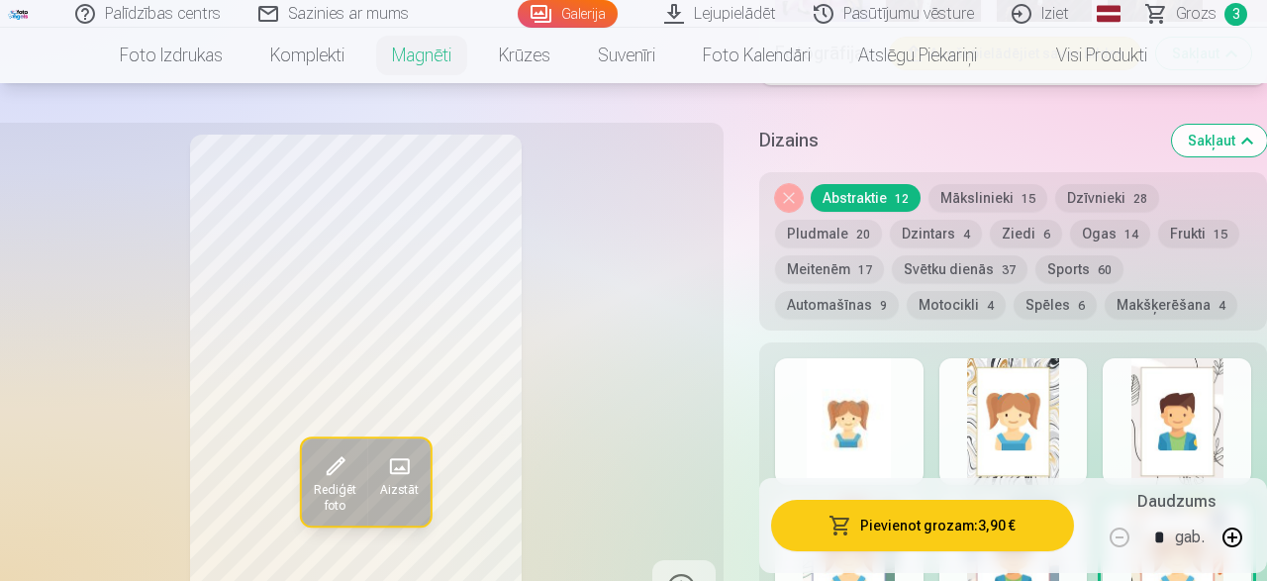
click at [990, 184] on button "Mākslinieki 15" at bounding box center [988, 198] width 119 height 28
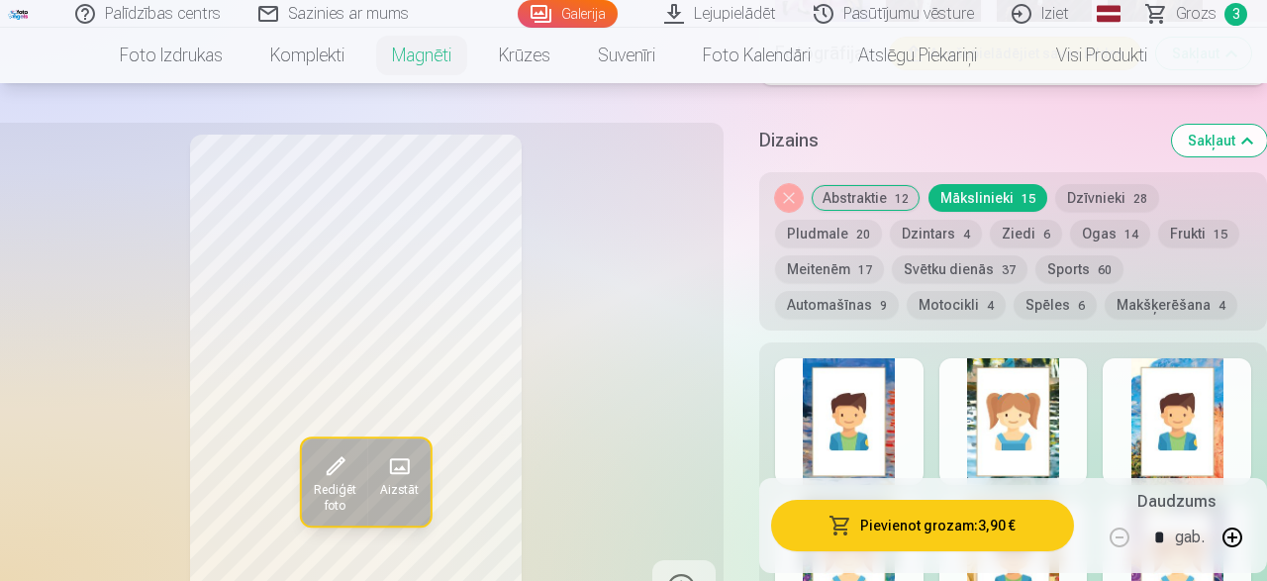
click at [1035, 402] on div at bounding box center [1014, 421] width 149 height 127
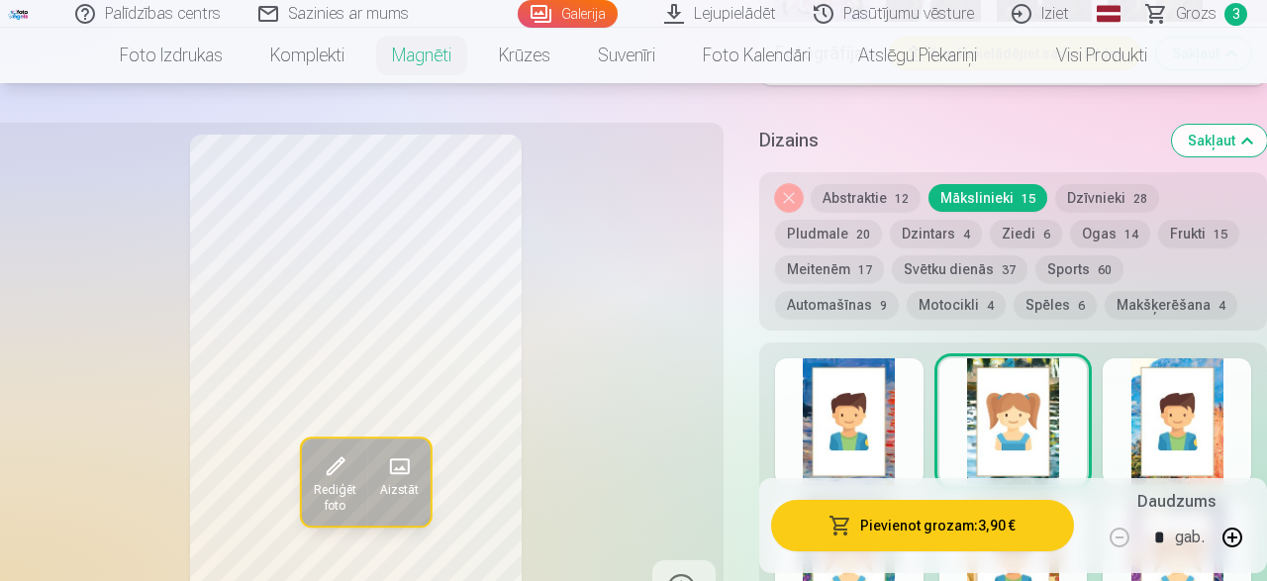
click at [1177, 401] on div at bounding box center [1177, 421] width 149 height 127
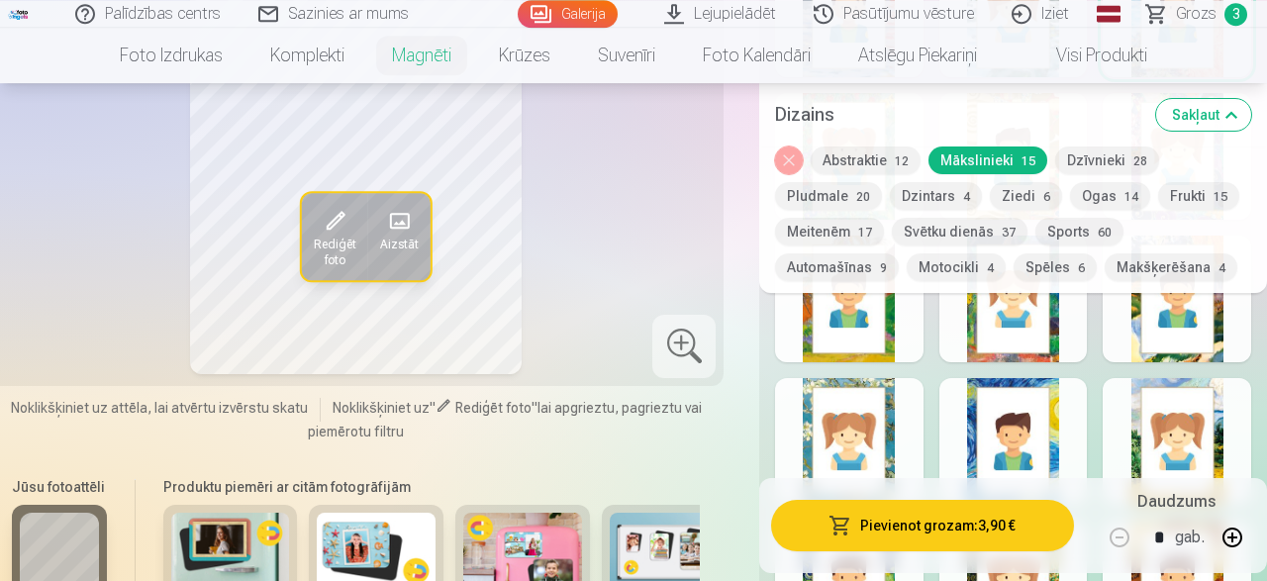
scroll to position [1956, 0]
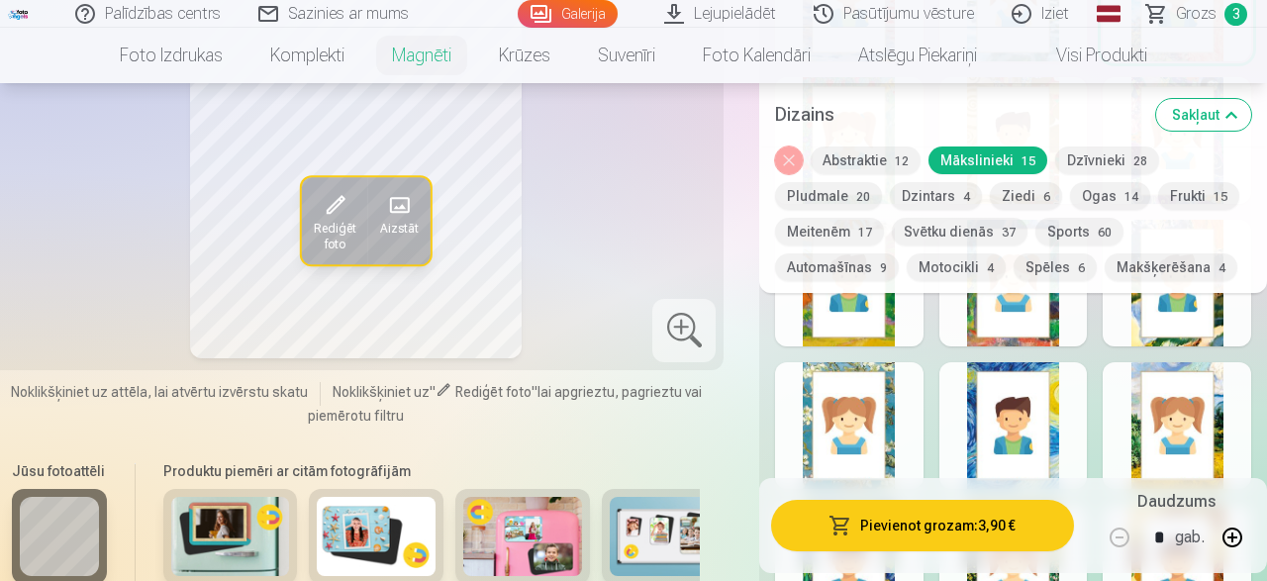
click at [866, 426] on div at bounding box center [849, 425] width 149 height 127
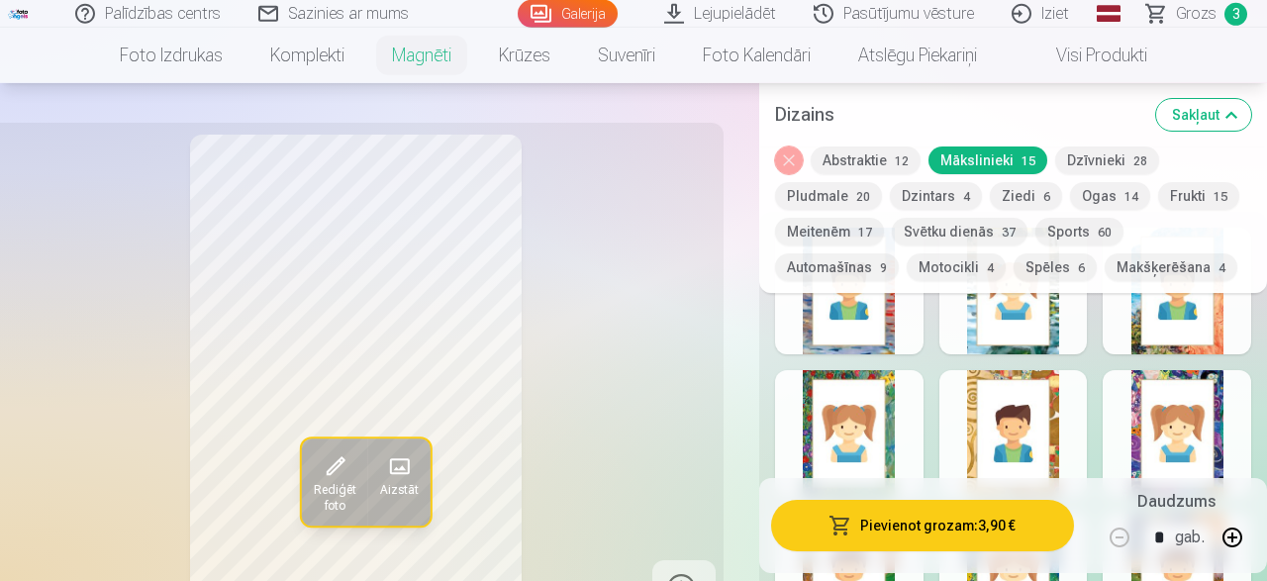
scroll to position [1647, 0]
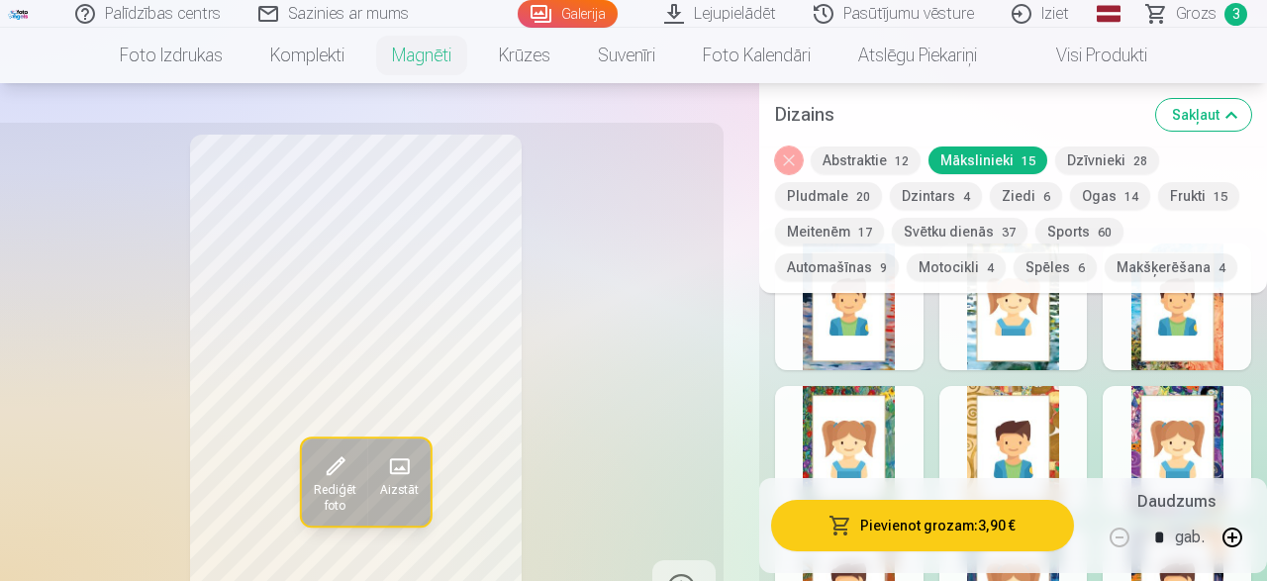
click at [1018, 197] on button "Ziedi 6" at bounding box center [1026, 196] width 72 height 28
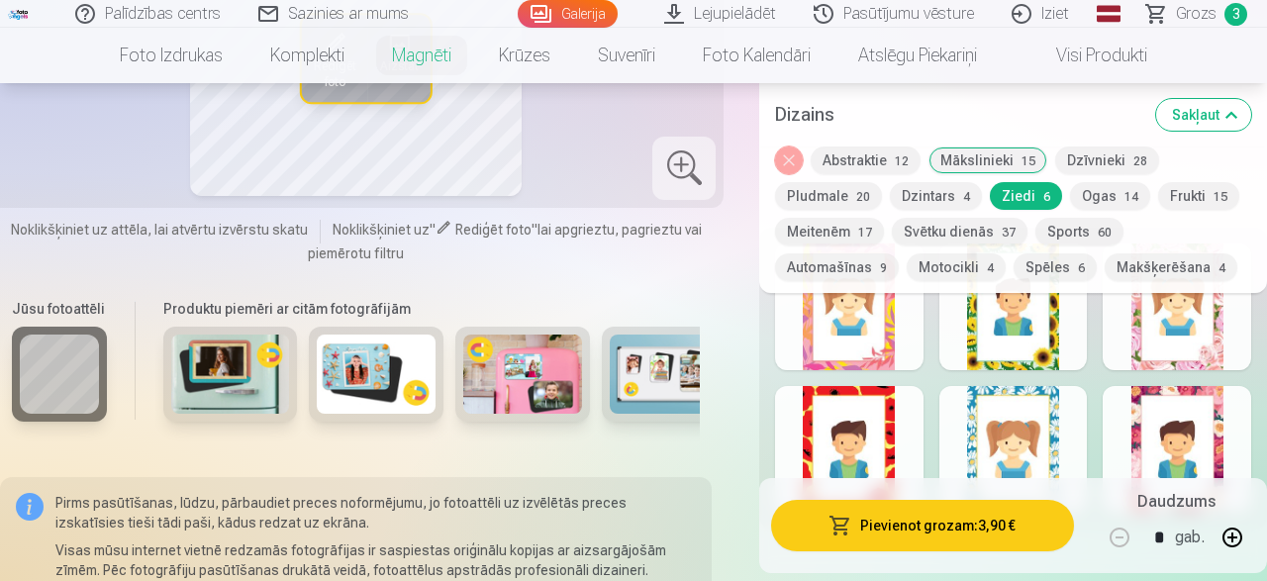
click at [1057, 425] on div at bounding box center [1014, 449] width 149 height 127
click at [1169, 269] on button "Makšķerēšana 4" at bounding box center [1171, 267] width 133 height 28
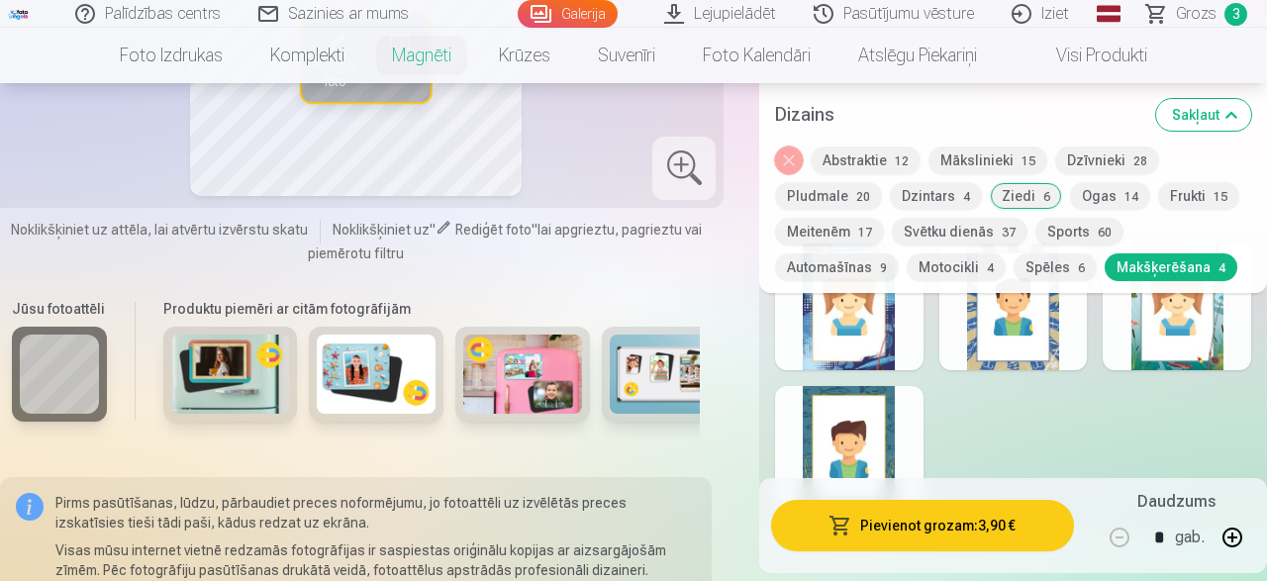
click at [1033, 340] on div at bounding box center [1014, 307] width 149 height 127
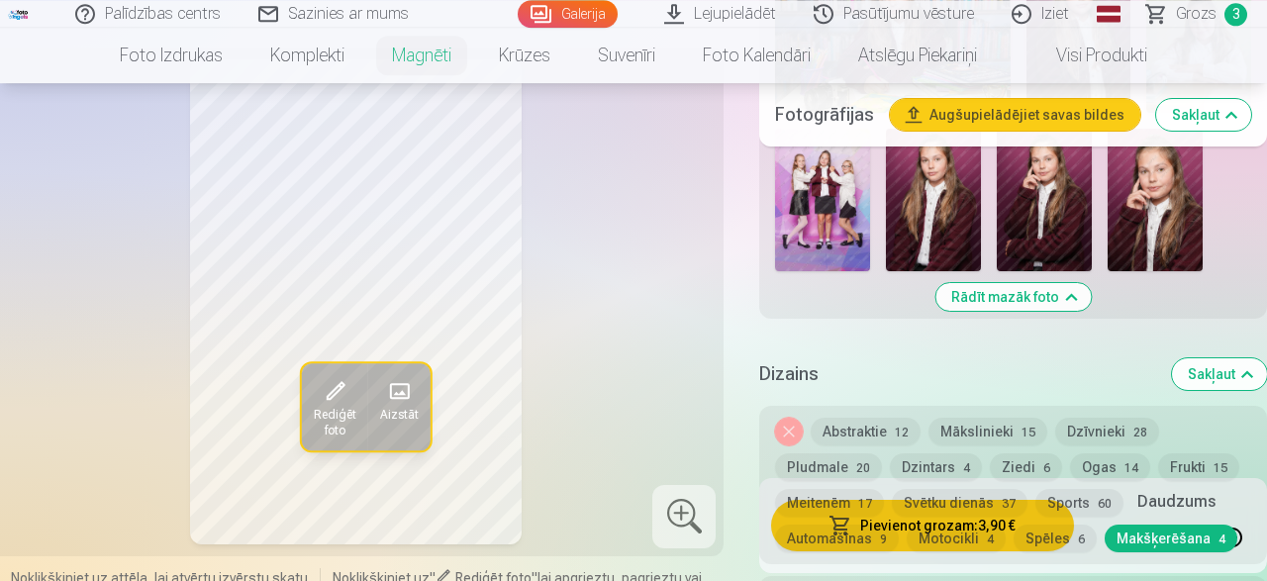
scroll to position [1441, 0]
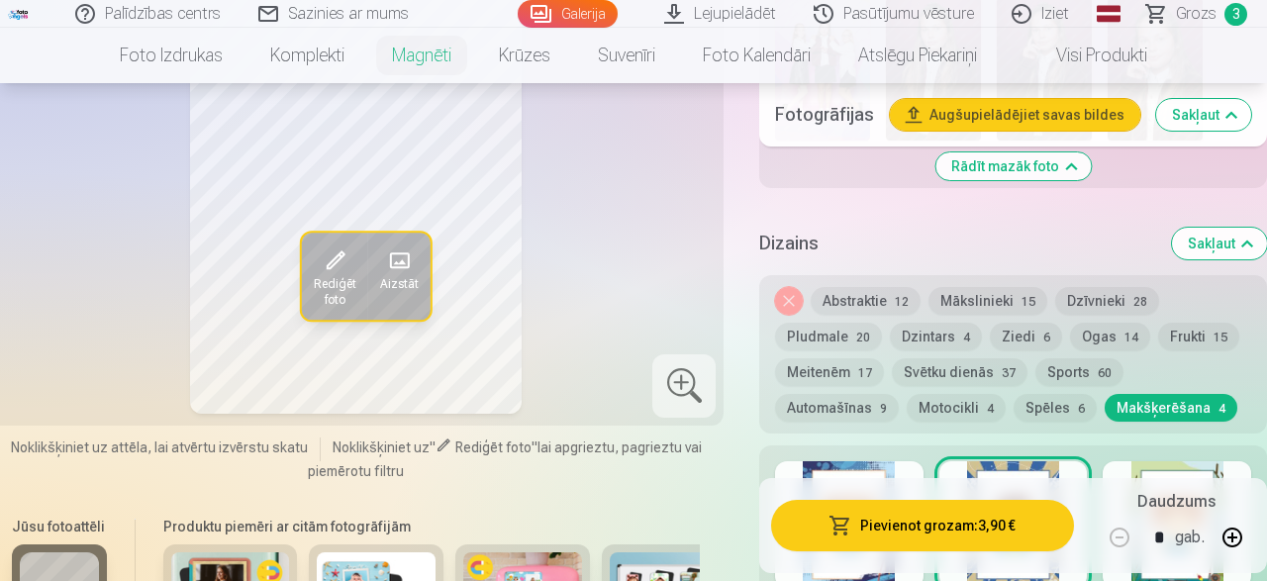
click at [844, 358] on button "Meitenēm 17" at bounding box center [829, 372] width 109 height 28
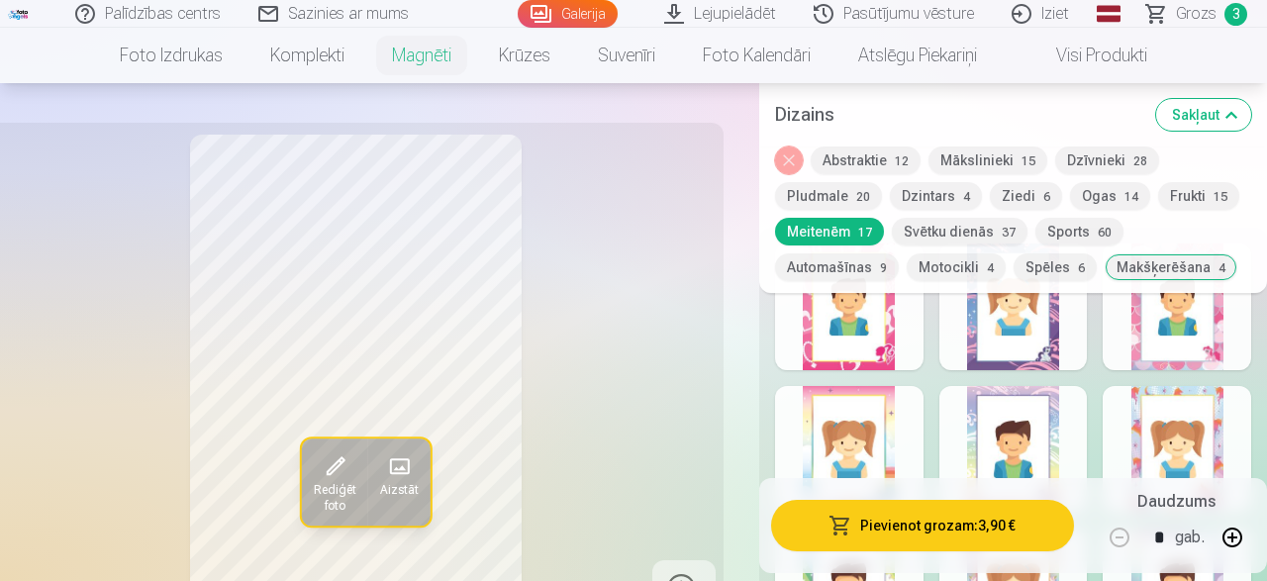
scroll to position [1750, 0]
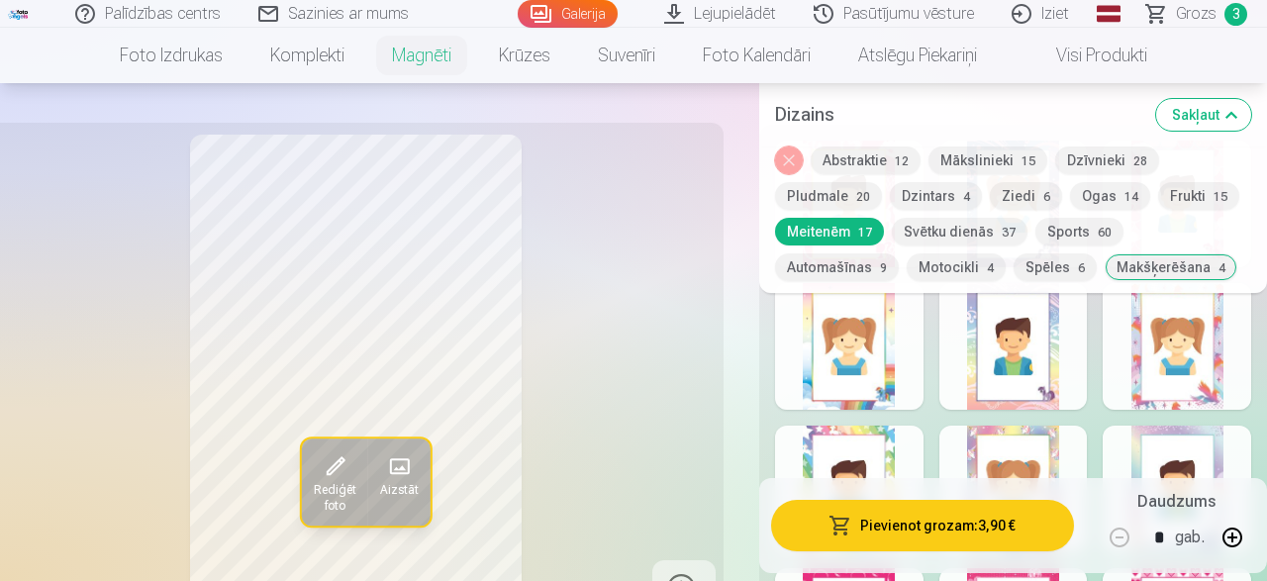
click at [844, 351] on div at bounding box center [849, 346] width 149 height 127
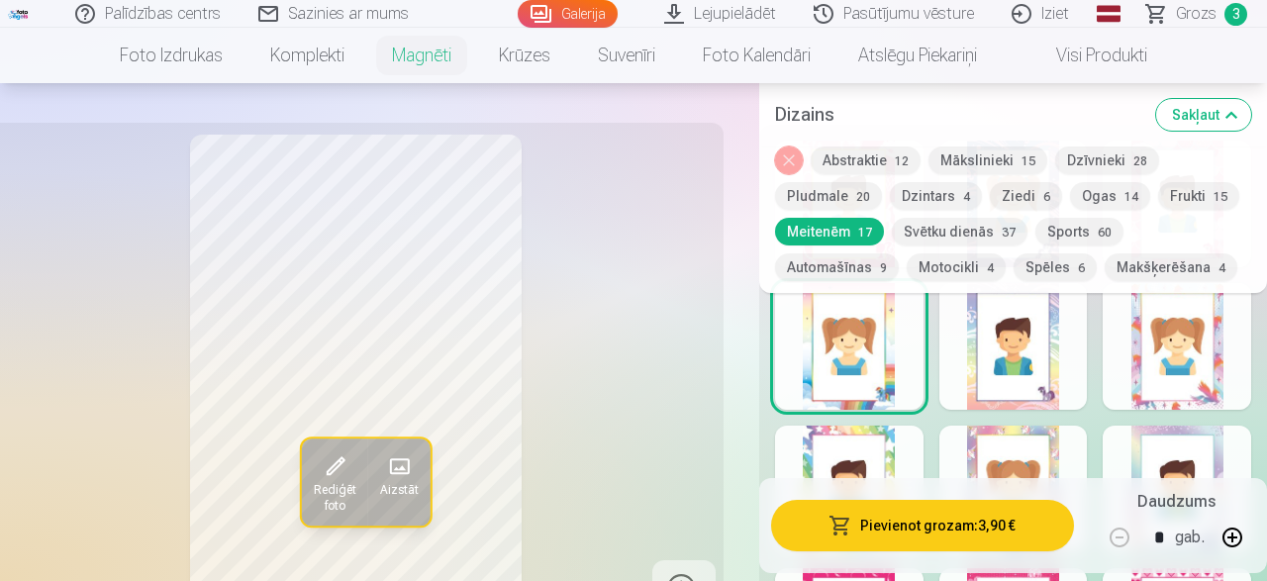
scroll to position [1853, 0]
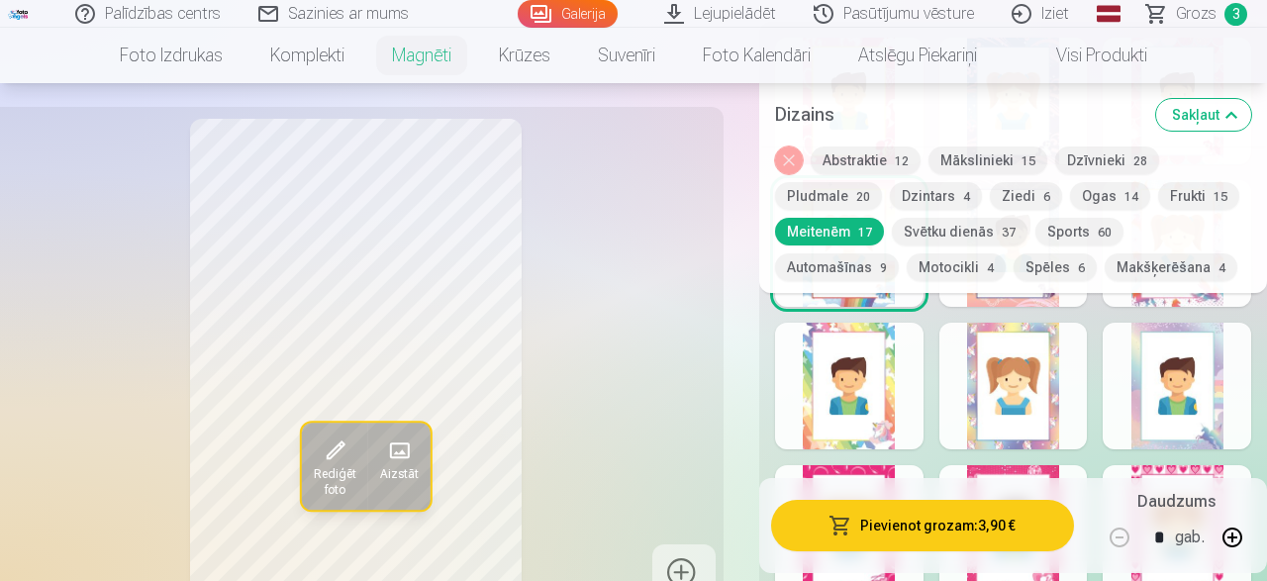
click at [1047, 390] on div at bounding box center [1014, 386] width 149 height 127
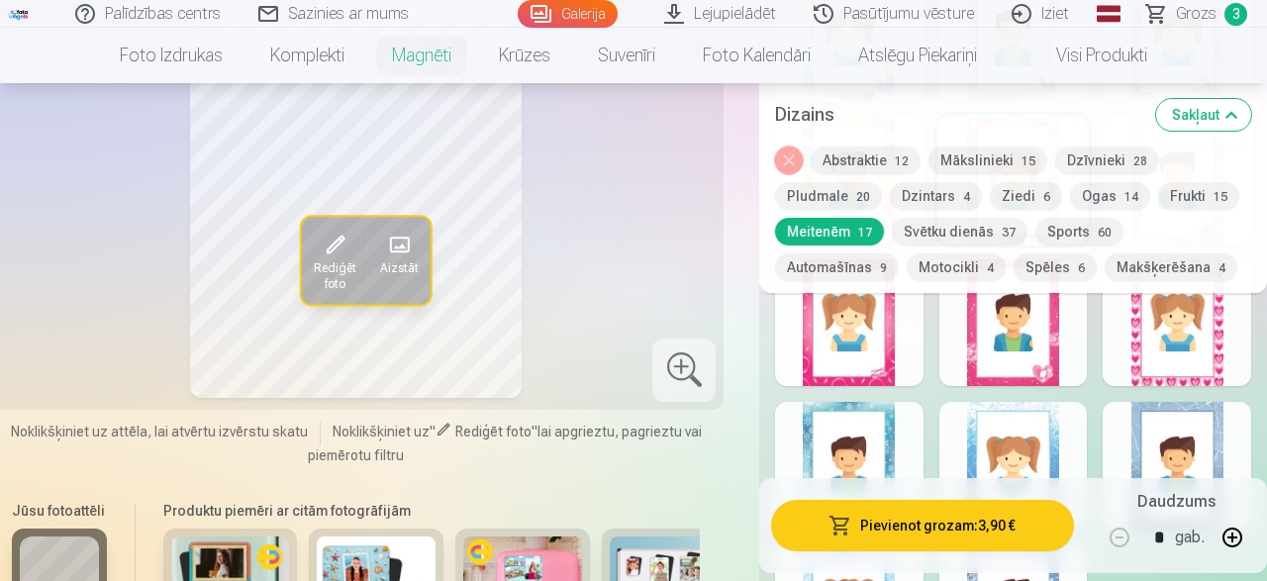
scroll to position [2162, 0]
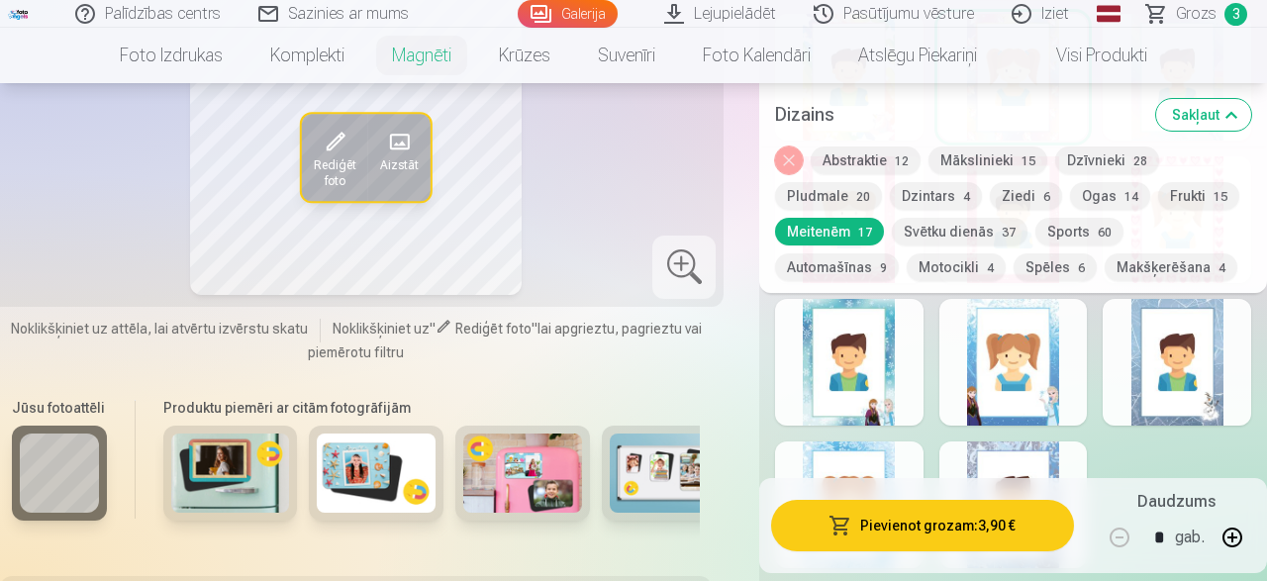
click at [1151, 354] on div at bounding box center [1177, 362] width 149 height 127
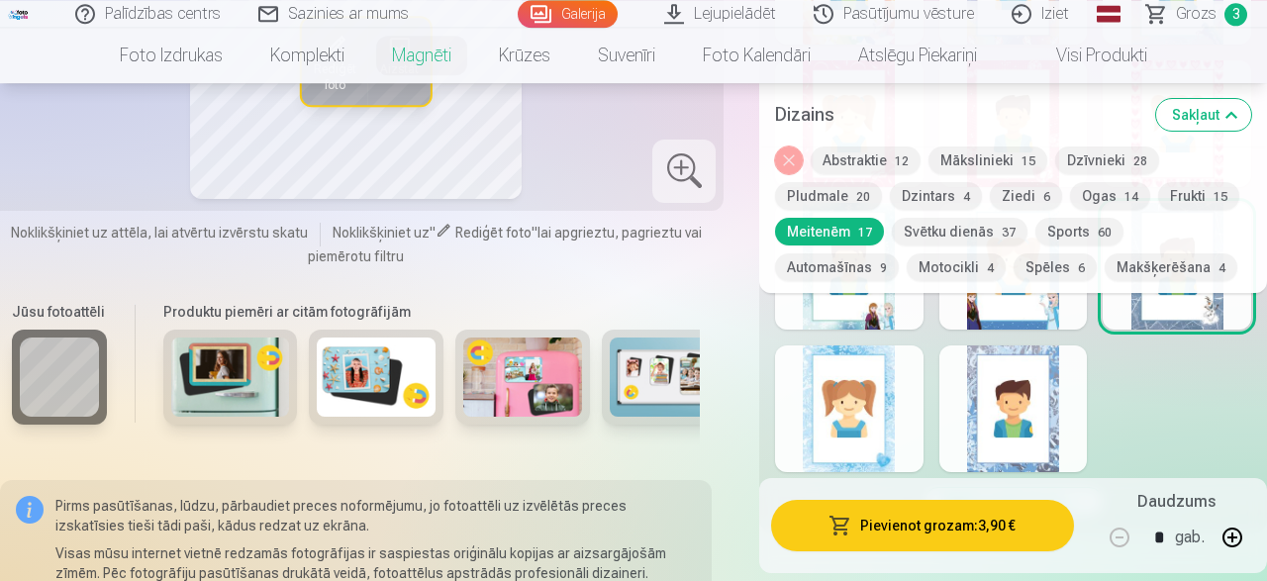
scroll to position [2265, 0]
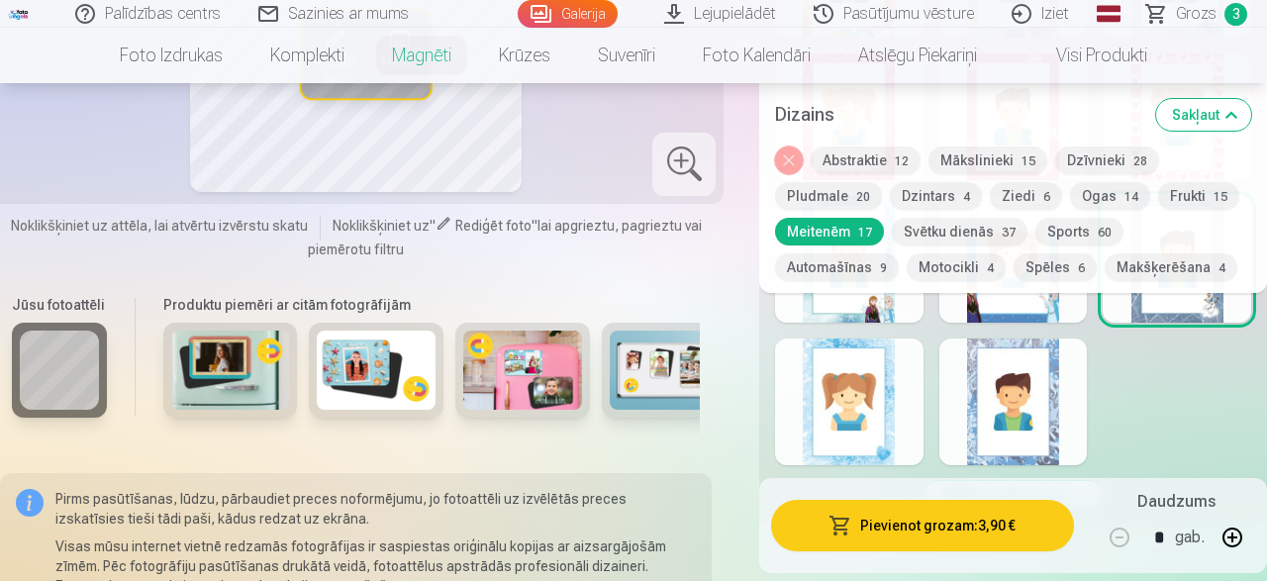
click at [833, 196] on div at bounding box center [849, 259] width 149 height 127
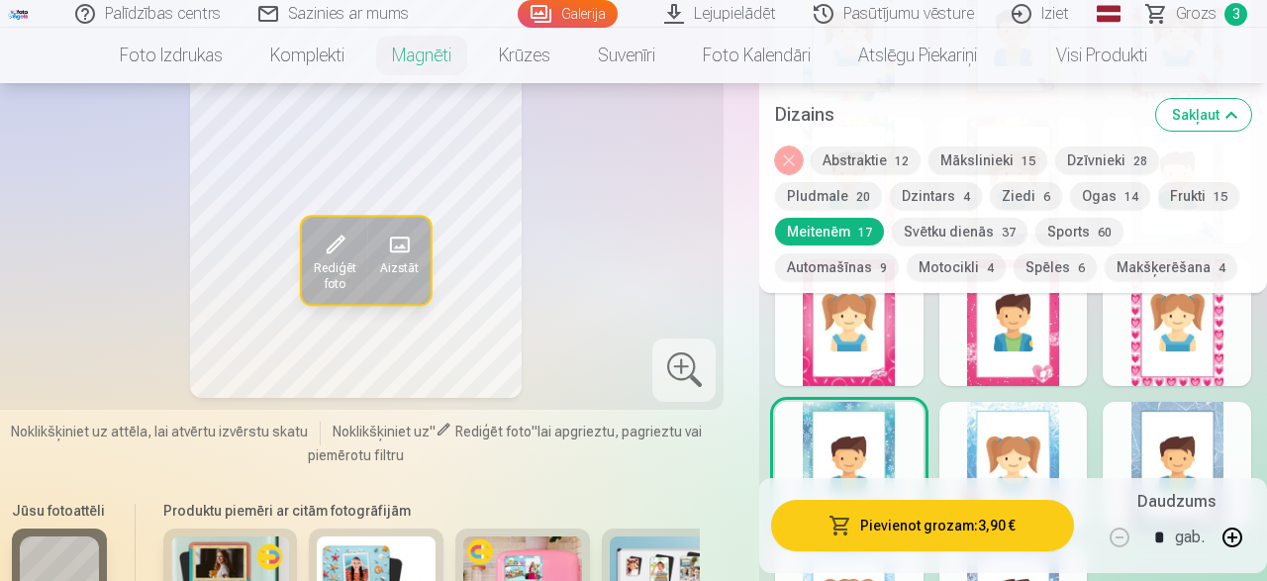
click at [833, 193] on button "Pludmale 20" at bounding box center [828, 196] width 107 height 28
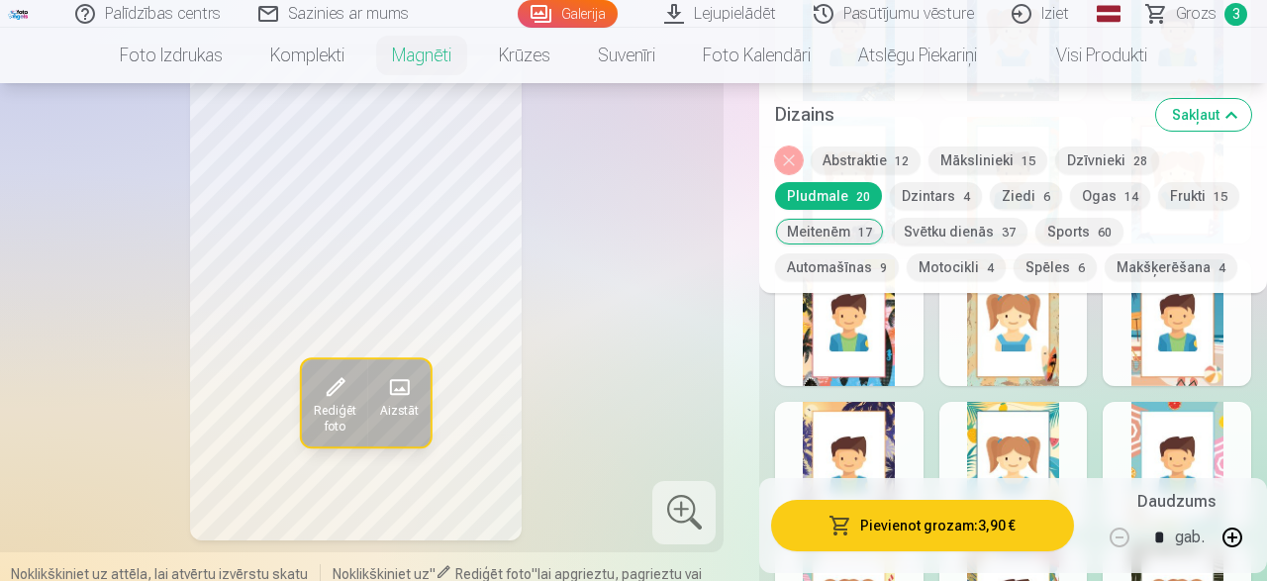
click at [870, 342] on div at bounding box center [849, 322] width 149 height 127
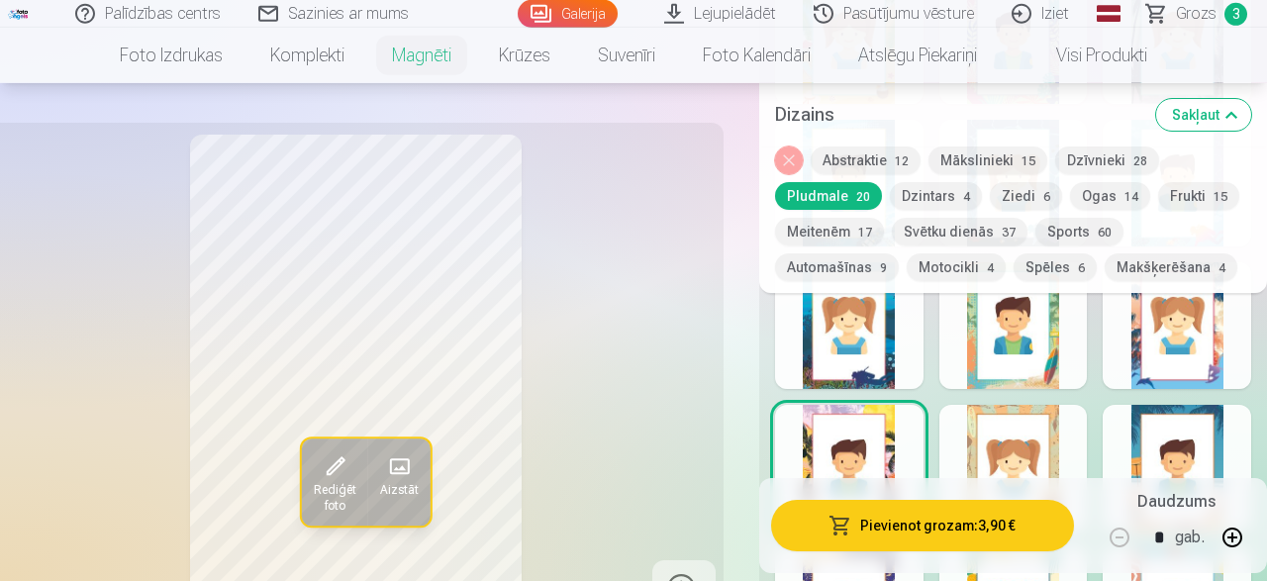
scroll to position [1853, 0]
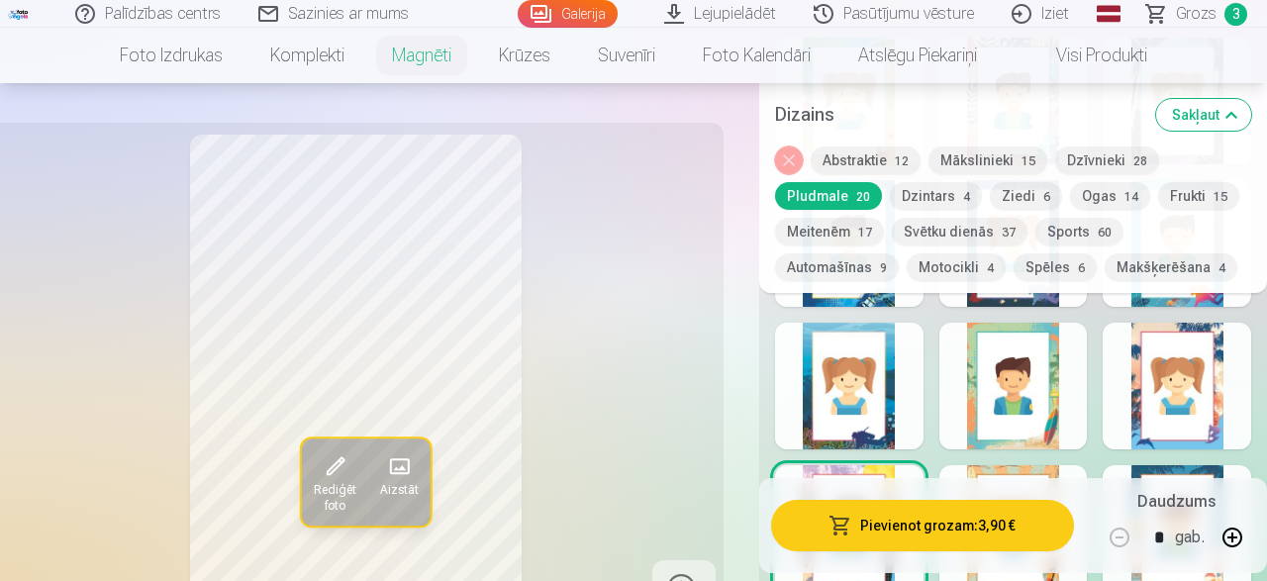
click at [873, 161] on button "Abstraktie 12" at bounding box center [866, 161] width 110 height 28
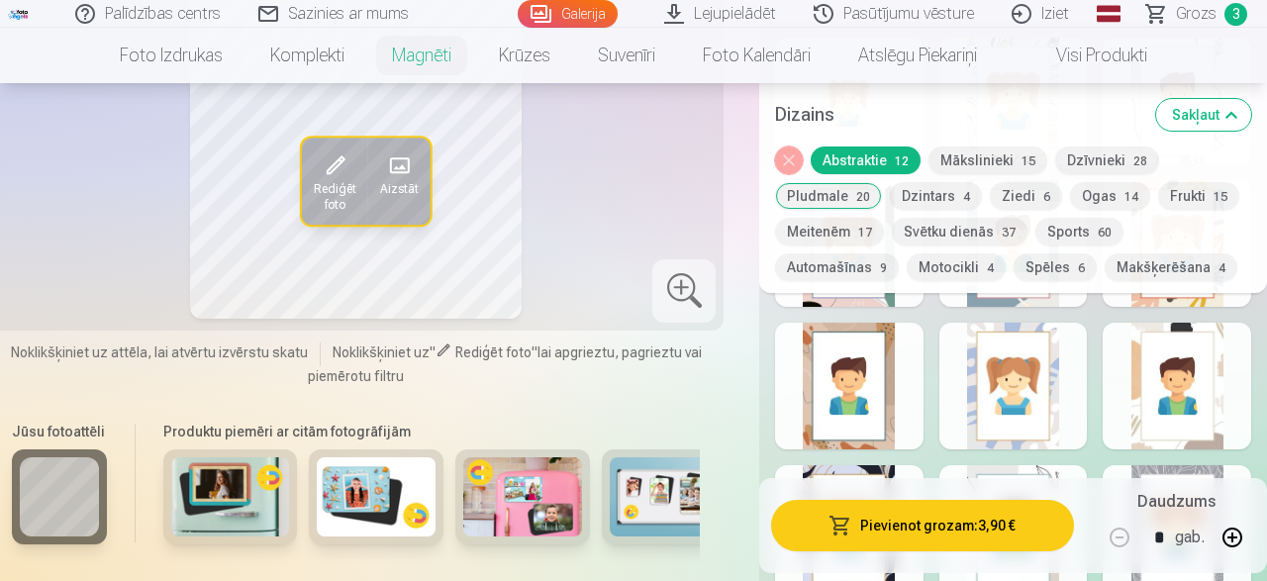
click at [1098, 161] on button "Dzīvnieki 28" at bounding box center [1107, 161] width 104 height 28
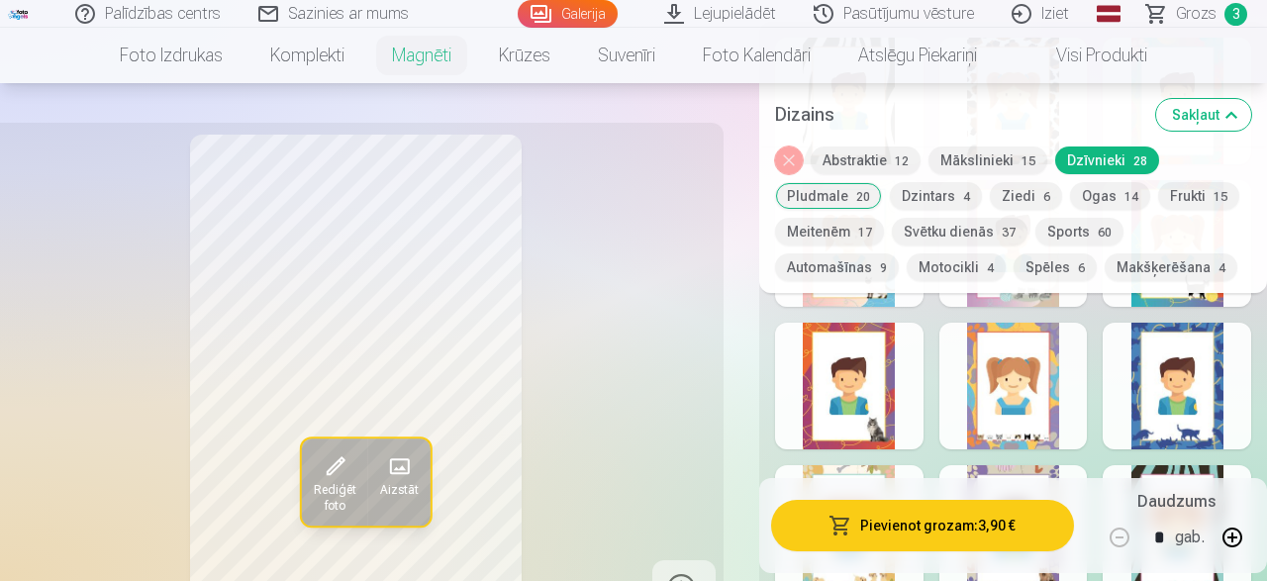
click at [1008, 369] on div at bounding box center [1014, 386] width 149 height 127
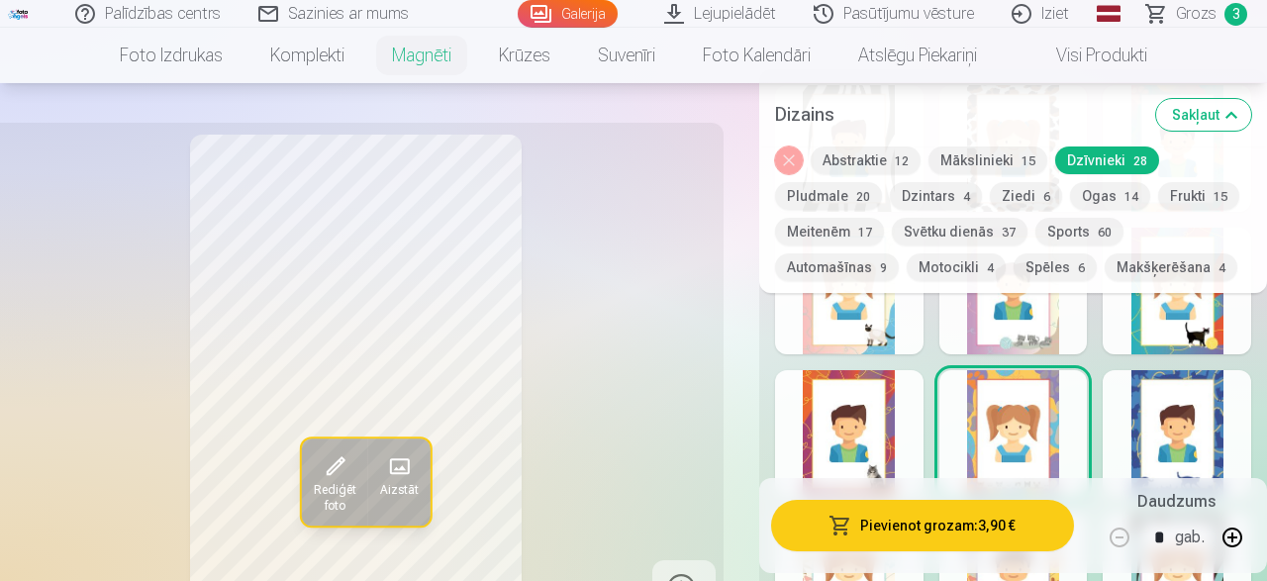
scroll to position [1750, 0]
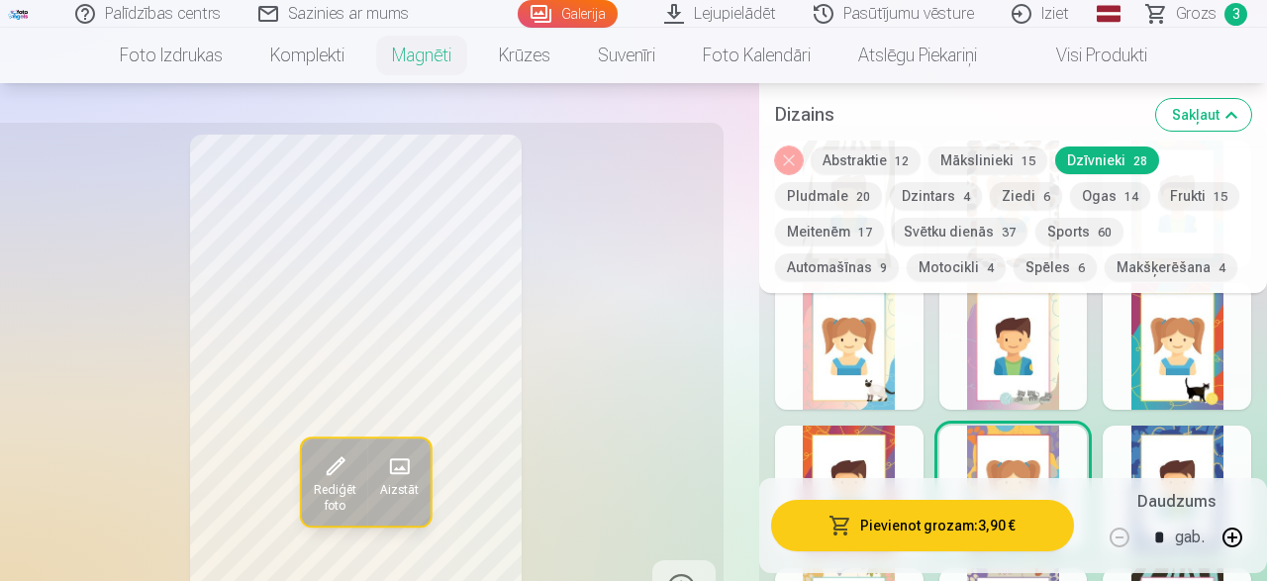
click at [876, 163] on button "Abstraktie 12" at bounding box center [866, 161] width 110 height 28
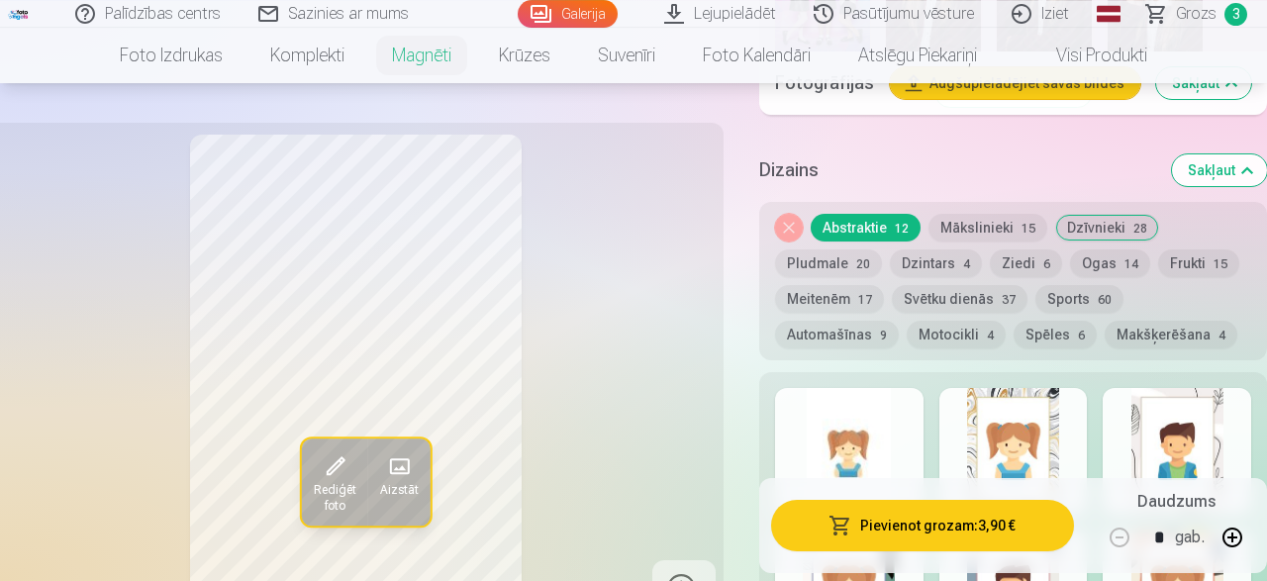
scroll to position [1544, 0]
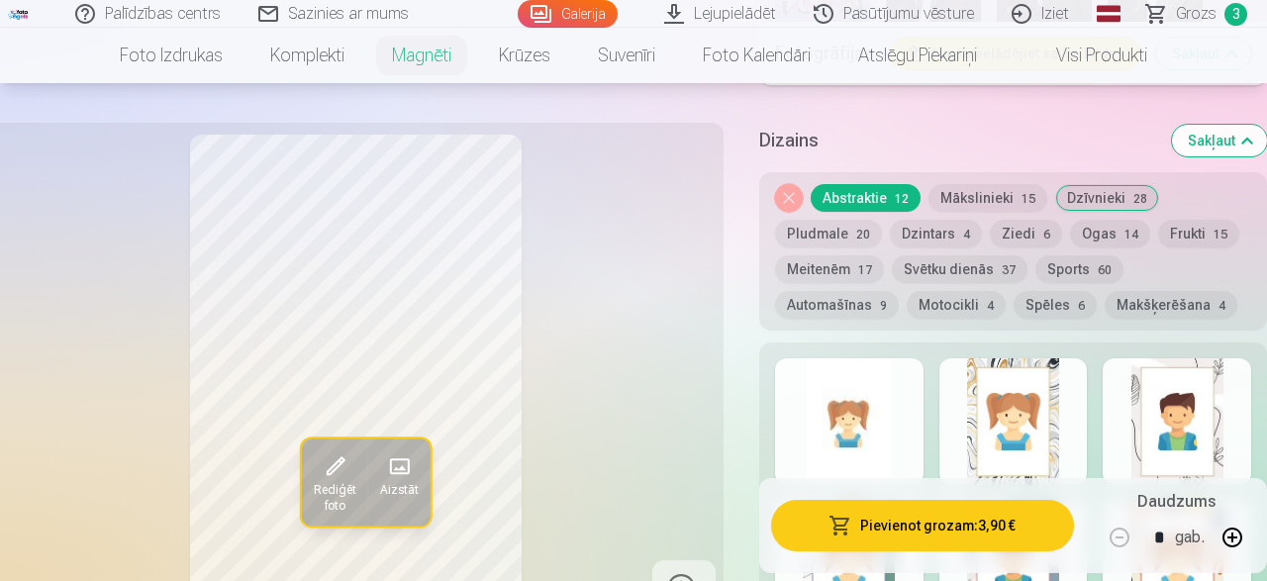
click at [893, 423] on div at bounding box center [849, 421] width 149 height 127
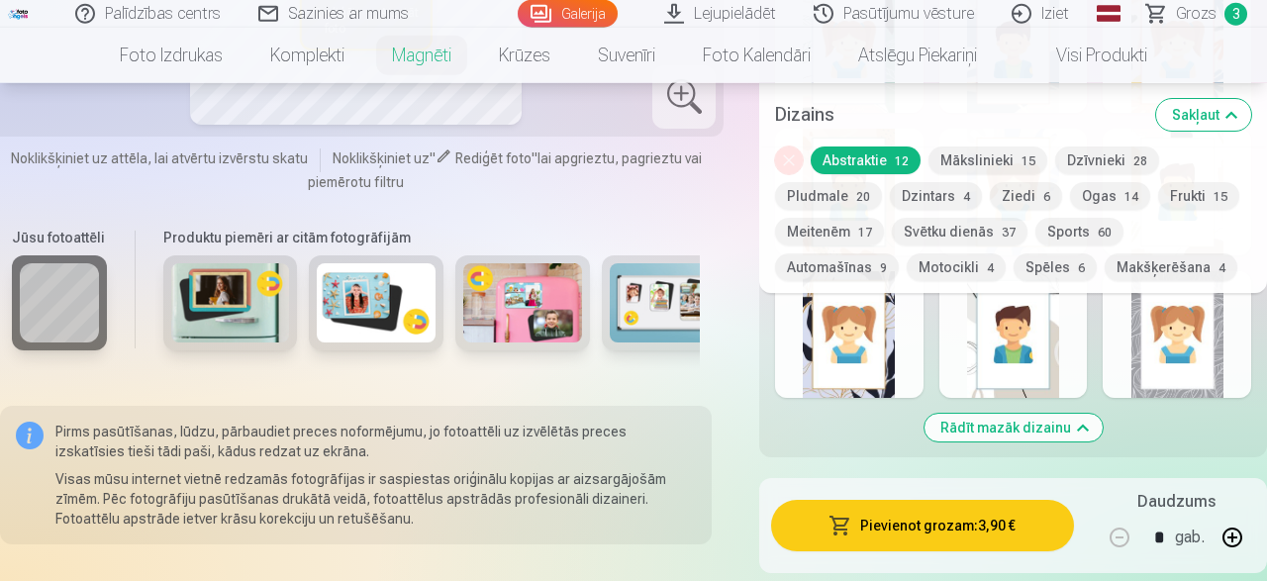
scroll to position [2059, 0]
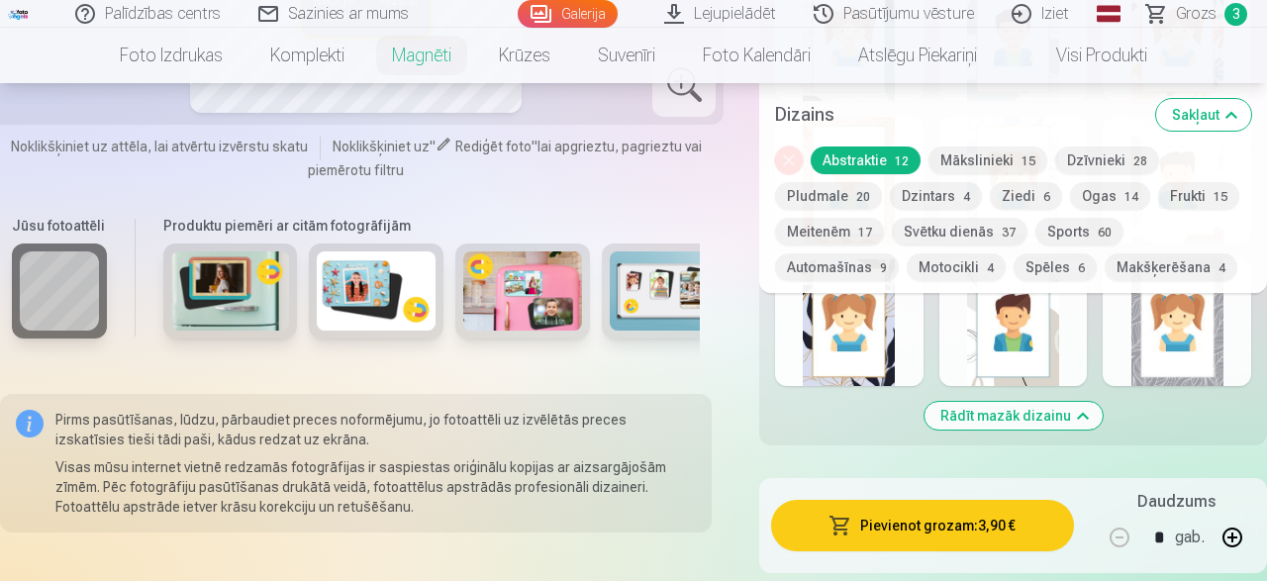
click at [917, 510] on button "Pievienot grozam : 3,90 €" at bounding box center [922, 525] width 303 height 51
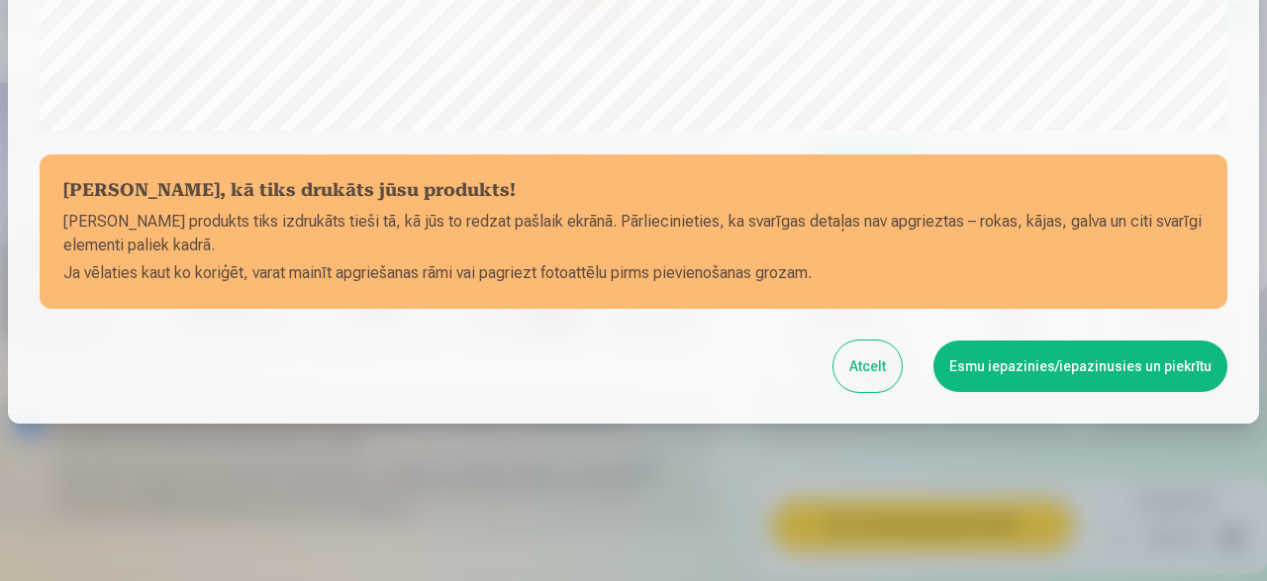
scroll to position [832, 0]
click at [1082, 365] on button "Esmu iepazinies/iepazinusies un piekrītu" at bounding box center [1081, 366] width 294 height 51
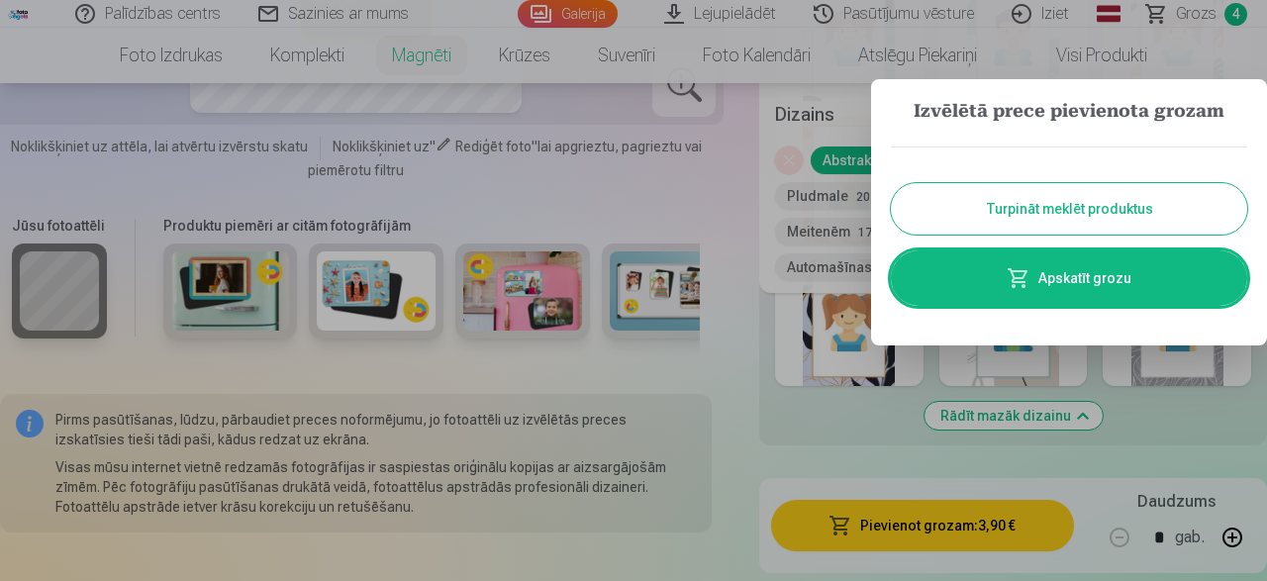
click at [1106, 212] on button "Turpināt meklēt produktus" at bounding box center [1069, 208] width 356 height 51
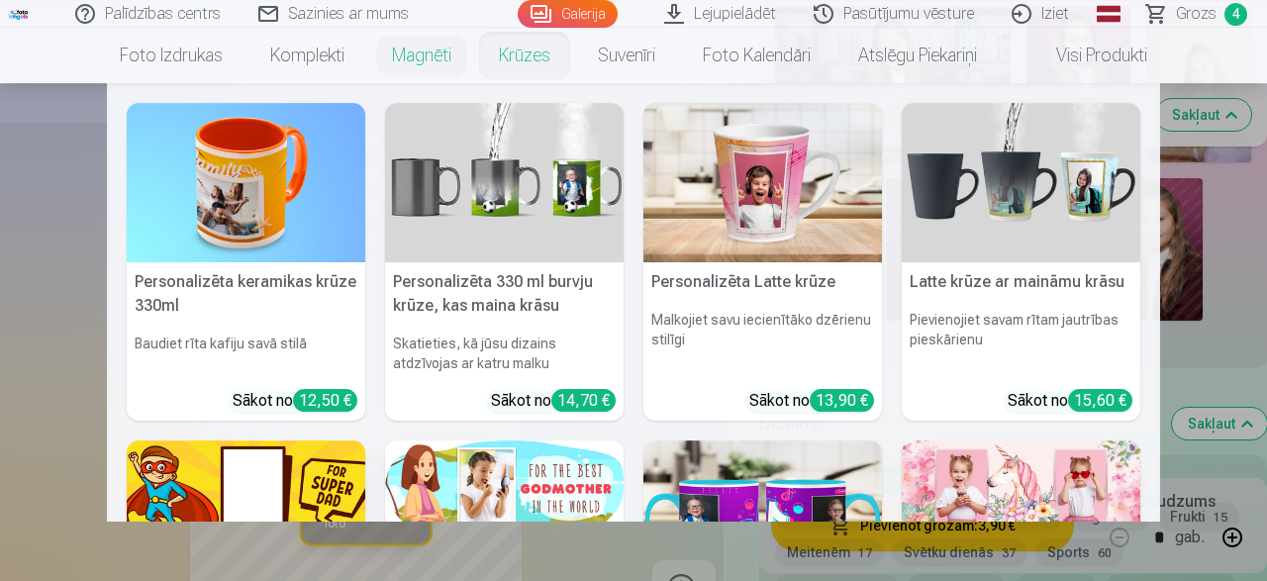
scroll to position [1236, 0]
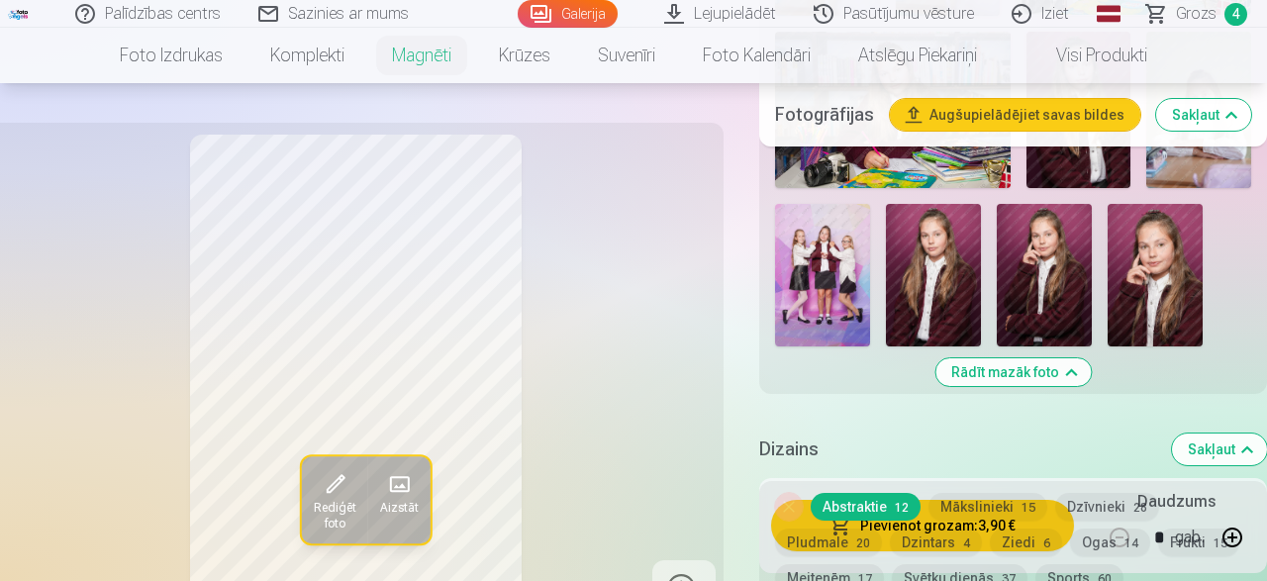
click at [585, 10] on link "Galerija" at bounding box center [568, 14] width 100 height 28
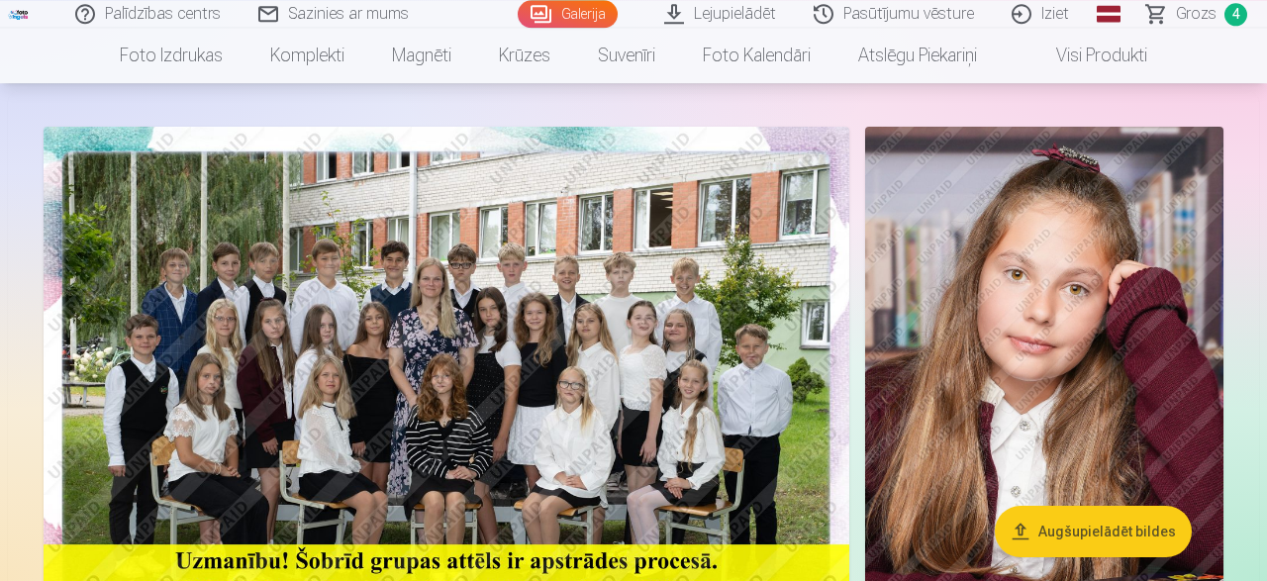
scroll to position [103, 0]
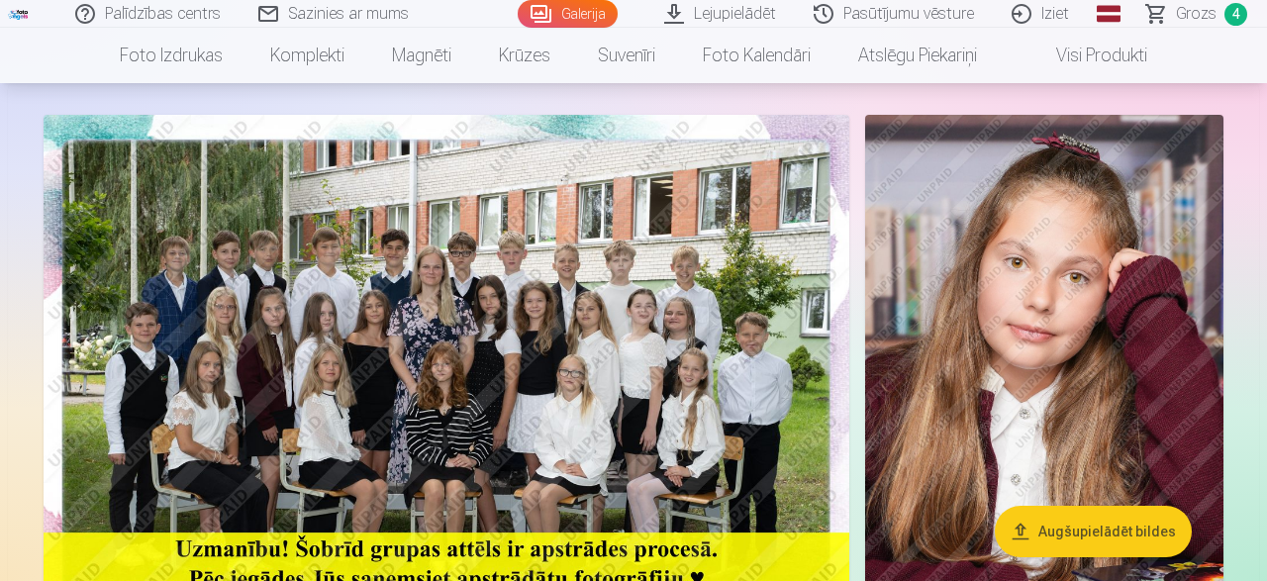
click at [1226, 16] on span "4" at bounding box center [1236, 14] width 23 height 23
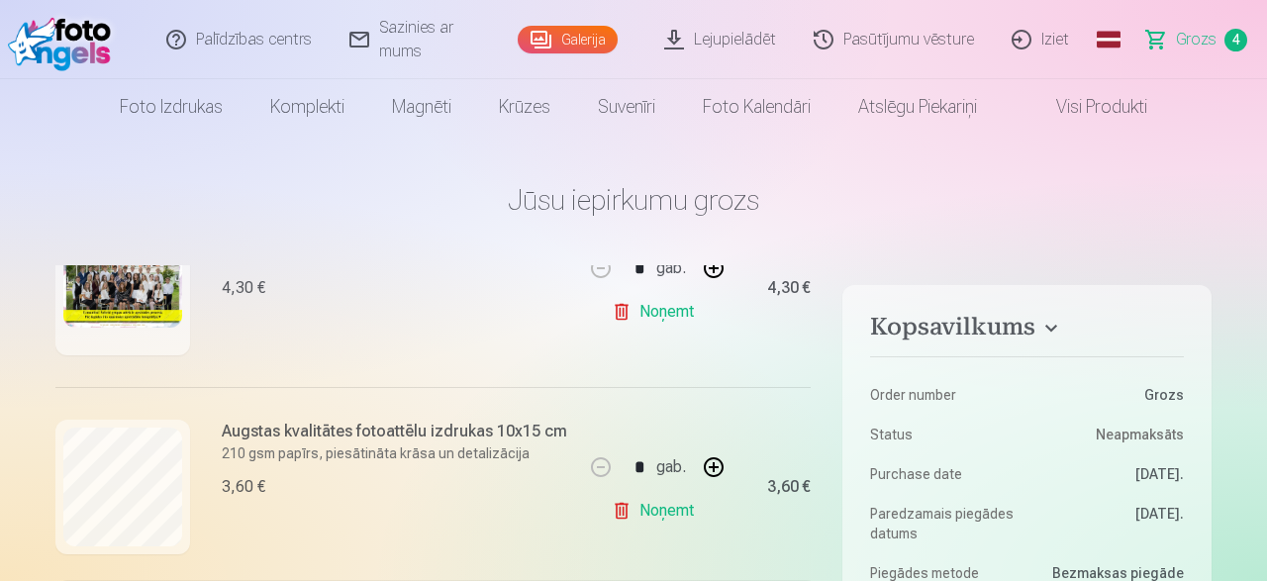
scroll to position [238, 0]
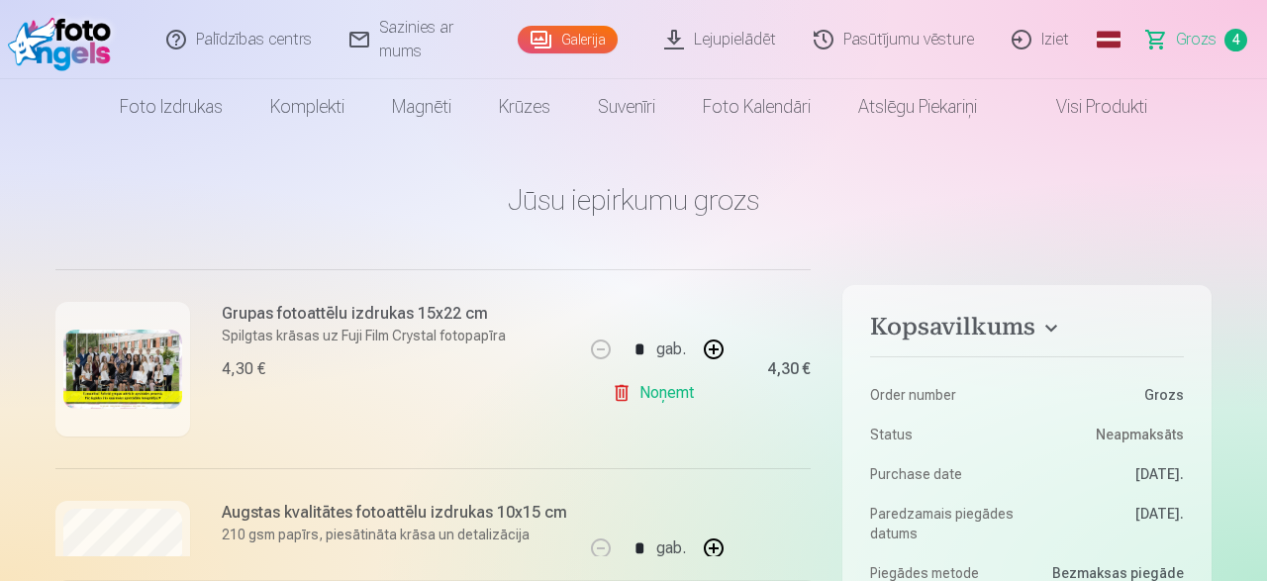
click at [568, 35] on link "Galerija" at bounding box center [568, 40] width 100 height 28
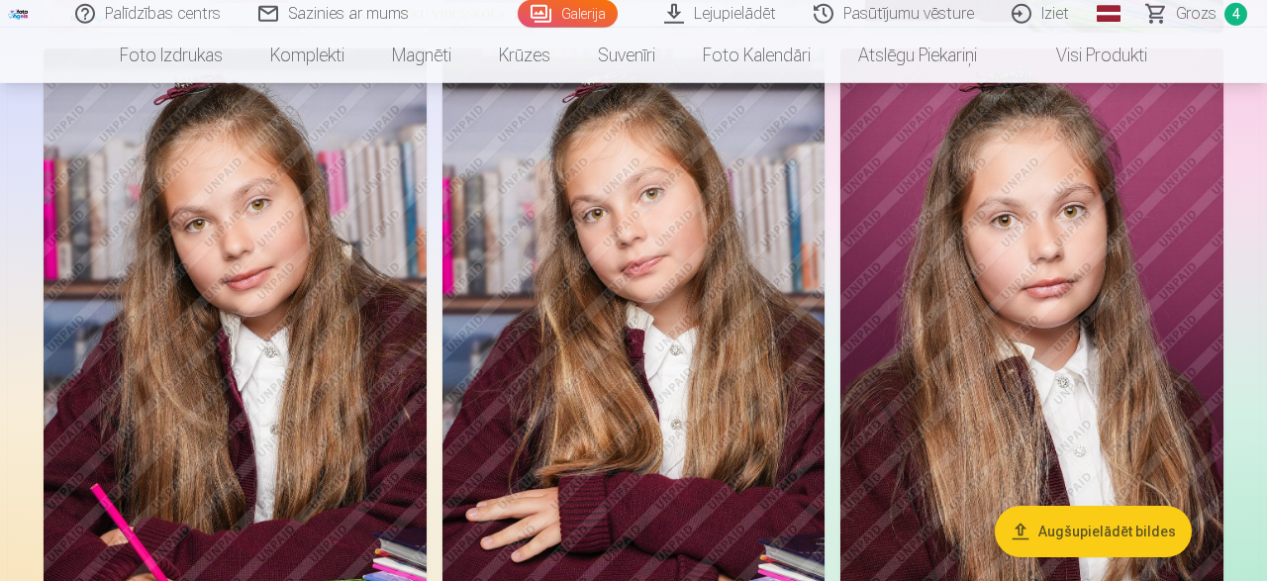
scroll to position [721, 0]
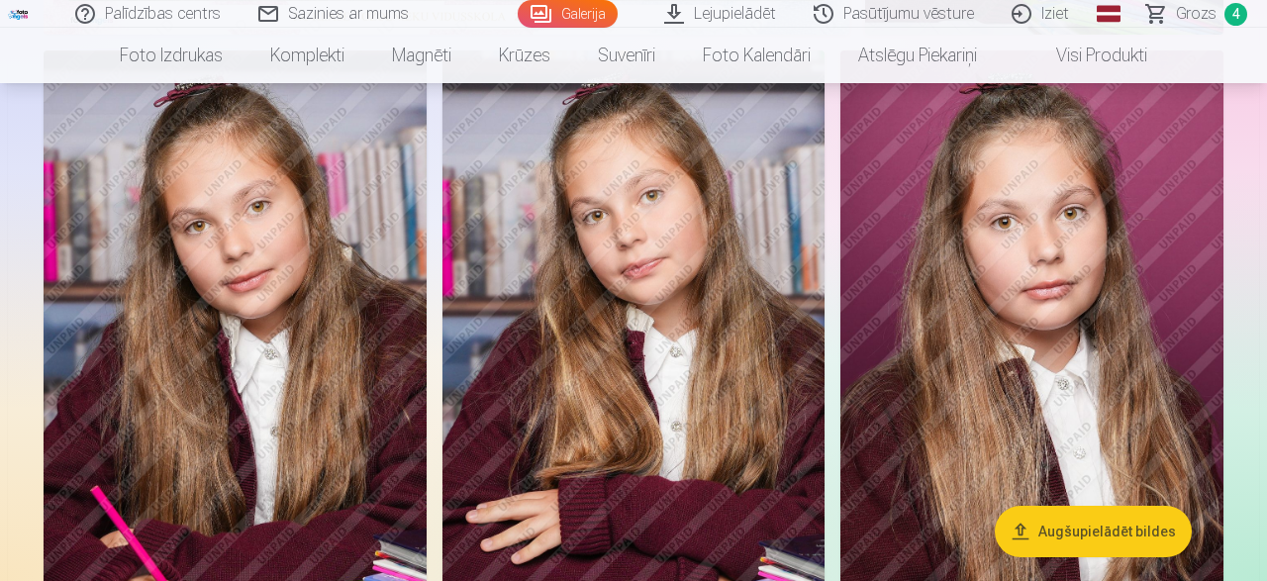
click at [1027, 368] on img at bounding box center [1032, 337] width 383 height 574
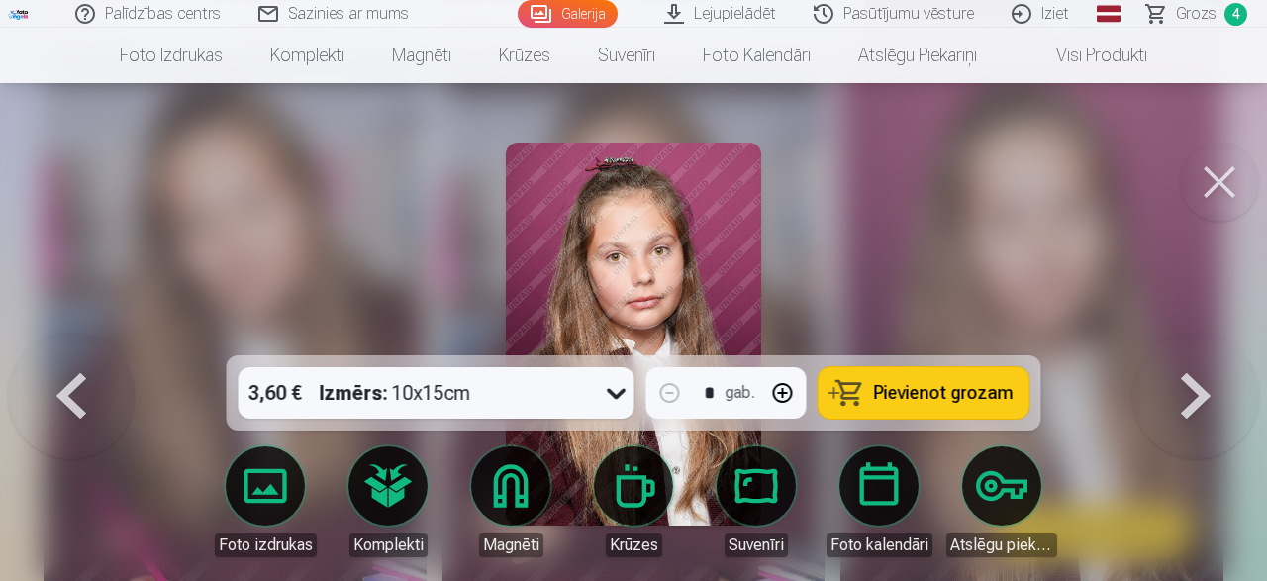
click at [955, 387] on span "Pievienot grozam" at bounding box center [944, 393] width 140 height 18
click at [1213, 183] on button at bounding box center [1219, 182] width 79 height 79
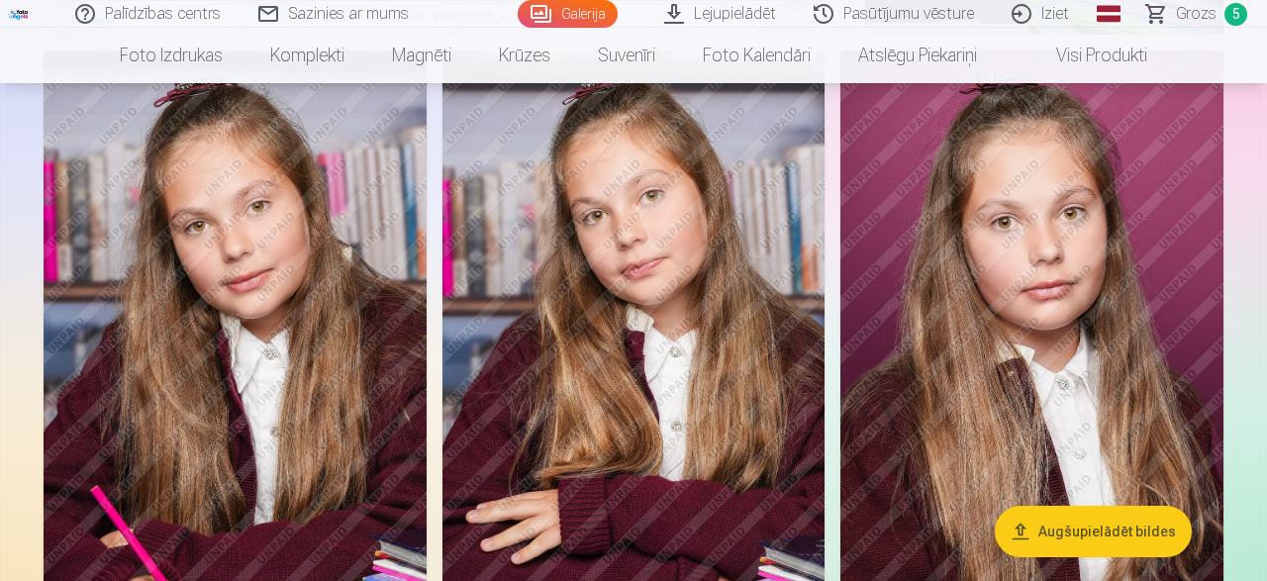
drag, startPoint x: 1252, startPoint y: 247, endPoint x: 1214, endPoint y: 319, distance: 81.9
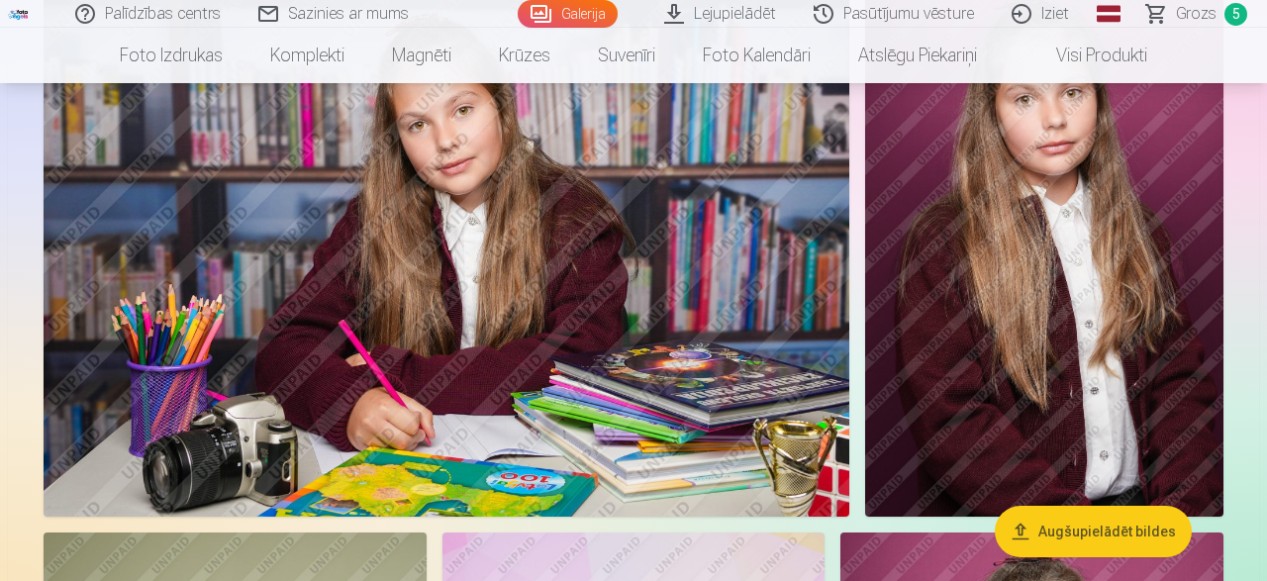
scroll to position [3295, 0]
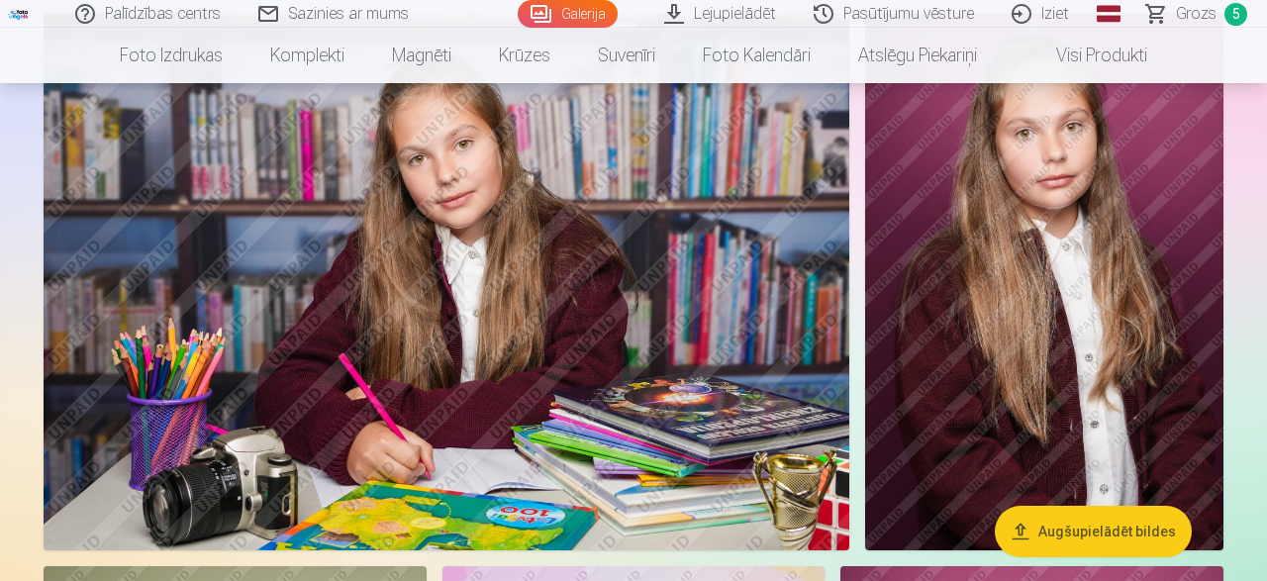
click at [1197, 11] on span "Grozs" at bounding box center [1196, 14] width 41 height 24
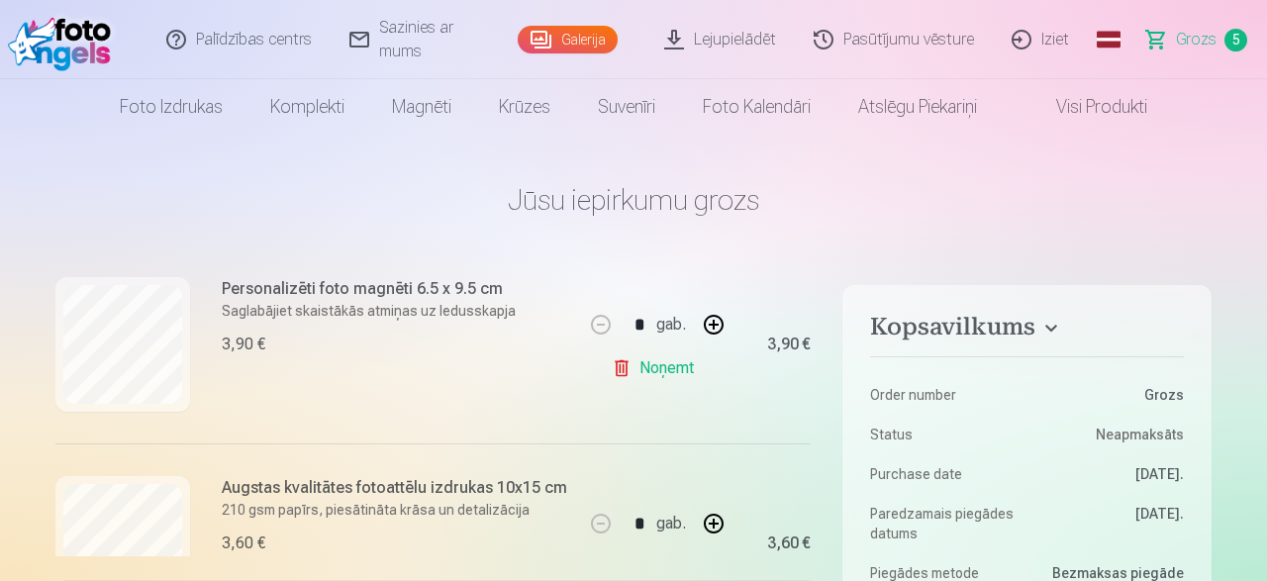
scroll to position [944, 0]
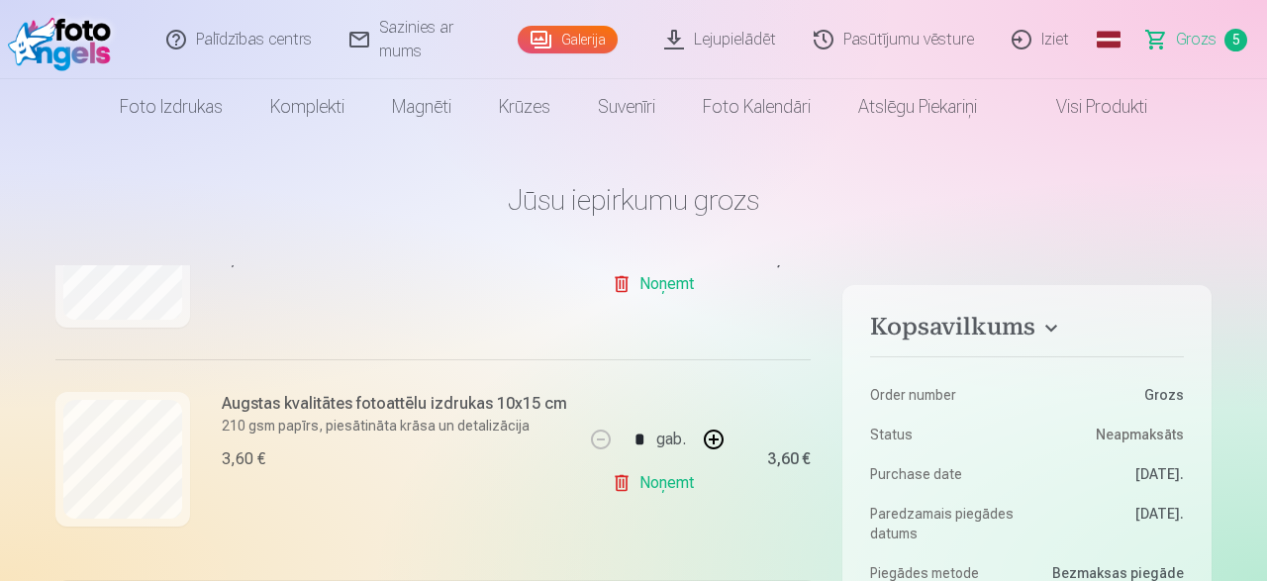
click at [562, 45] on link "Galerija" at bounding box center [568, 40] width 100 height 28
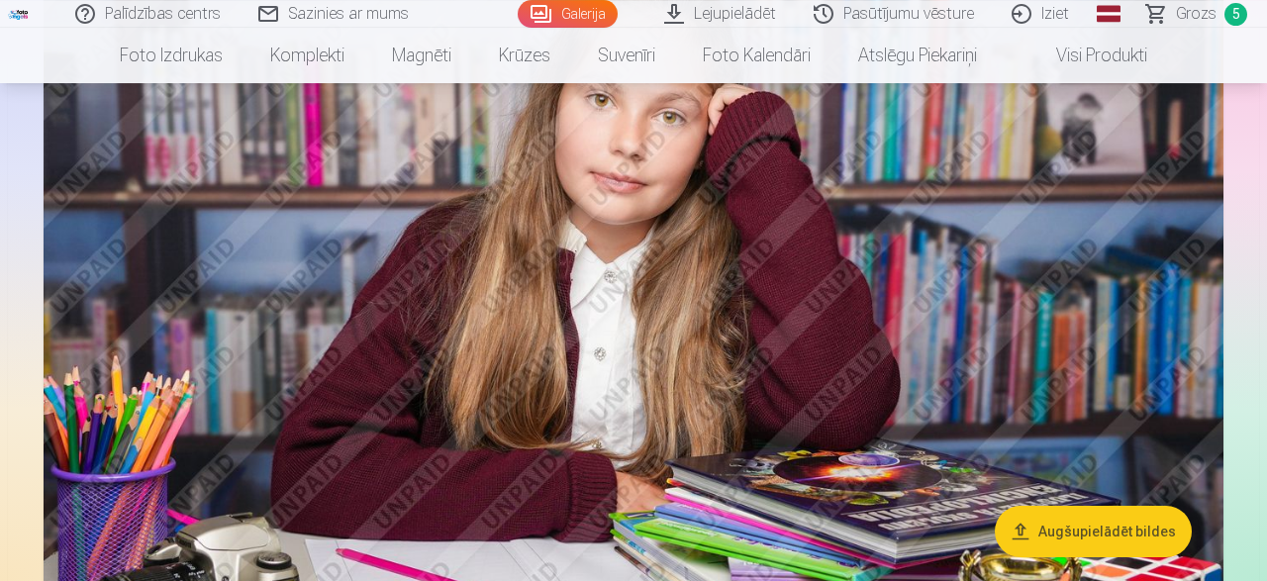
scroll to position [2568, 0]
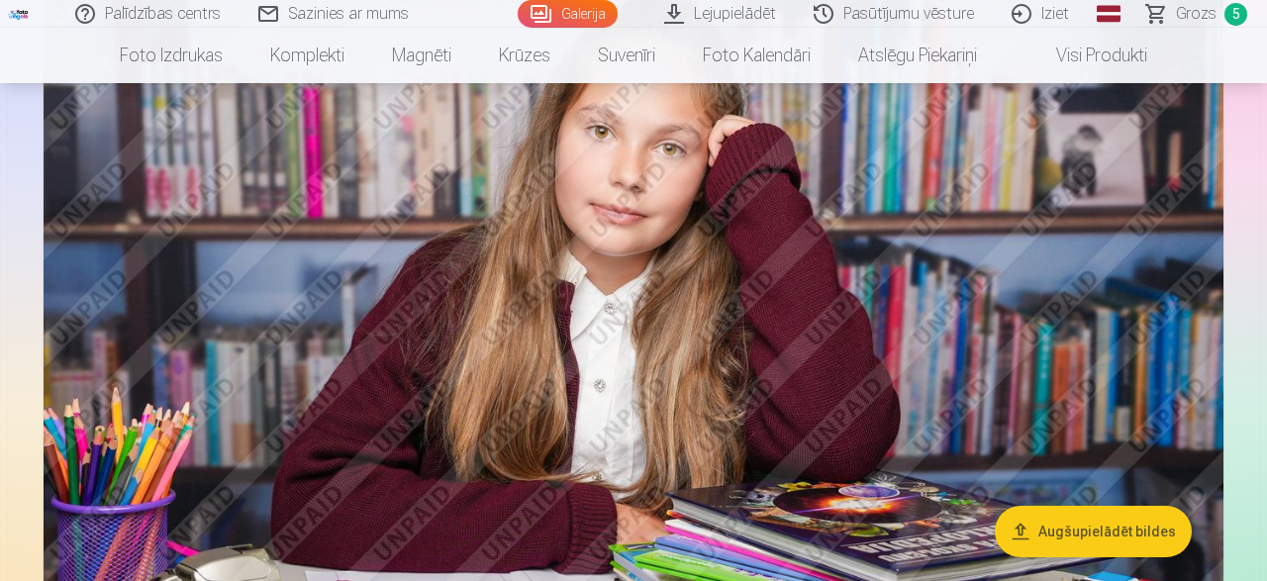
click at [689, 363] on img at bounding box center [634, 331] width 1180 height 786
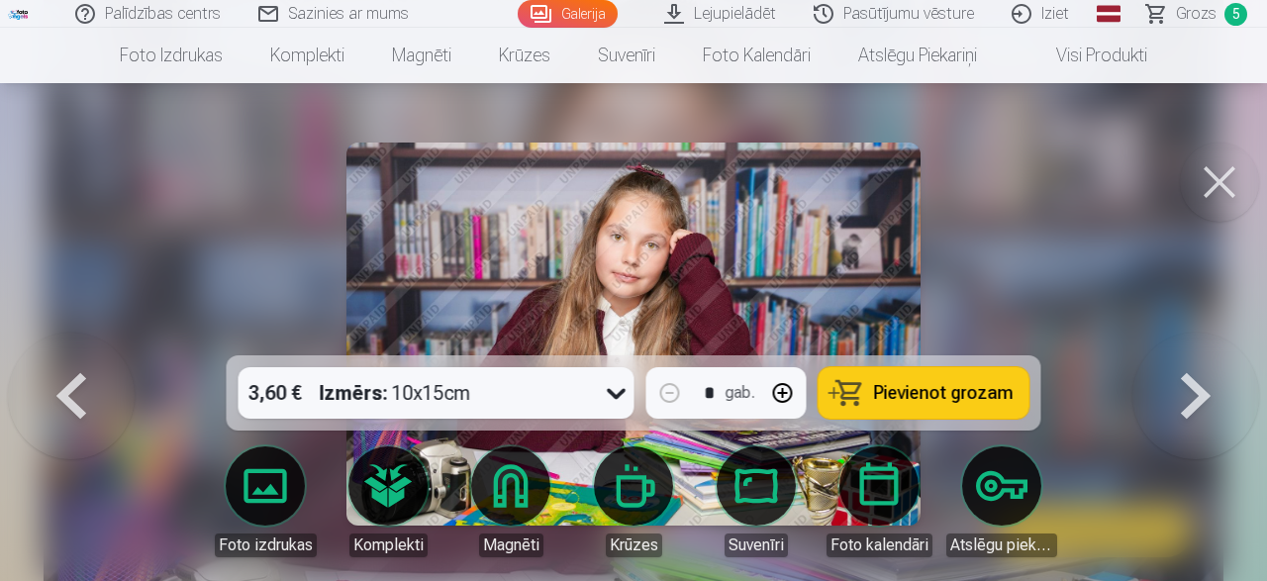
click at [944, 393] on span "Pievienot grozam" at bounding box center [944, 393] width 140 height 18
click at [1197, 17] on span "Grozs" at bounding box center [1196, 14] width 41 height 24
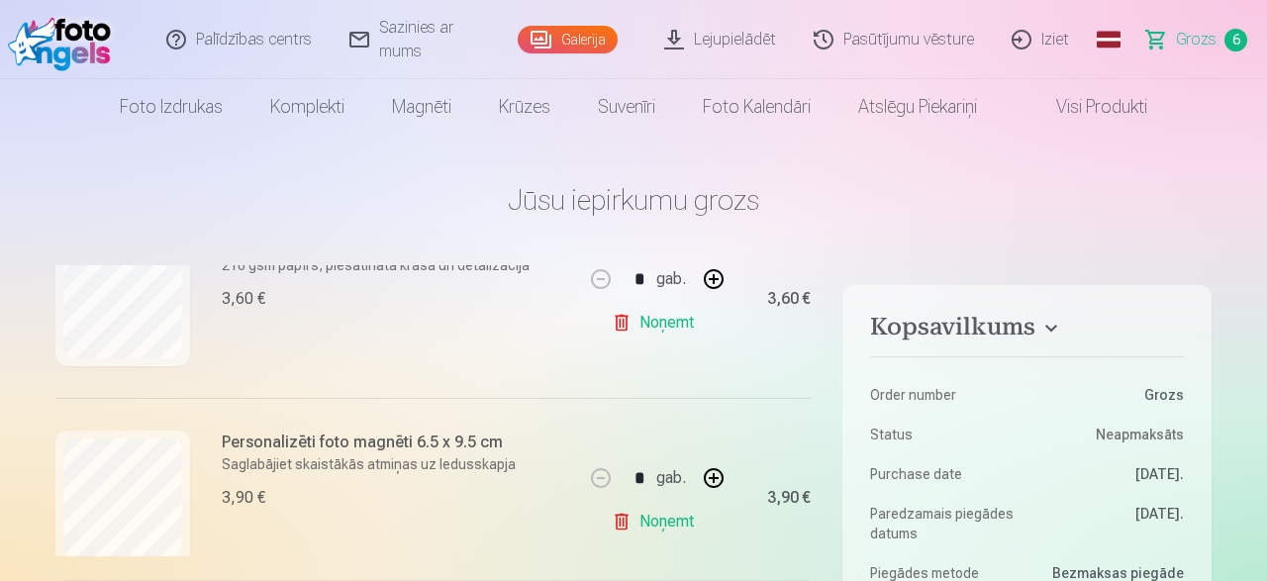
click at [635, 292] on div "* gab." at bounding box center [657, 279] width 160 height 48
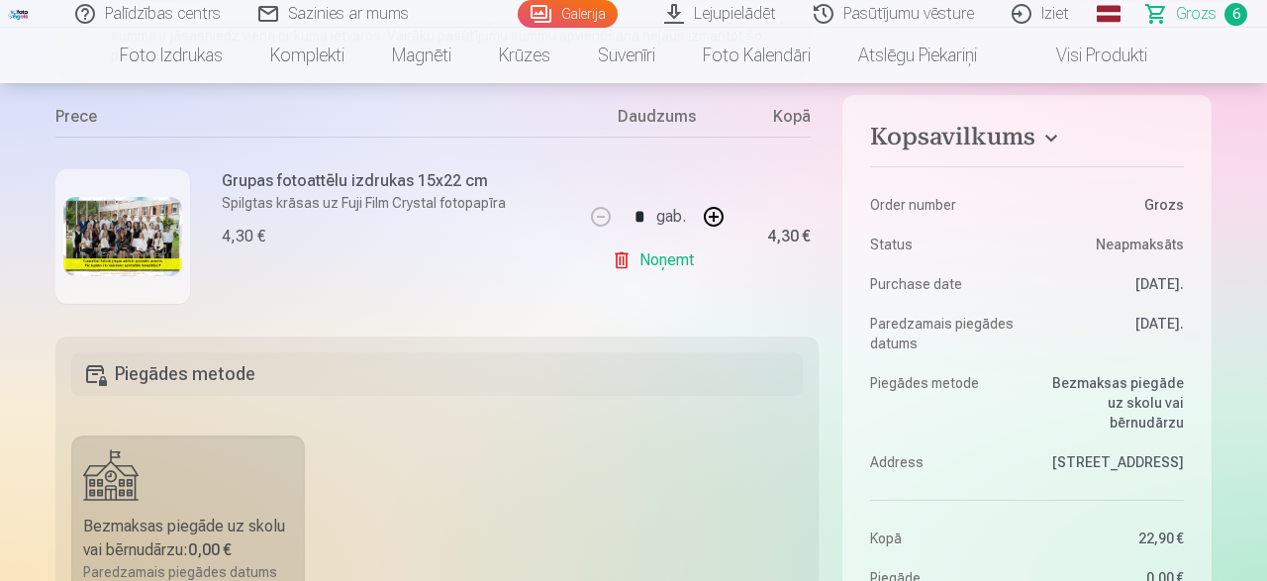
scroll to position [206, 0]
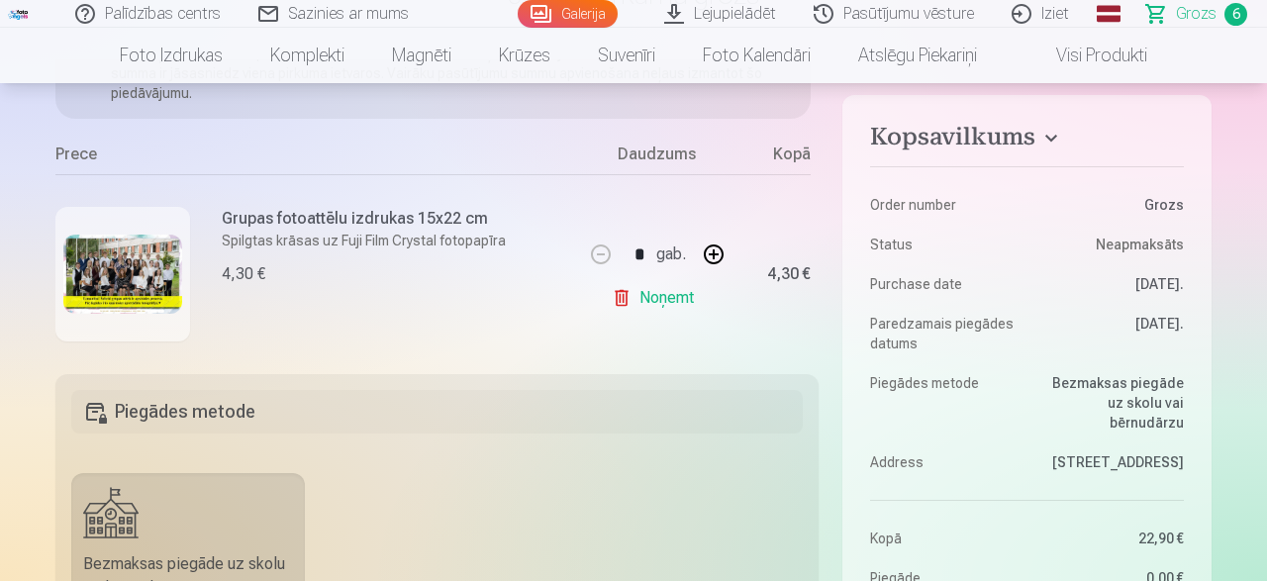
click at [212, 281] on div "Grupas fotoattēlu izdrukas 15x22 cm Spilgtas krāsas uz Fuji Film Crystal fotopa…" at bounding box center [319, 273] width 528 height 199
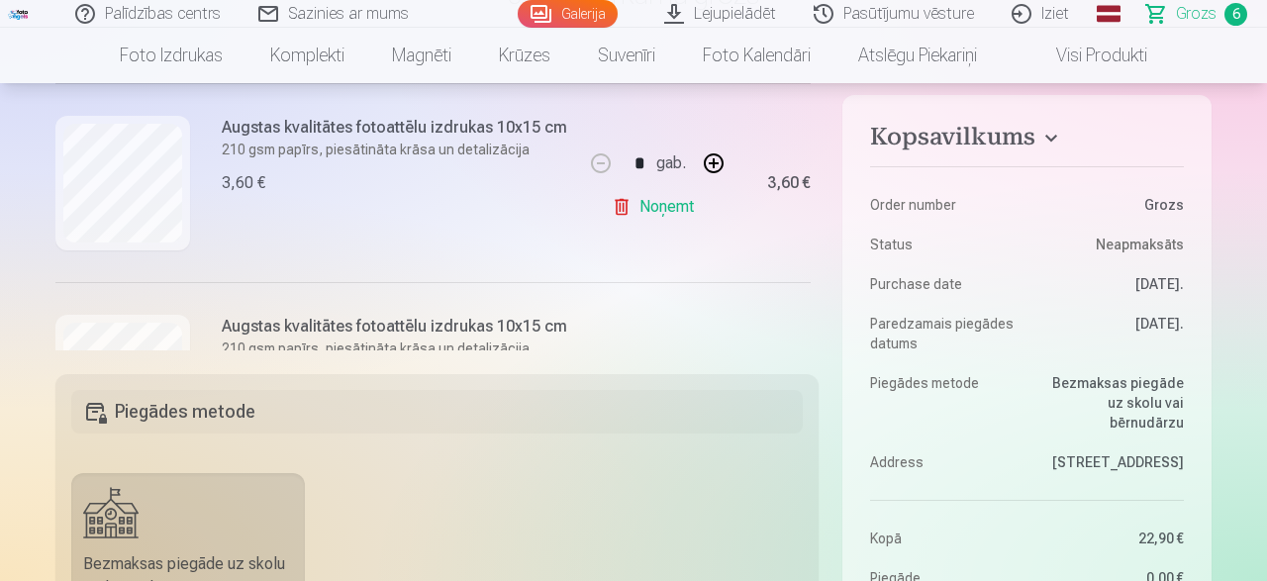
scroll to position [1141, 0]
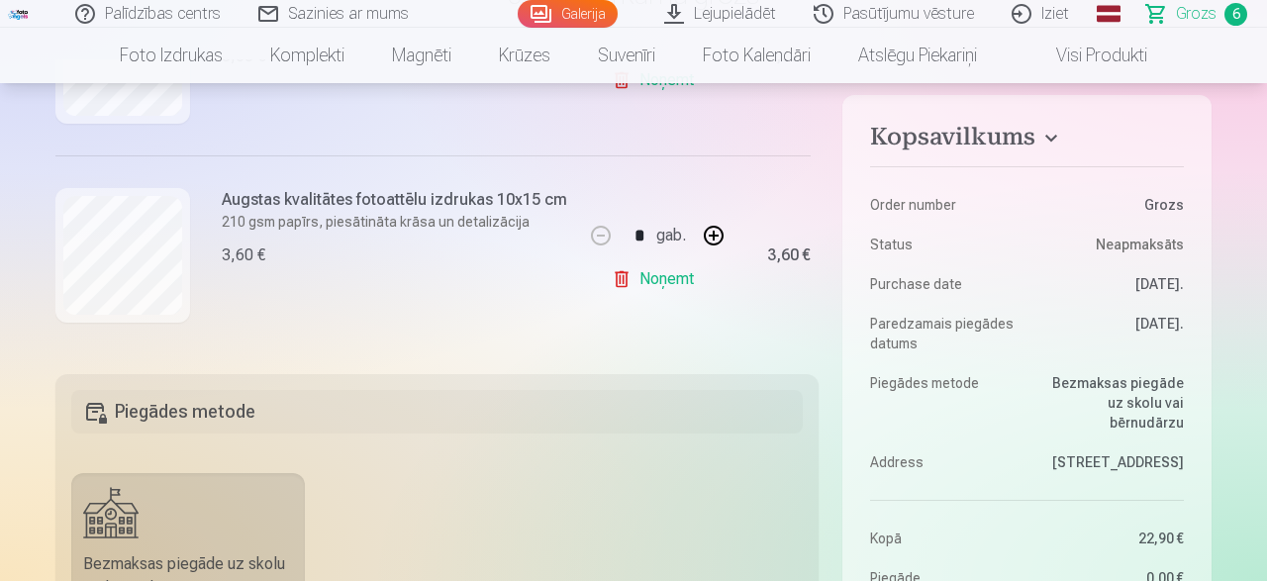
click at [583, 14] on link "Galerija" at bounding box center [568, 14] width 100 height 28
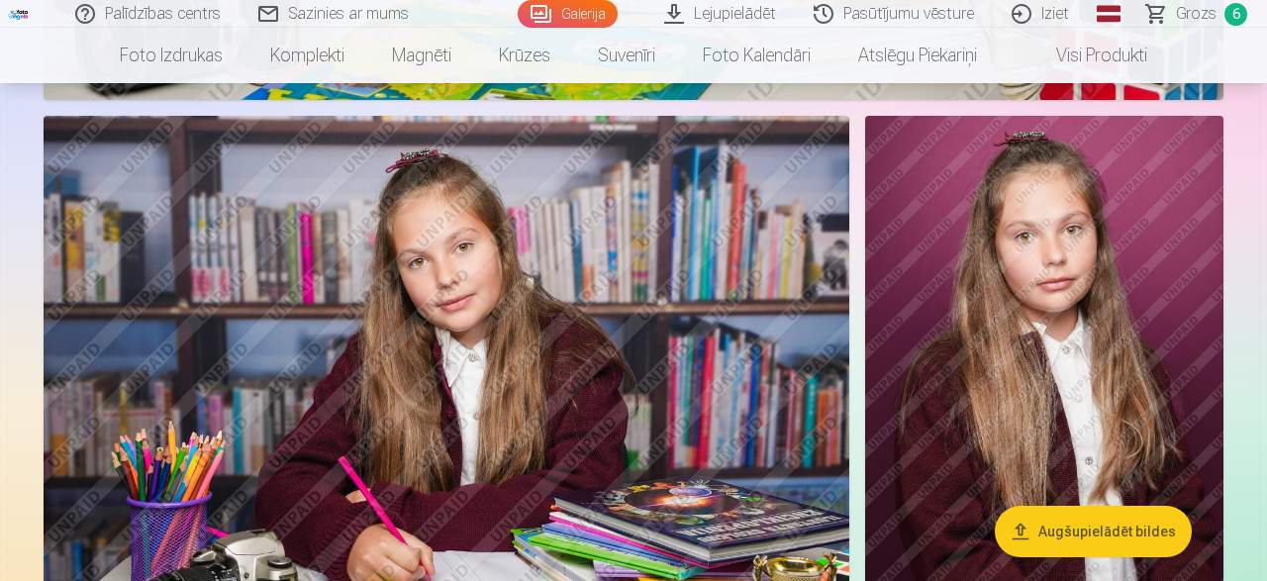
scroll to position [2574, 0]
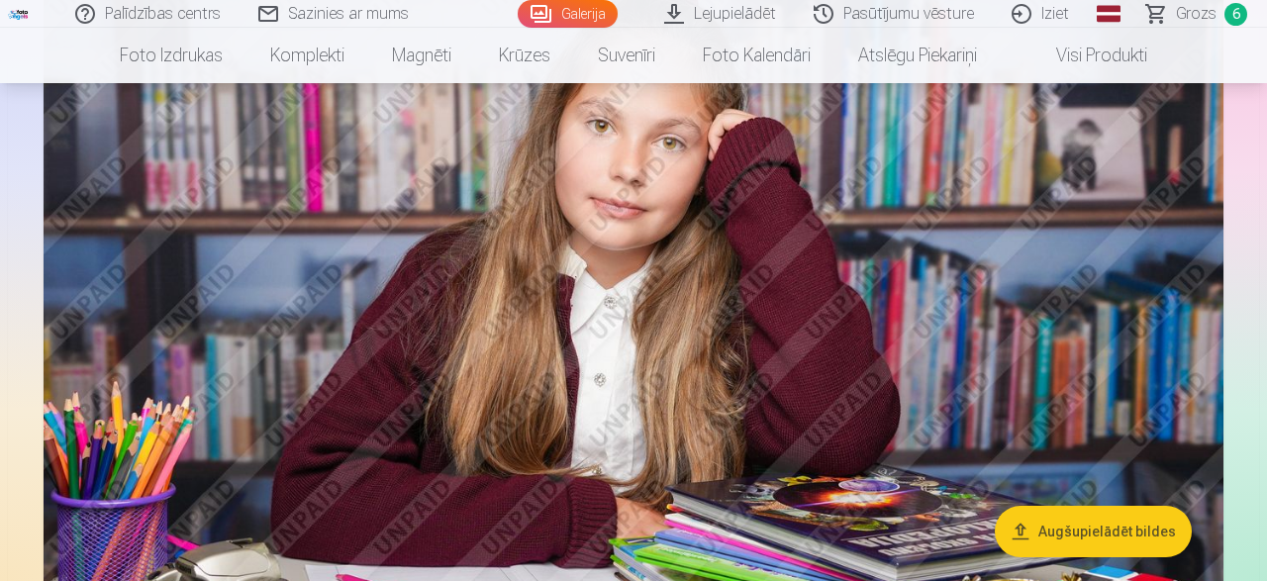
click at [1193, 17] on span "Grozs" at bounding box center [1196, 14] width 41 height 24
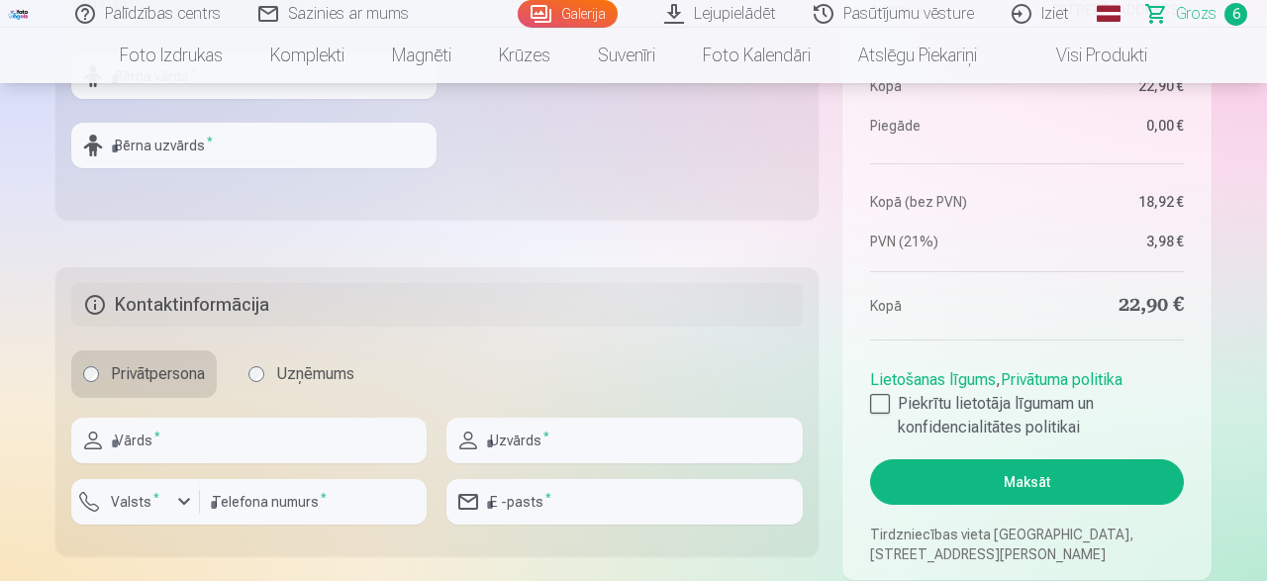
scroll to position [927, 0]
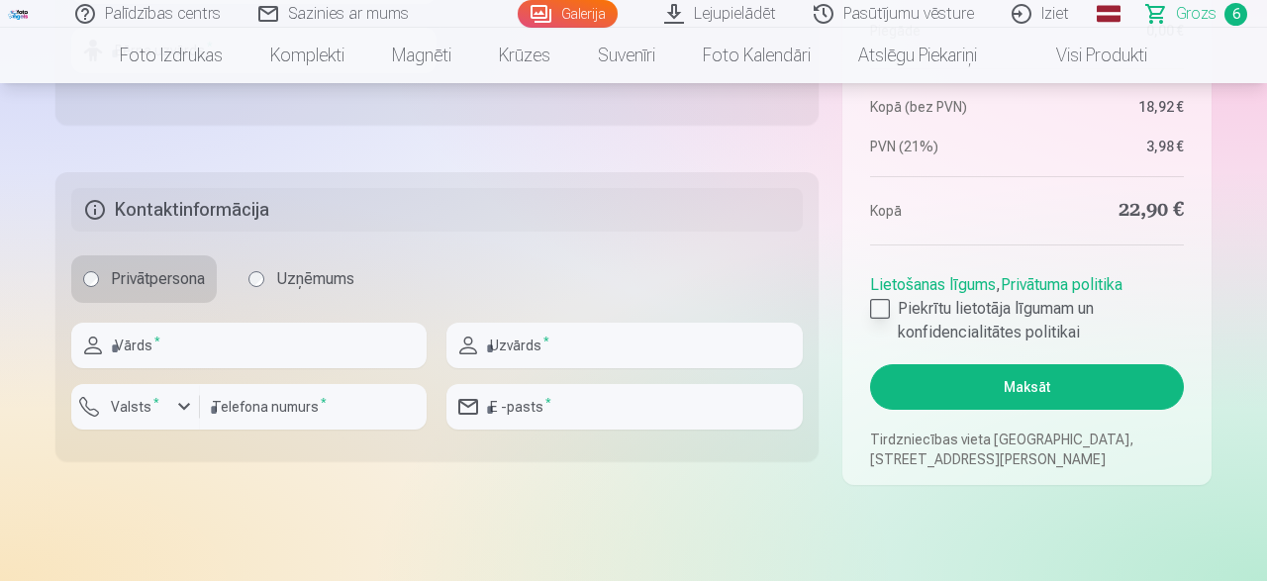
click at [878, 304] on div at bounding box center [880, 309] width 20 height 20
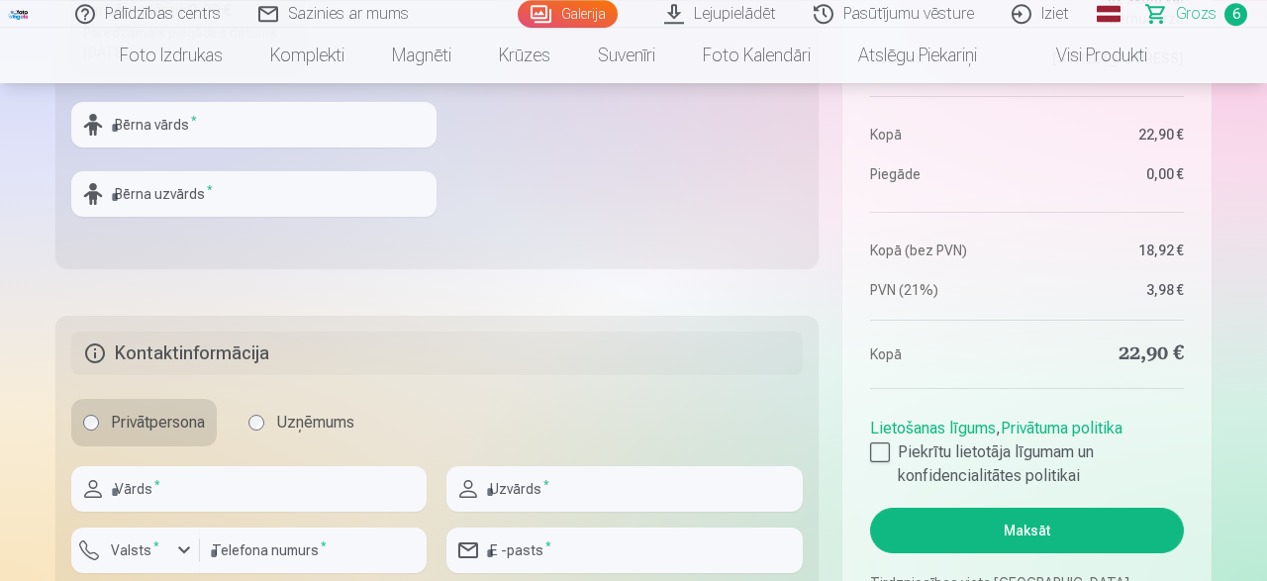
scroll to position [721, 0]
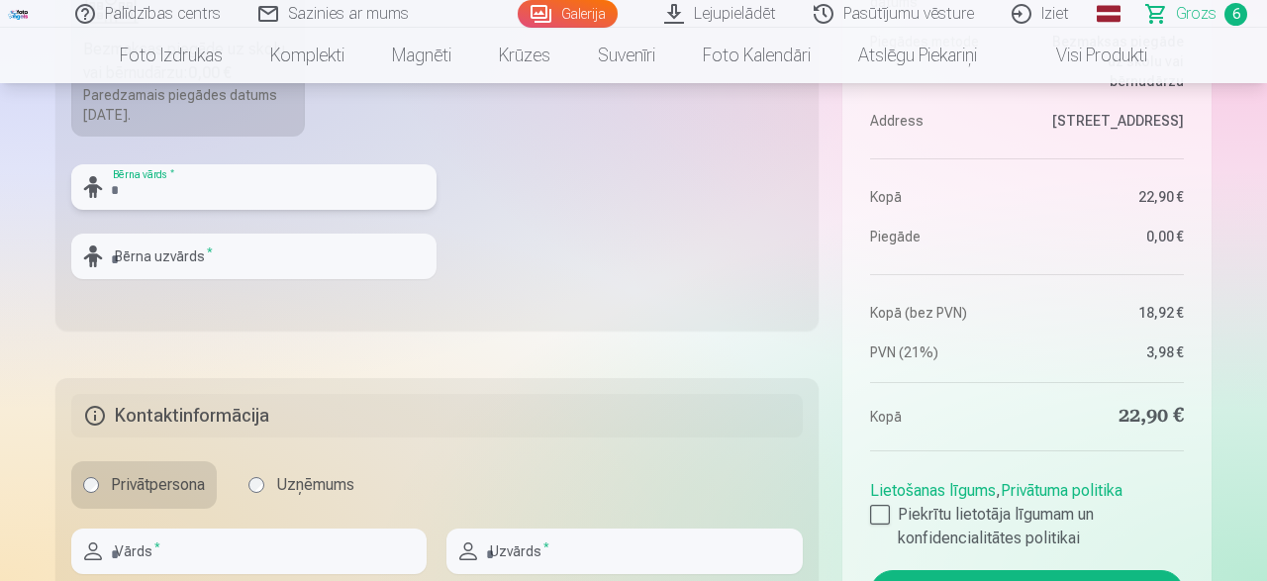
click at [228, 193] on input "text" at bounding box center [253, 187] width 365 height 46
type input "*****"
click at [270, 261] on input "text" at bounding box center [253, 257] width 365 height 46
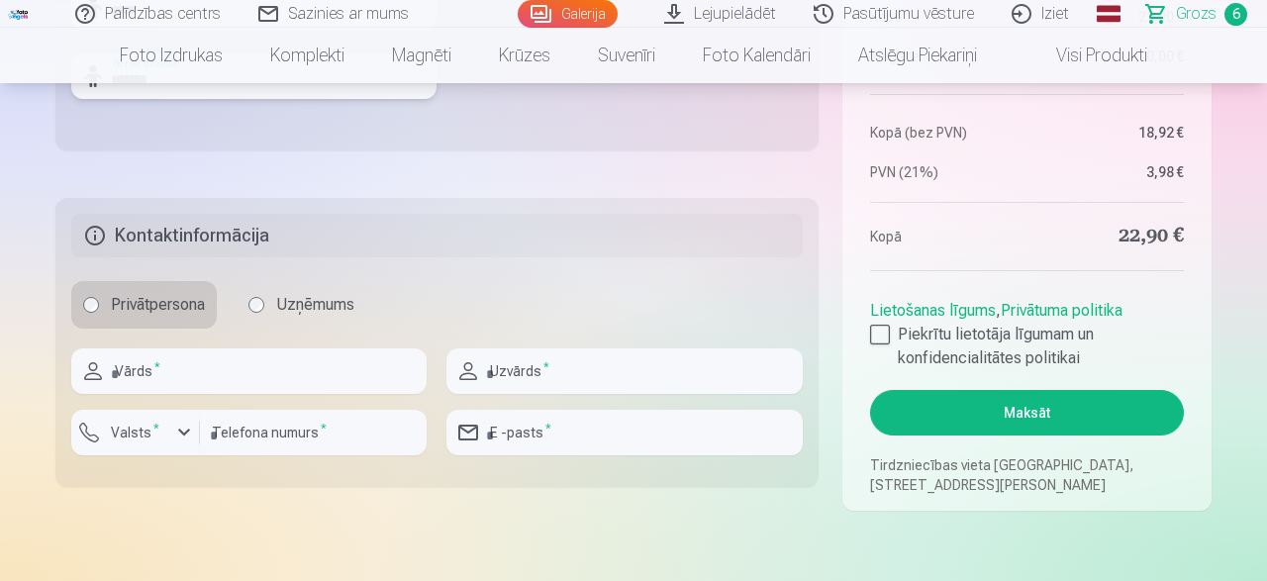
scroll to position [927, 0]
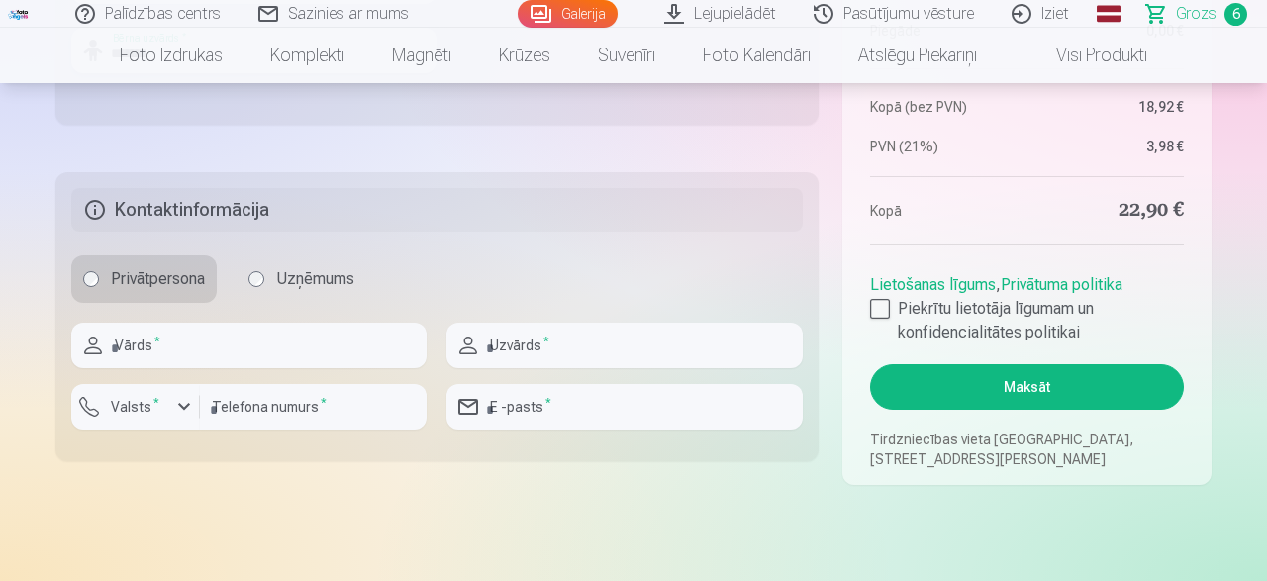
type input "*******"
click at [295, 352] on input "text" at bounding box center [248, 346] width 355 height 46
type input "****"
click at [559, 334] on input "text" at bounding box center [624, 346] width 355 height 46
type input "*******"
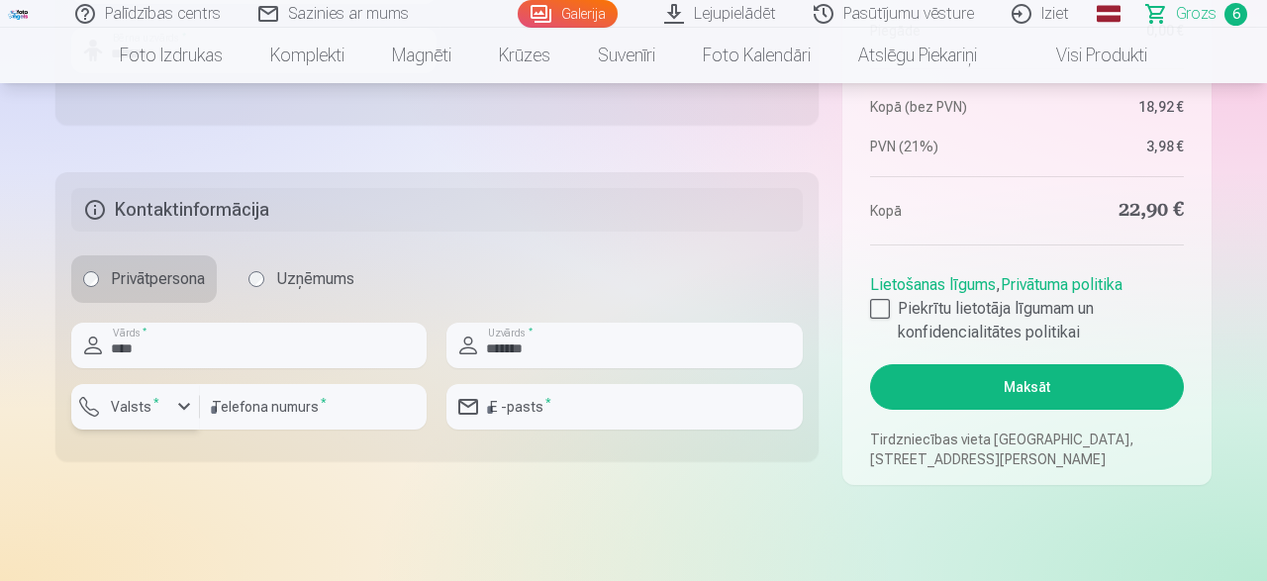
click at [187, 399] on div "button" at bounding box center [184, 407] width 24 height 24
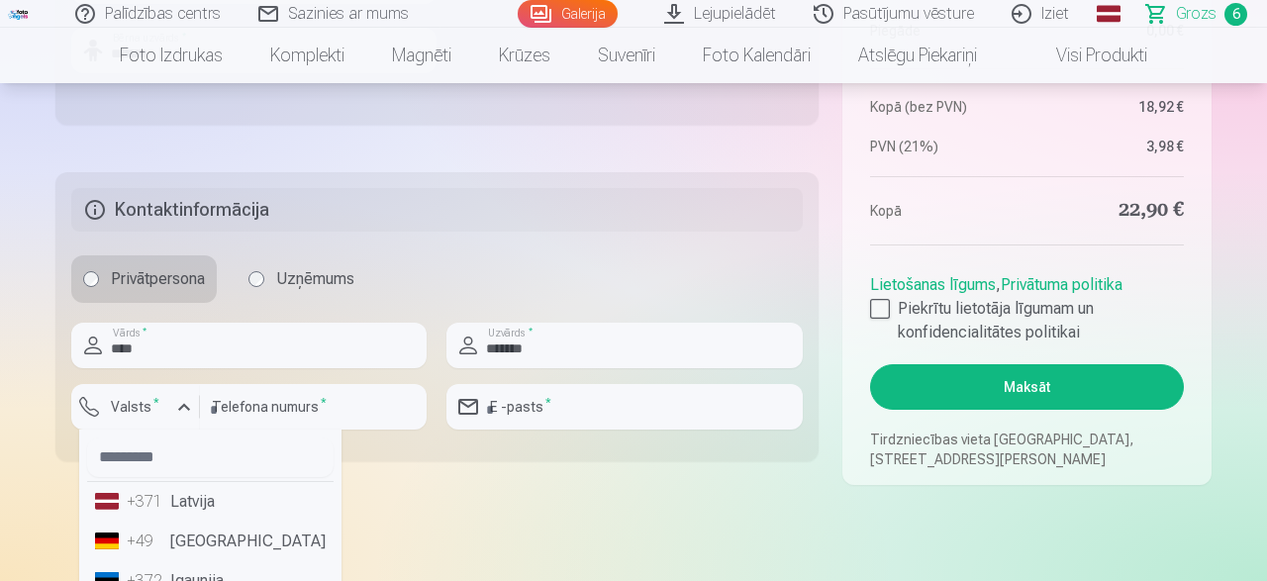
click at [175, 501] on li "+371 Latvija" at bounding box center [210, 502] width 247 height 40
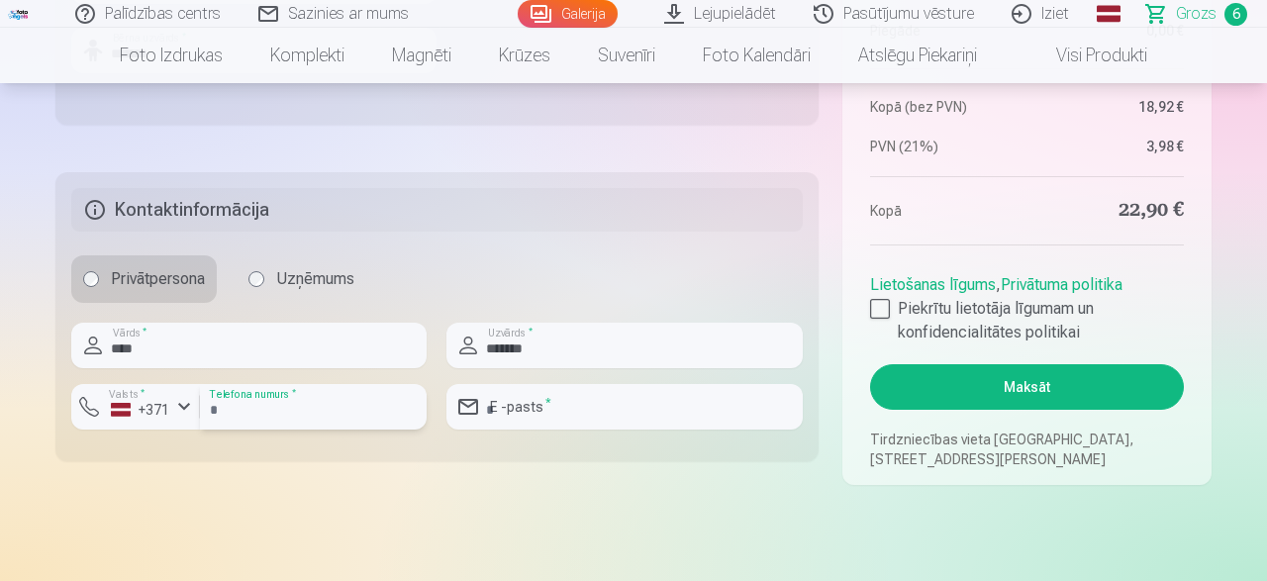
click at [340, 418] on input "number" at bounding box center [313, 407] width 227 height 46
type input "********"
click at [579, 408] on input "email" at bounding box center [624, 407] width 355 height 46
